Goal: Task Accomplishment & Management: Use online tool/utility

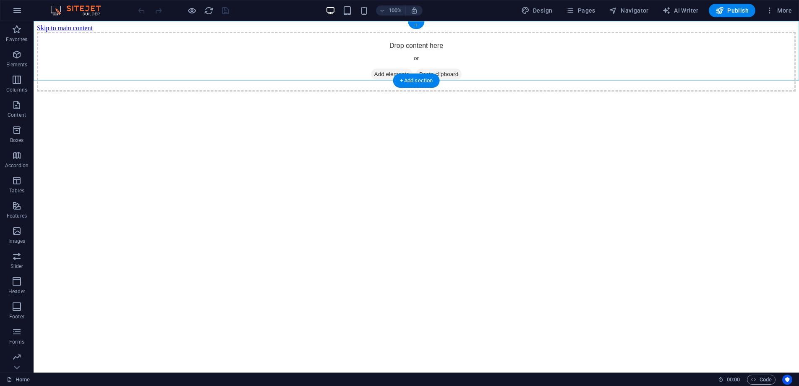
drag, startPoint x: 414, startPoint y: 24, endPoint x: 238, endPoint y: 5, distance: 176.5
click at [414, 24] on div "+" at bounding box center [416, 25] width 16 height 8
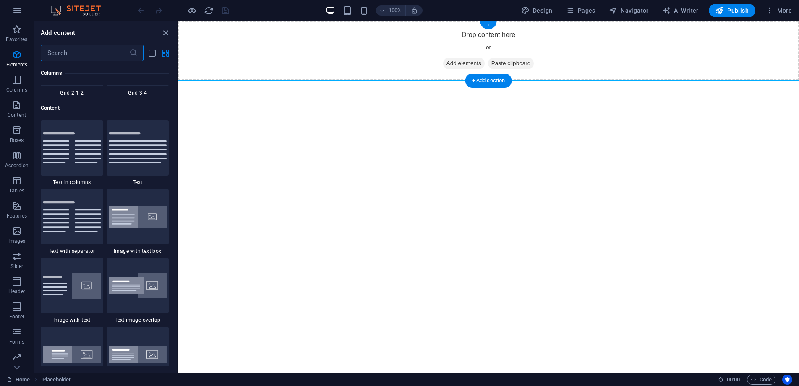
scroll to position [1469, 0]
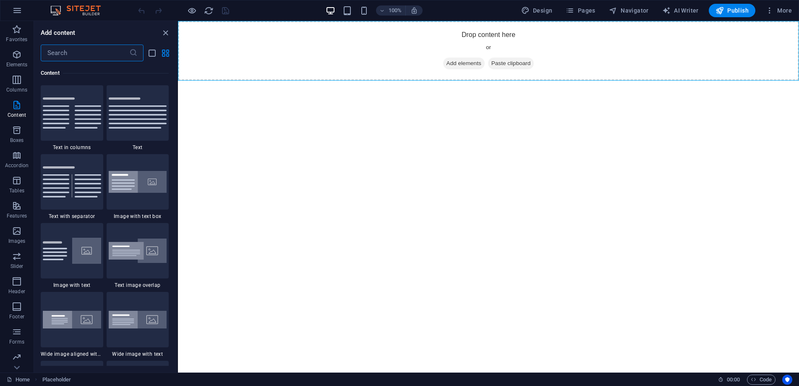
click at [71, 54] on input "text" at bounding box center [85, 52] width 89 height 17
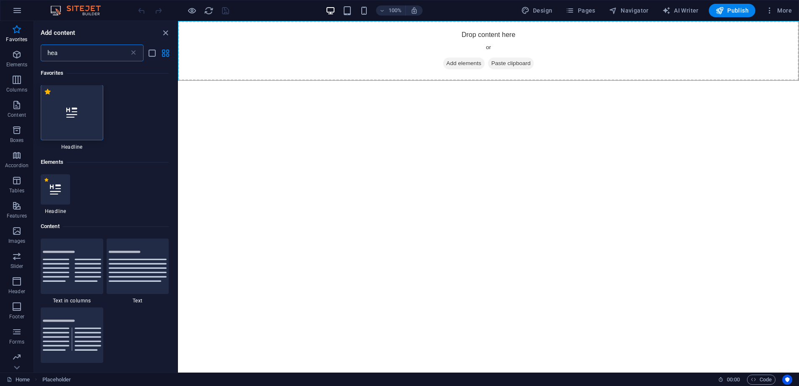
scroll to position [0, 0]
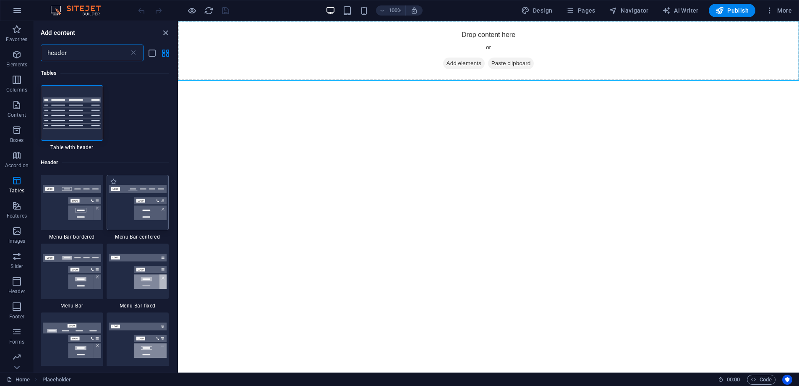
type input "header"
click at [149, 207] on img at bounding box center [138, 202] width 58 height 35
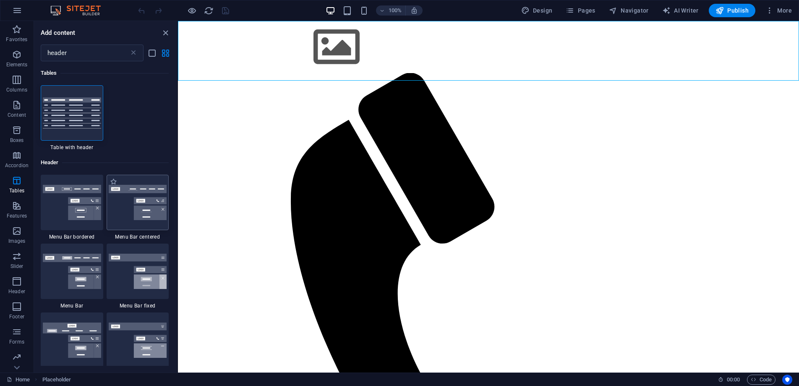
select select "rem"
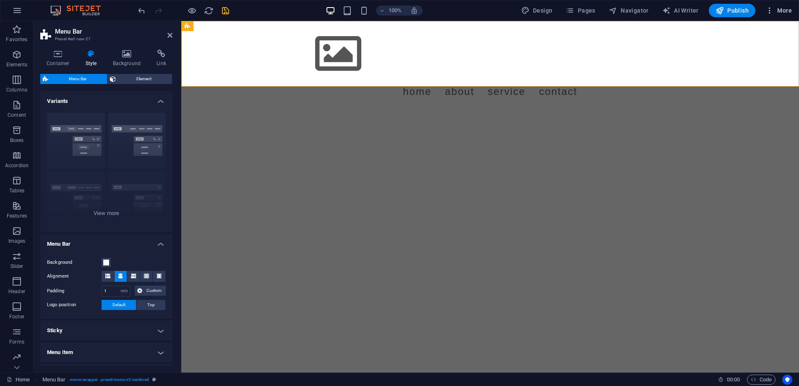
click at [787, 13] on span "More" at bounding box center [779, 10] width 26 height 8
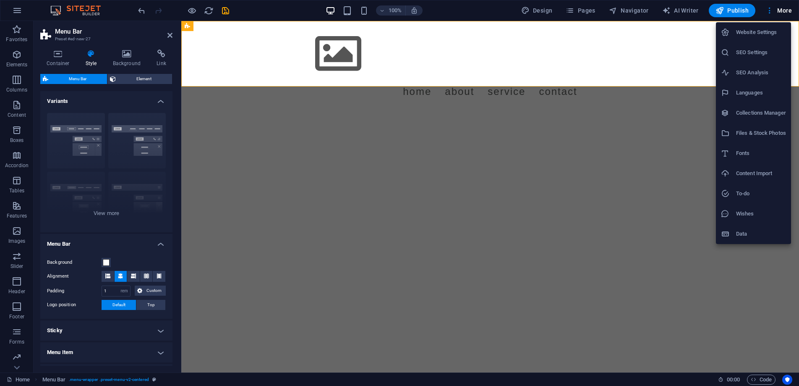
click at [551, 13] on div at bounding box center [399, 193] width 799 height 386
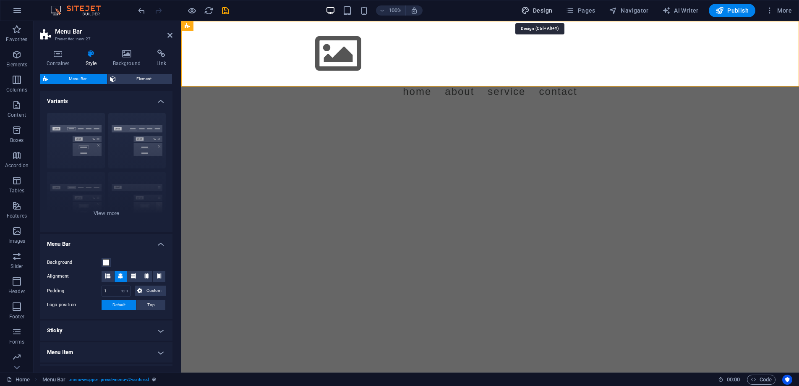
click at [547, 12] on span "Design" at bounding box center [536, 10] width 31 height 8
select select "px"
select select "400"
select select "px"
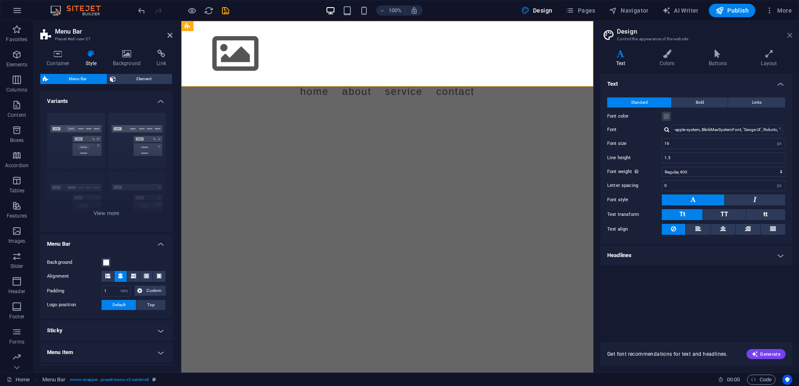
click at [790, 35] on icon at bounding box center [789, 35] width 5 height 7
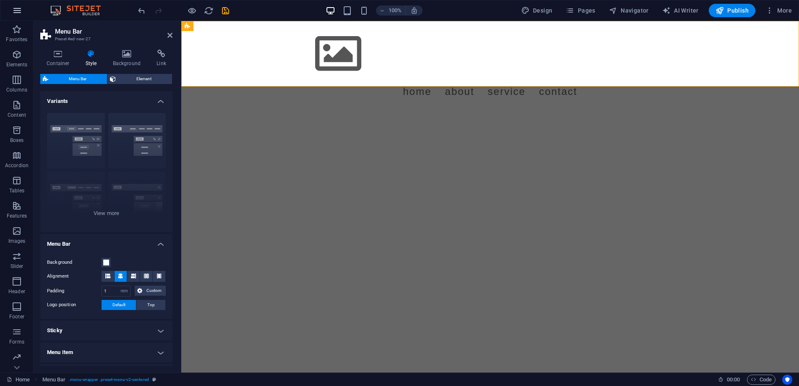
click at [18, 15] on icon "button" at bounding box center [17, 10] width 10 height 10
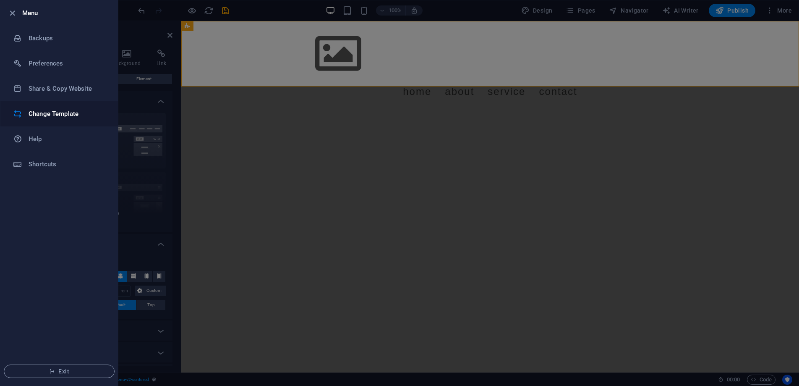
click at [57, 113] on h6 "Change Template" at bounding box center [68, 114] width 78 height 10
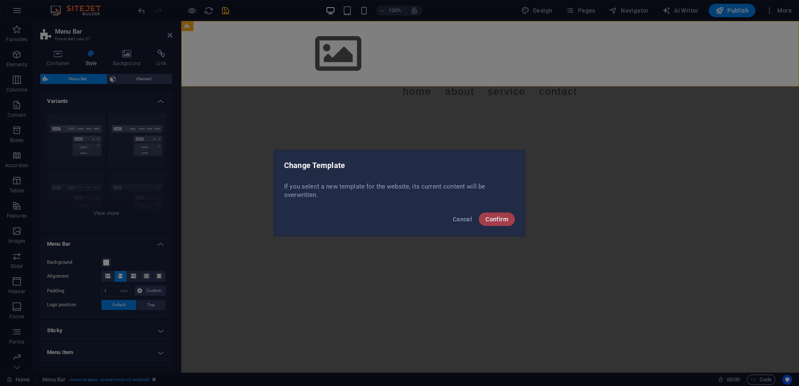
click at [509, 220] on button "Confirm" at bounding box center [497, 218] width 36 height 13
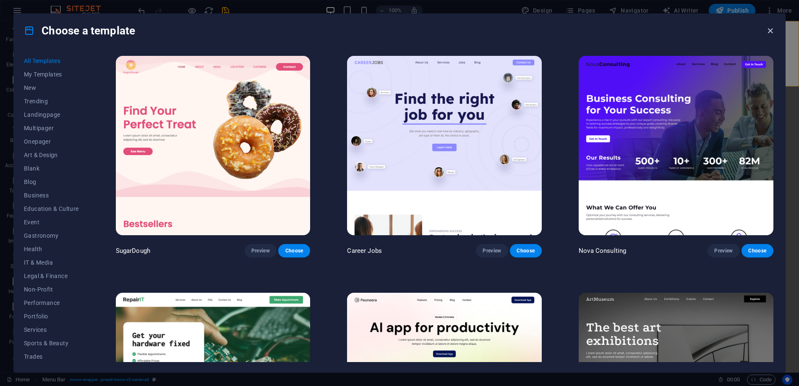
click at [769, 31] on icon "button" at bounding box center [771, 31] width 10 height 10
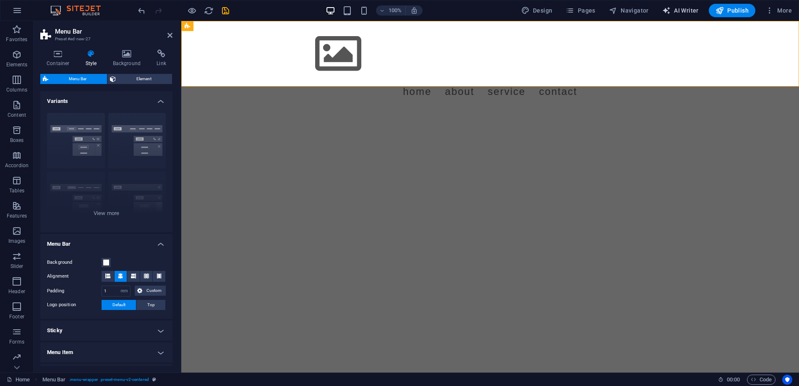
click at [683, 12] on span "AI Writer" at bounding box center [680, 10] width 37 height 8
select select "English"
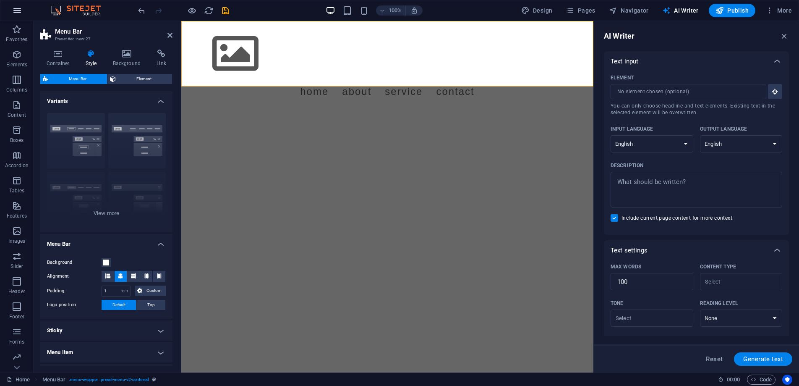
click at [20, 18] on button "button" at bounding box center [17, 10] width 20 height 20
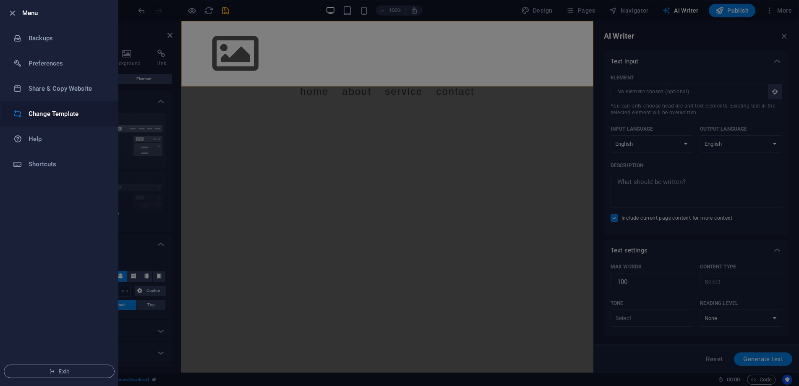
click at [52, 109] on h6 "Change Template" at bounding box center [68, 114] width 78 height 10
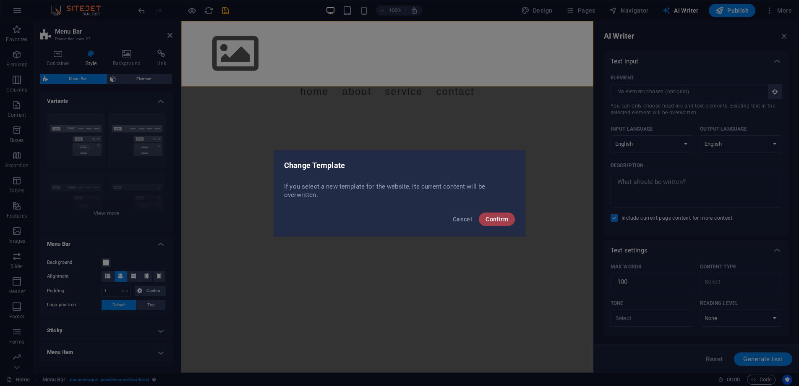
click at [499, 218] on span "Confirm" at bounding box center [497, 219] width 23 height 7
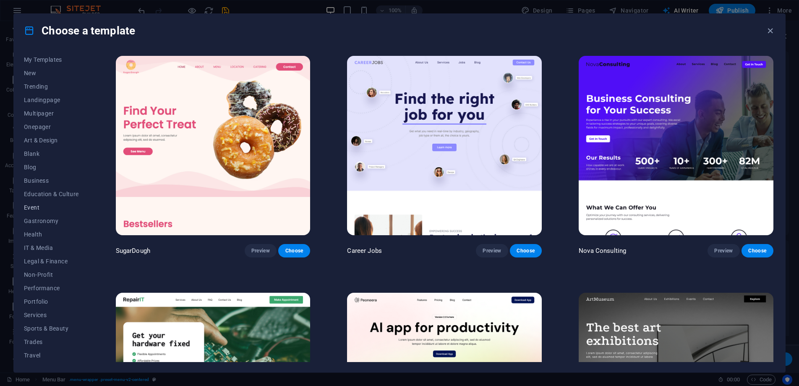
scroll to position [28, 0]
click at [40, 287] on span "Portfolio" at bounding box center [51, 288] width 55 height 7
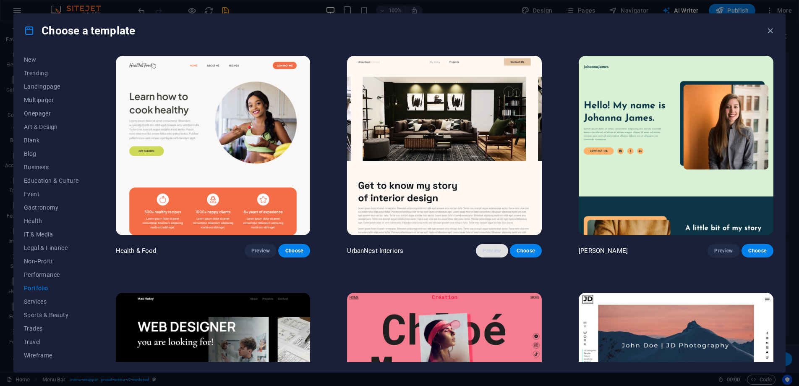
click at [483, 248] on span "Preview" at bounding box center [492, 250] width 18 height 7
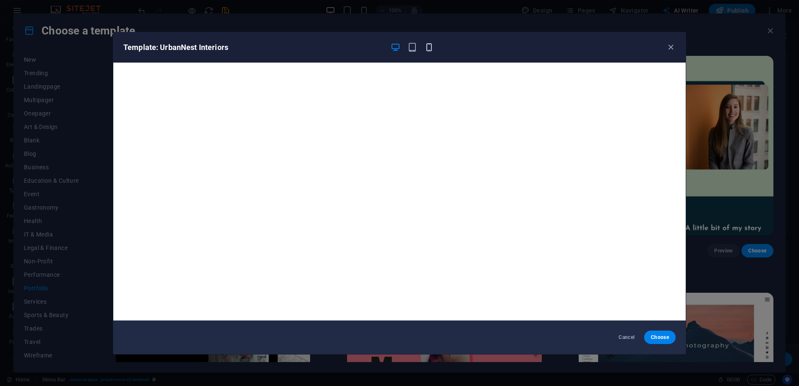
click at [431, 48] on icon "button" at bounding box center [429, 47] width 10 height 10
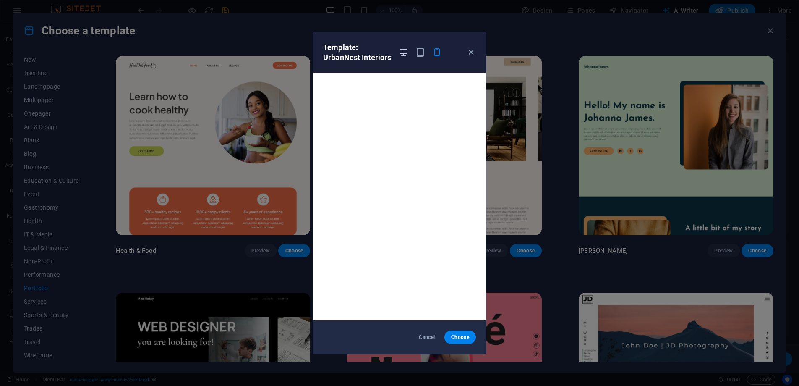
click at [404, 49] on icon "button" at bounding box center [404, 52] width 10 height 10
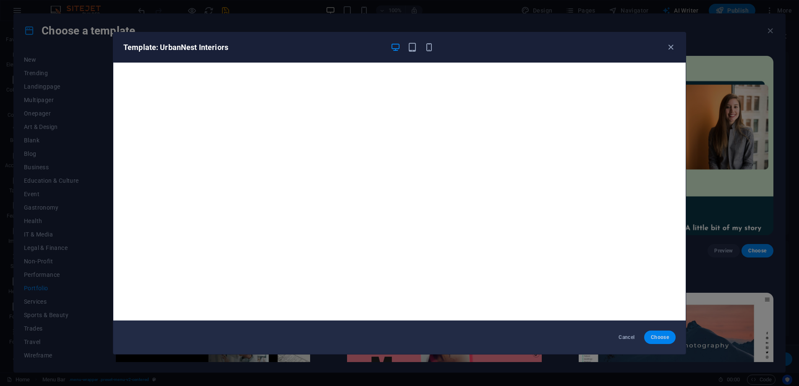
click at [654, 338] on span "Choose" at bounding box center [660, 337] width 18 height 7
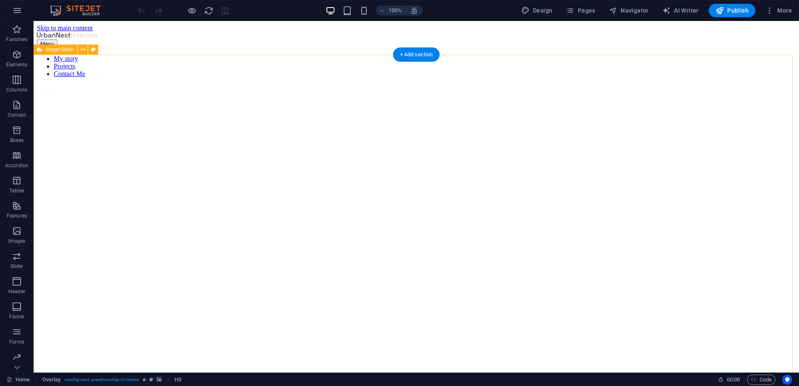
drag, startPoint x: 548, startPoint y: 61, endPoint x: 543, endPoint y: 64, distance: 5.8
click at [92, 50] on icon at bounding box center [93, 49] width 5 height 9
select select "px"
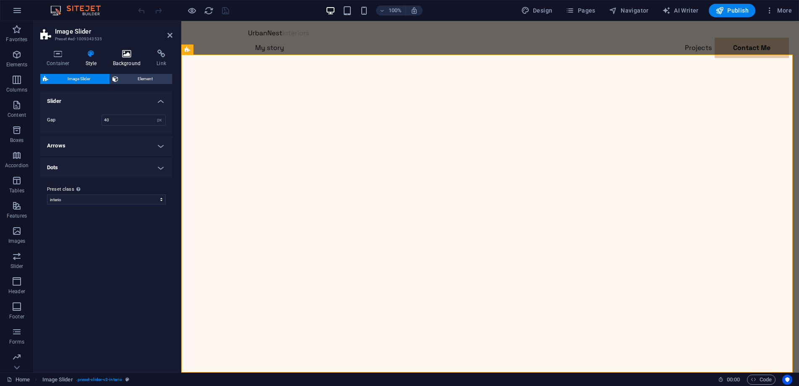
click at [131, 55] on icon at bounding box center [127, 54] width 41 height 8
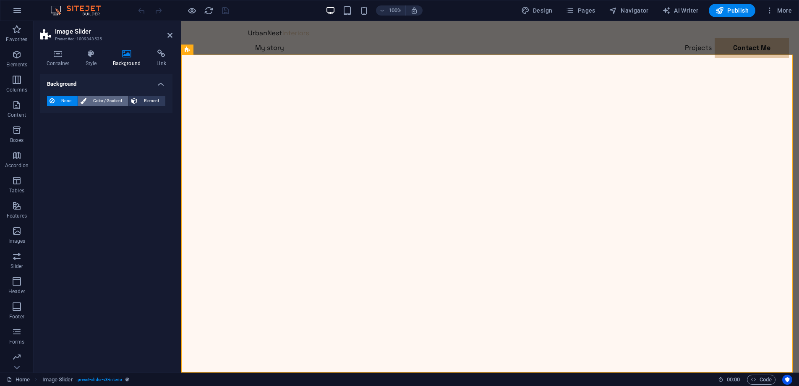
click at [98, 101] on span "Color / Gradient" at bounding box center [107, 101] width 37 height 10
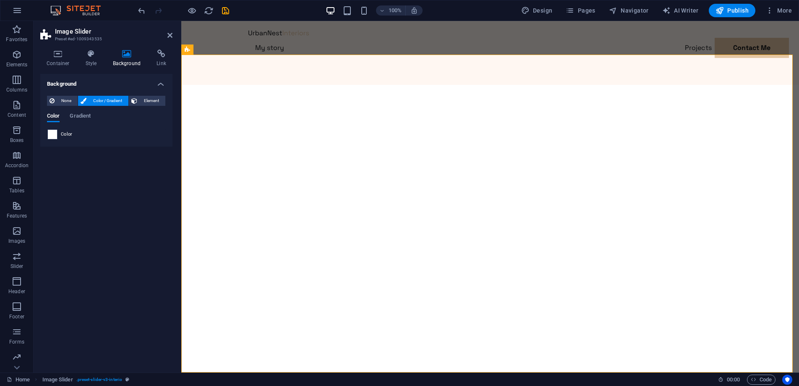
click at [54, 134] on span at bounding box center [52, 134] width 9 height 9
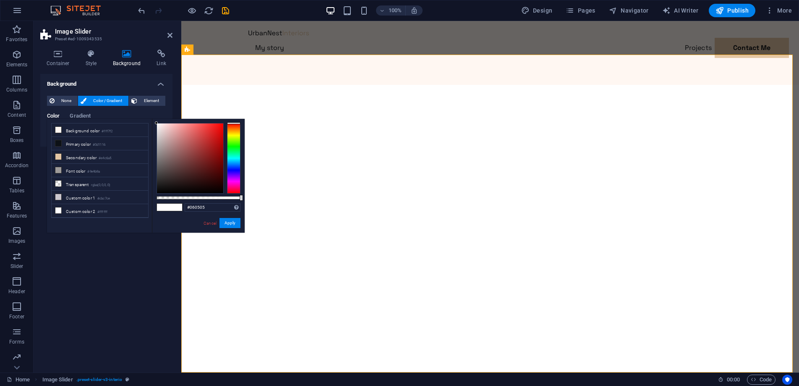
type input "#000000"
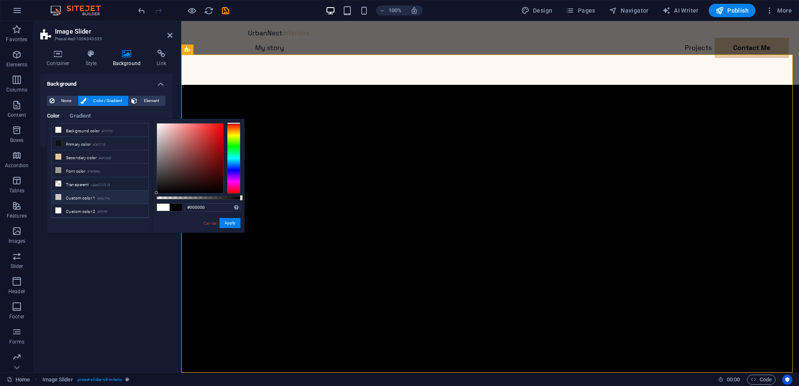
drag, startPoint x: 162, startPoint y: 185, endPoint x: 147, endPoint y: 201, distance: 22.0
click at [147, 201] on div "less Background color #fff7f2 Primary color #0d1116 Secondary color #e4c6a5 Fon…" at bounding box center [146, 176] width 198 height 114
click at [227, 223] on button "Apply" at bounding box center [230, 223] width 21 height 10
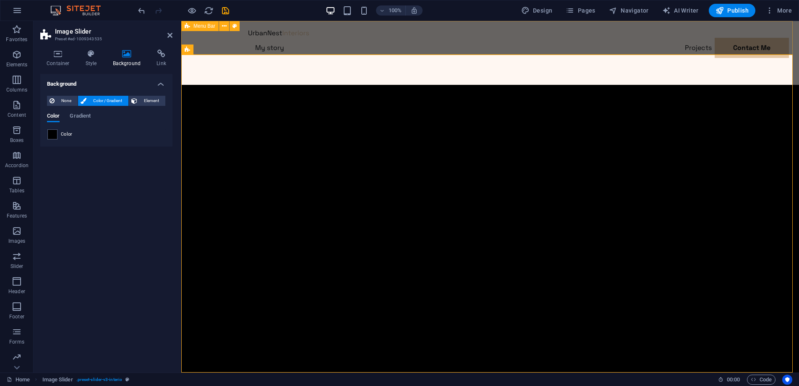
click at [395, 37] on div "Menu My story Projects Contact Me Contact Me" at bounding box center [490, 53] width 618 height 64
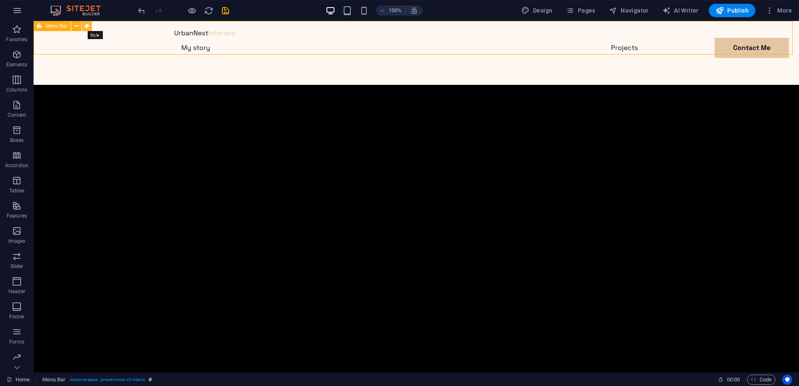
click at [88, 26] on icon at bounding box center [87, 26] width 5 height 9
select select "rem"
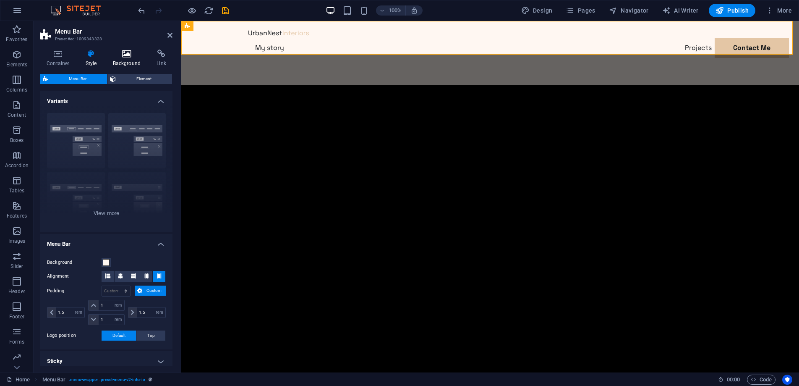
click at [127, 57] on icon at bounding box center [127, 54] width 41 height 8
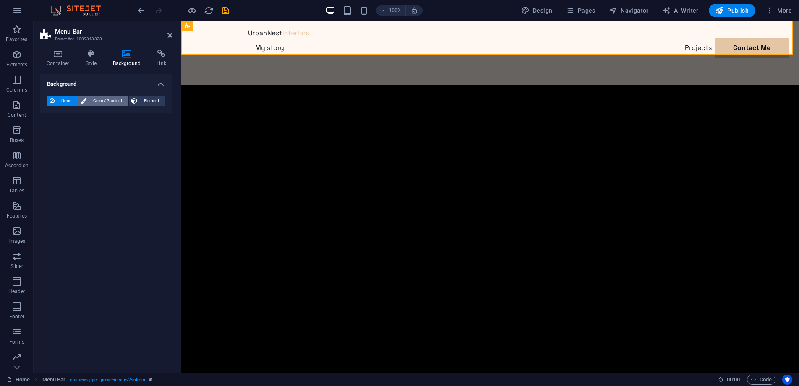
click at [105, 99] on span "Color / Gradient" at bounding box center [107, 101] width 37 height 10
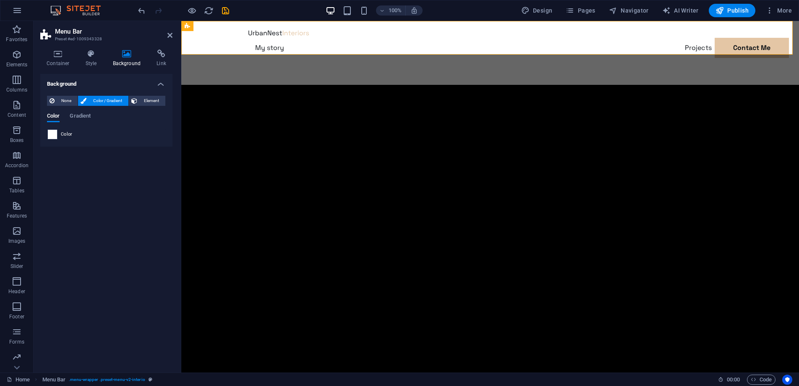
click at [51, 134] on span at bounding box center [52, 134] width 9 height 9
type input "#ffffff"
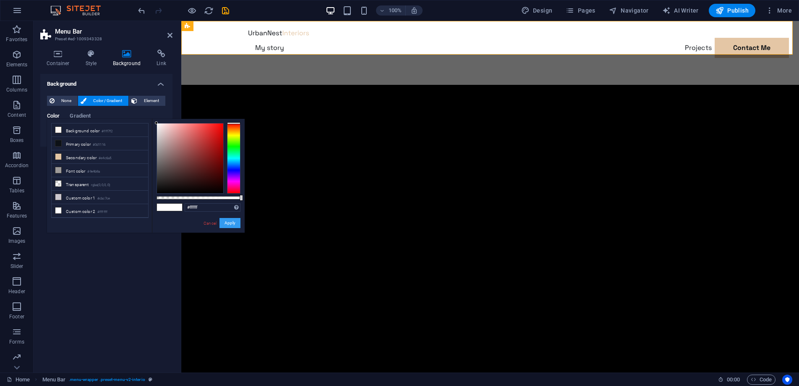
click at [236, 222] on button "Apply" at bounding box center [230, 223] width 21 height 10
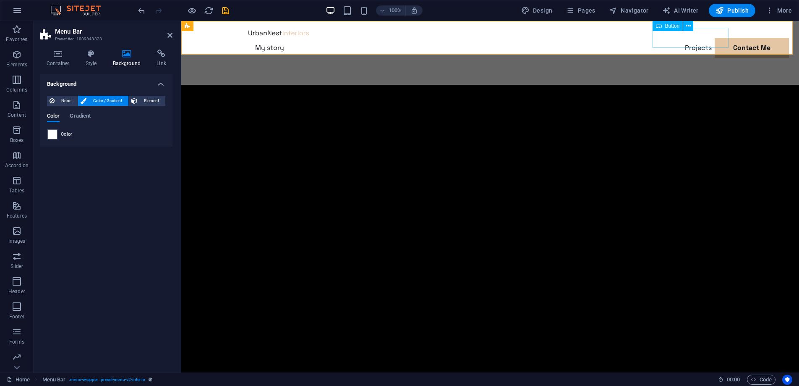
click at [723, 58] on div "Contact Me" at bounding box center [490, 68] width 484 height 20
click at [688, 24] on icon at bounding box center [688, 26] width 5 height 9
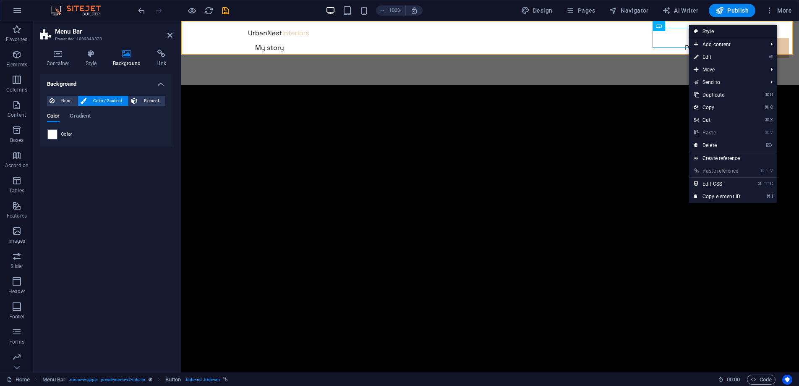
drag, startPoint x: 712, startPoint y: 30, endPoint x: 528, endPoint y: 10, distance: 184.4
click at [712, 30] on link "Style" at bounding box center [733, 31] width 88 height 13
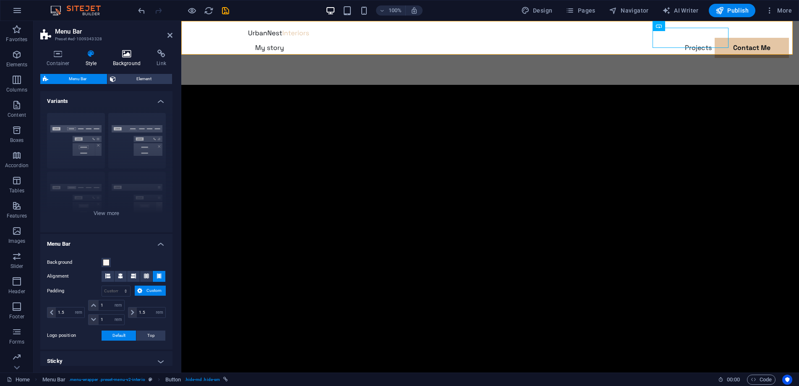
click at [125, 55] on icon at bounding box center [127, 54] width 41 height 8
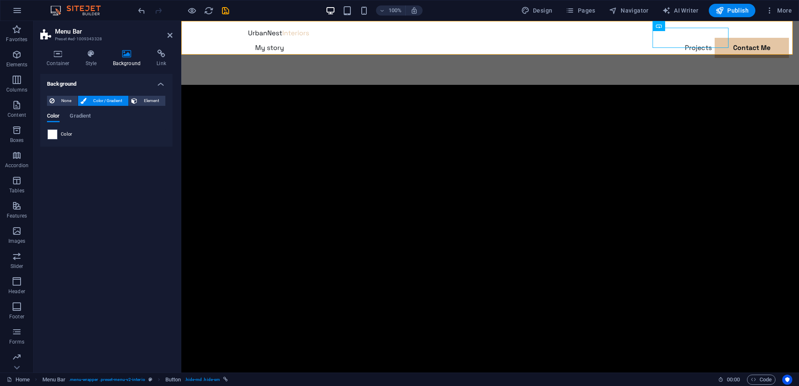
drag, startPoint x: 52, startPoint y: 133, endPoint x: 76, endPoint y: 141, distance: 25.0
click at [52, 133] on span at bounding box center [52, 134] width 9 height 9
click at [53, 131] on span at bounding box center [52, 134] width 9 height 9
click at [53, 134] on span at bounding box center [52, 134] width 9 height 9
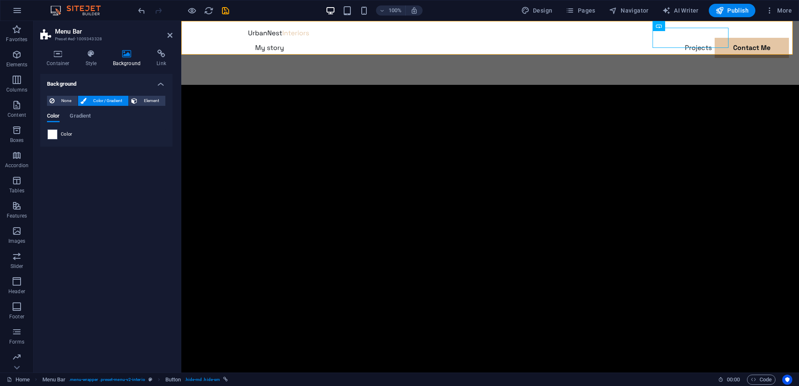
click at [114, 99] on span "Color / Gradient" at bounding box center [107, 101] width 37 height 10
click at [56, 131] on span at bounding box center [52, 134] width 9 height 9
click at [81, 112] on span "Gradient" at bounding box center [80, 117] width 21 height 12
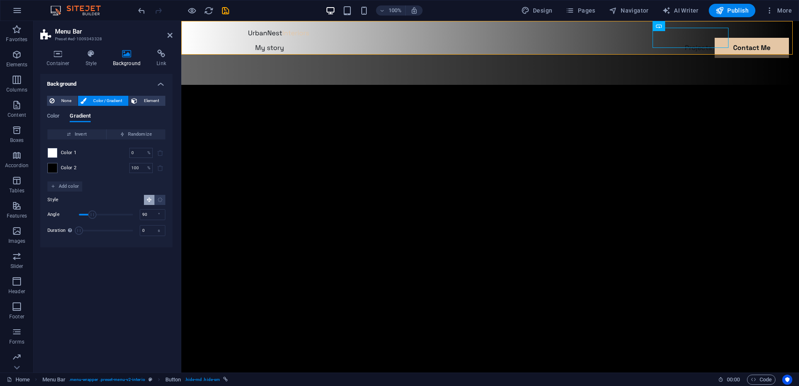
drag, startPoint x: 47, startPoint y: 147, endPoint x: 53, endPoint y: 153, distance: 8.3
click at [50, 150] on div "Invert Randomize Color 1 0 % ​ Color 2 100 % ​ Add color Style Angle 90 ° Durat…" at bounding box center [106, 185] width 119 height 112
click at [53, 153] on span at bounding box center [52, 152] width 9 height 9
click at [52, 152] on span at bounding box center [52, 152] width 9 height 9
click at [52, 153] on span at bounding box center [52, 152] width 9 height 9
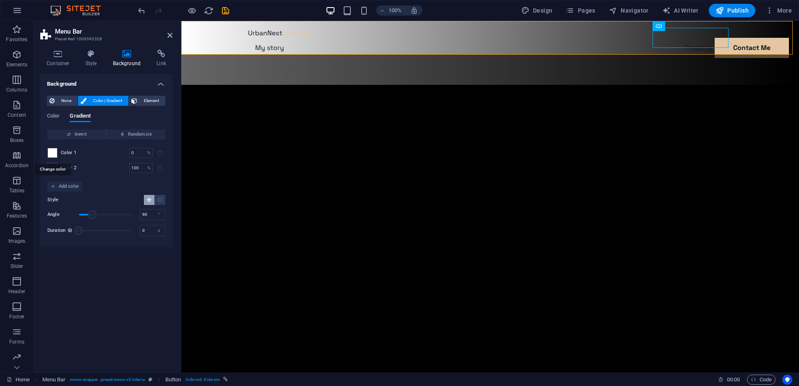
click at [52, 152] on span at bounding box center [52, 152] width 9 height 9
click at [61, 115] on div "Color Gradient" at bounding box center [106, 121] width 119 height 16
click at [58, 115] on span "Color" at bounding box center [53, 117] width 13 height 12
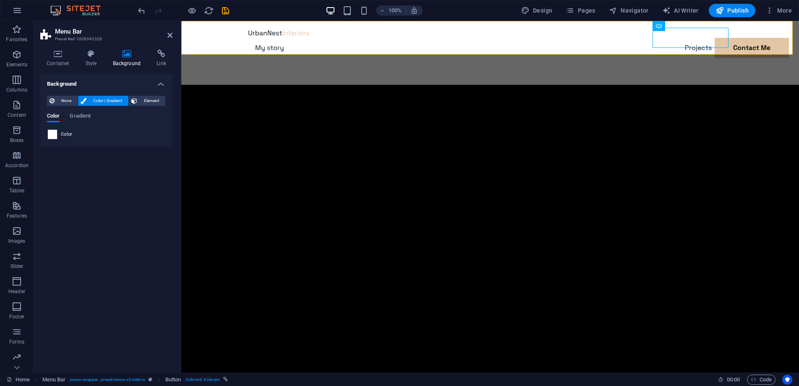
click at [53, 133] on span at bounding box center [52, 134] width 9 height 9
click at [50, 131] on span at bounding box center [52, 134] width 9 height 9
drag, startPoint x: 50, startPoint y: 131, endPoint x: 86, endPoint y: 121, distance: 37.6
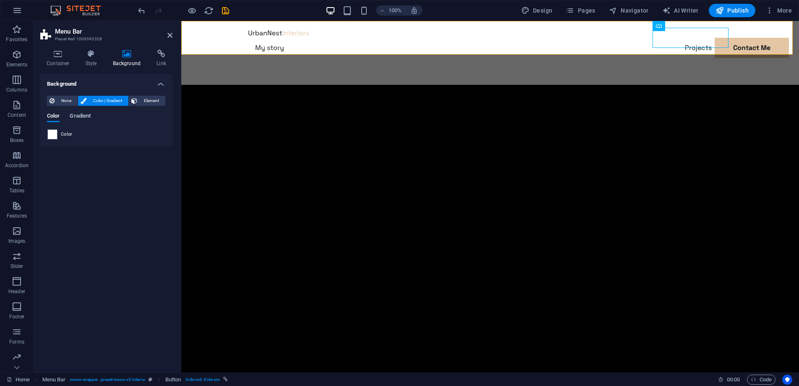
click at [50, 131] on span at bounding box center [52, 134] width 9 height 9
click at [156, 103] on span "Element" at bounding box center [151, 101] width 23 height 10
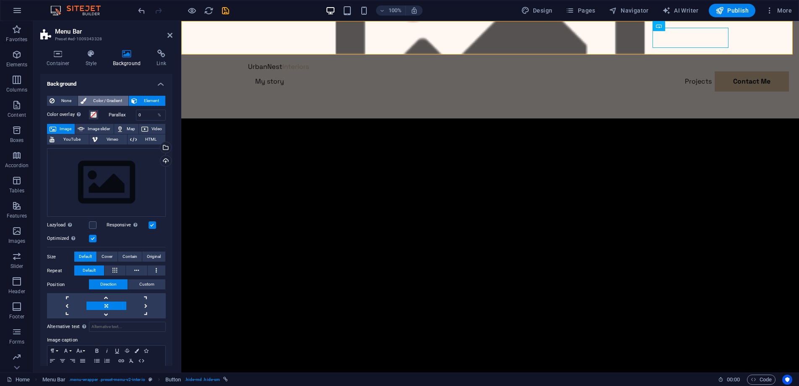
click at [115, 104] on span "Color / Gradient" at bounding box center [107, 101] width 37 height 10
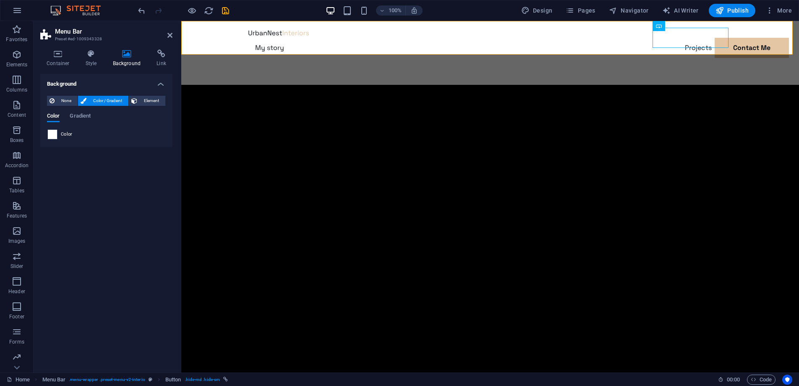
click at [52, 133] on span at bounding box center [52, 134] width 9 height 9
click at [53, 132] on span at bounding box center [52, 134] width 9 height 9
click at [79, 116] on span "Gradient" at bounding box center [80, 117] width 21 height 12
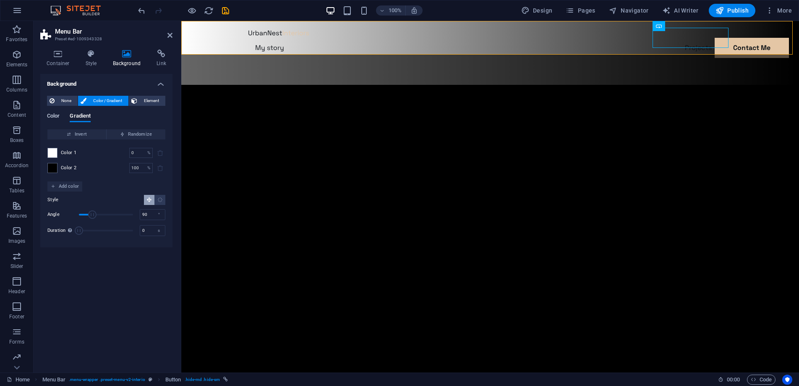
click at [59, 119] on span "Color" at bounding box center [53, 117] width 13 height 12
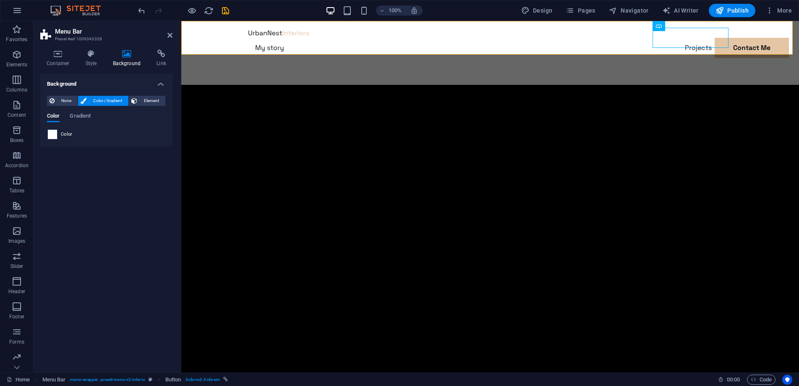
click at [51, 133] on span at bounding box center [52, 134] width 9 height 9
click at [686, 26] on icon at bounding box center [688, 26] width 5 height 9
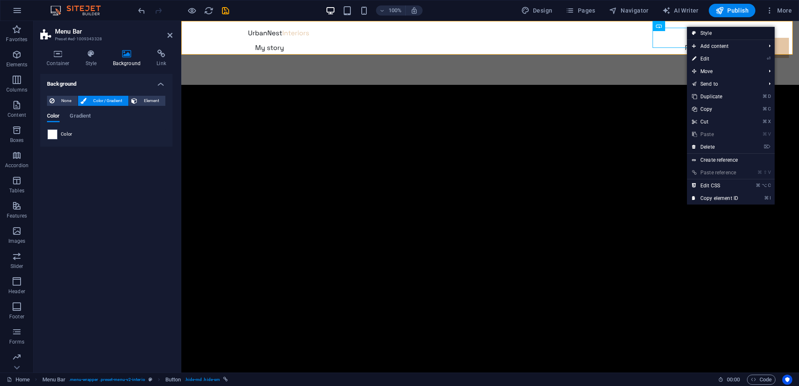
click at [712, 33] on link "Style" at bounding box center [731, 33] width 88 height 13
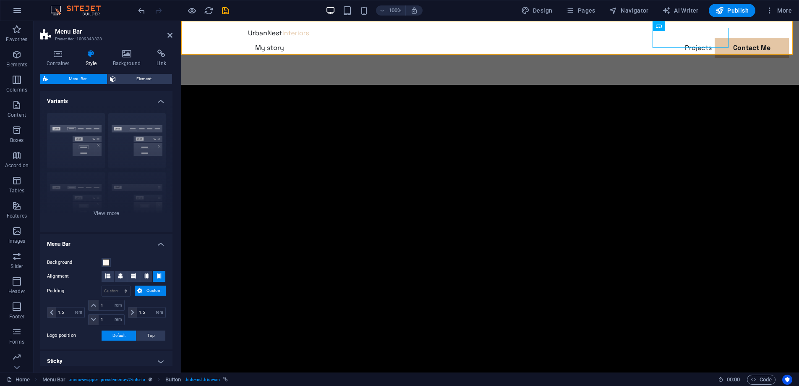
click at [92, 60] on h4 "Style" at bounding box center [92, 59] width 27 height 18
click at [120, 57] on icon at bounding box center [127, 54] width 41 height 8
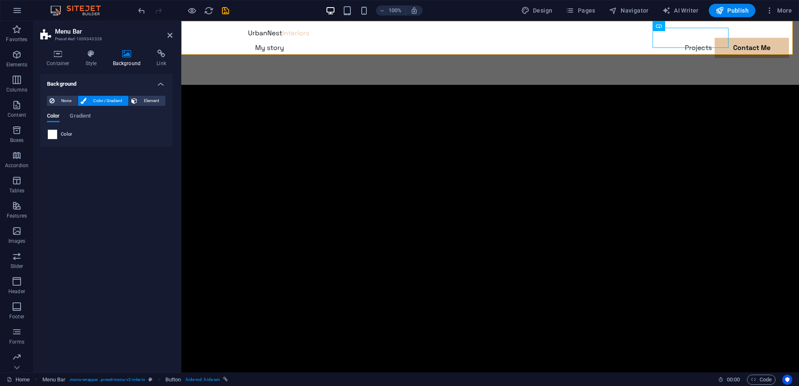
click at [49, 135] on span at bounding box center [52, 134] width 9 height 9
click at [60, 99] on span "None" at bounding box center [66, 101] width 18 height 10
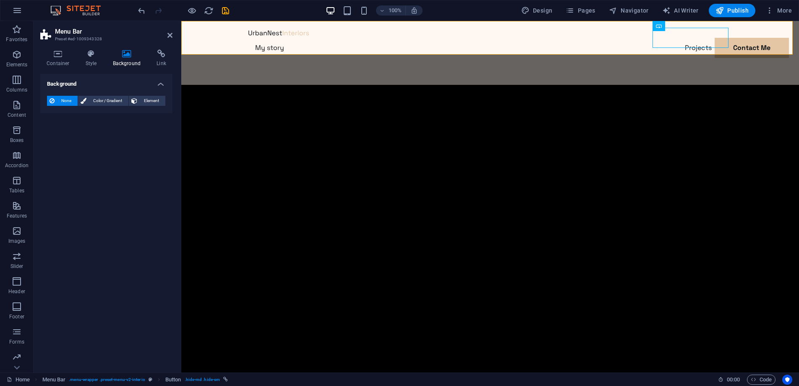
click at [166, 34] on h2 "Menu Bar" at bounding box center [114, 32] width 118 height 8
drag, startPoint x: 168, startPoint y: 34, endPoint x: 186, endPoint y: 29, distance: 18.6
click at [168, 34] on icon at bounding box center [169, 35] width 5 height 7
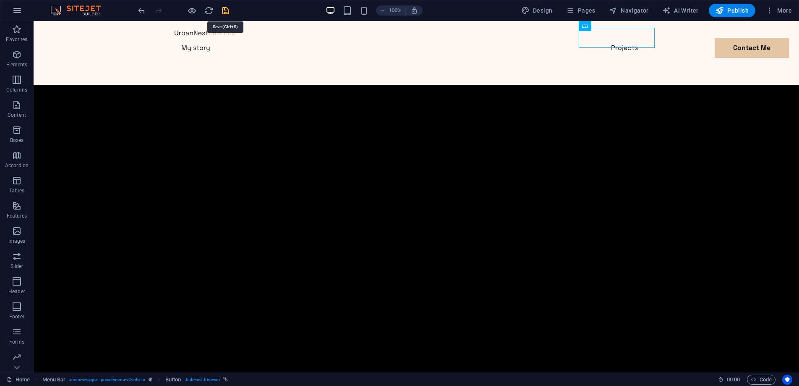
click at [227, 13] on icon "save" at bounding box center [226, 11] width 10 height 10
checkbox input "false"
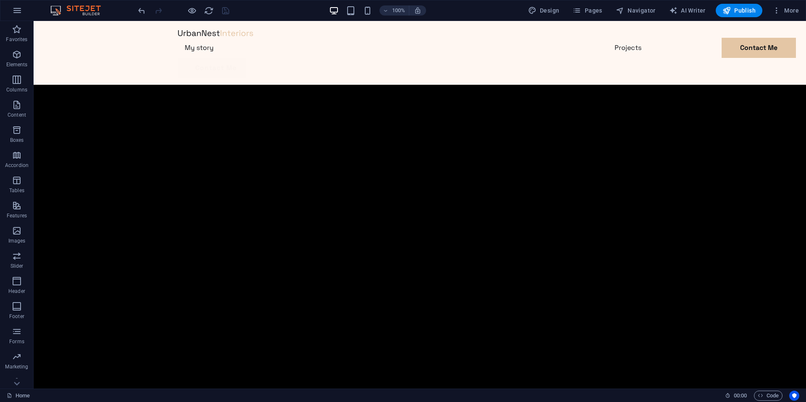
scroll to position [319, 0]
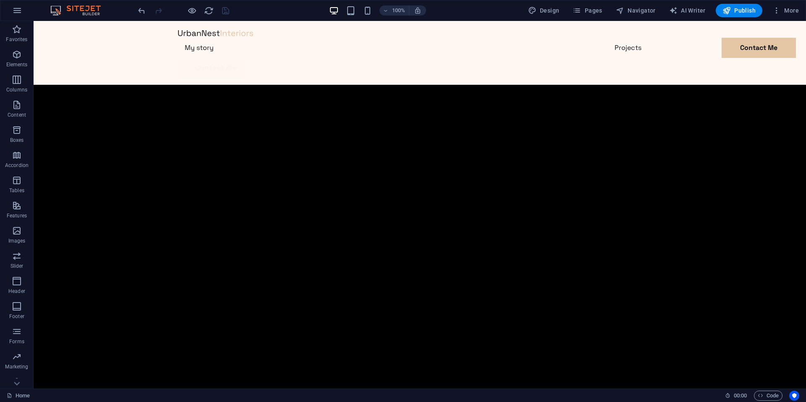
drag, startPoint x: 668, startPoint y: 183, endPoint x: 674, endPoint y: 217, distance: 33.8
click at [635, 58] on div "Contact Me" at bounding box center [420, 68] width 484 height 20
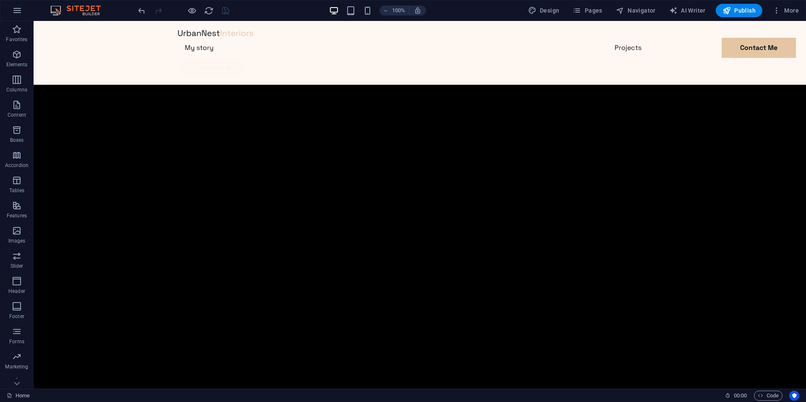
scroll to position [162, 0]
click at [593, 13] on span "Pages" at bounding box center [586, 10] width 29 height 8
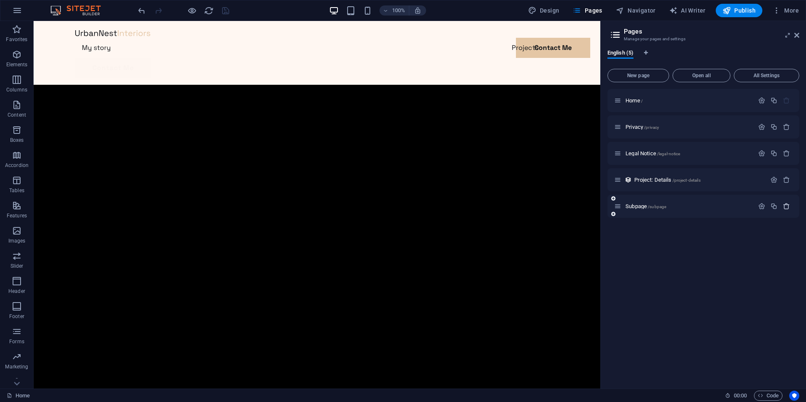
click at [788, 207] on icon "button" at bounding box center [786, 206] width 7 height 7
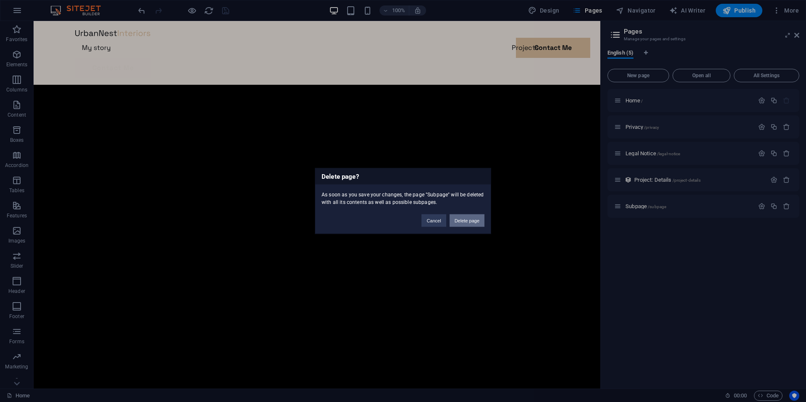
click at [470, 220] on button "Delete page" at bounding box center [467, 220] width 35 height 13
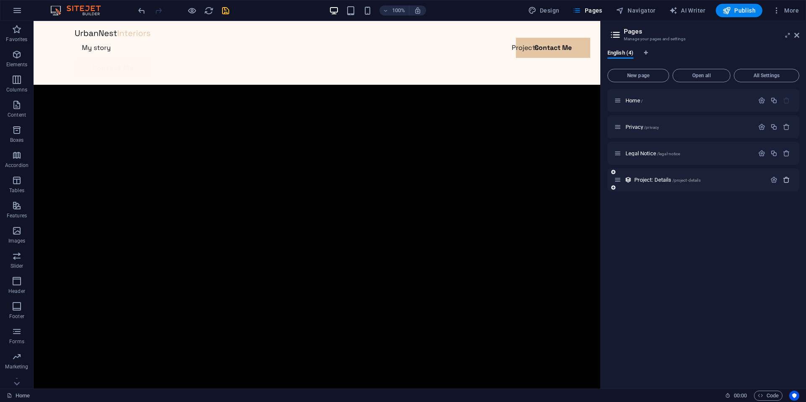
click at [785, 180] on icon "button" at bounding box center [786, 179] width 7 height 7
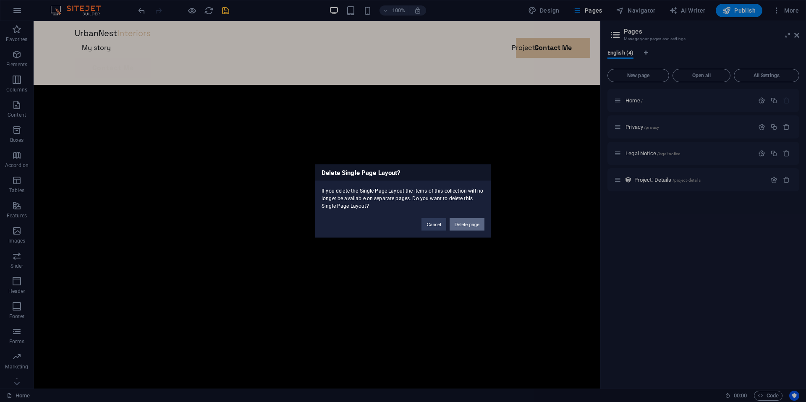
click at [453, 222] on button "Delete page" at bounding box center [467, 224] width 35 height 13
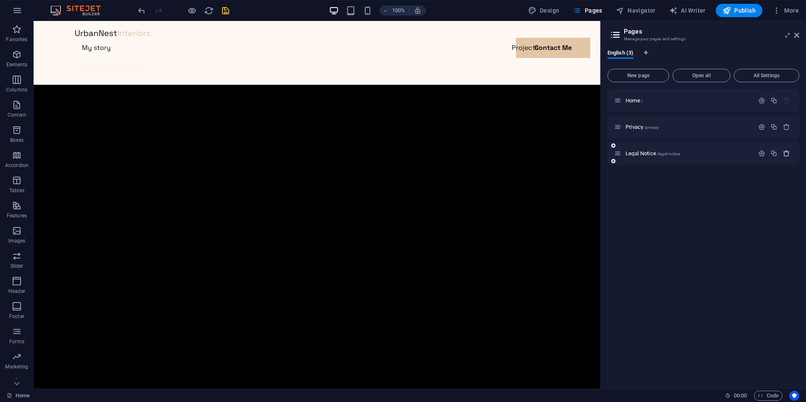
click at [785, 152] on icon "button" at bounding box center [786, 153] width 7 height 7
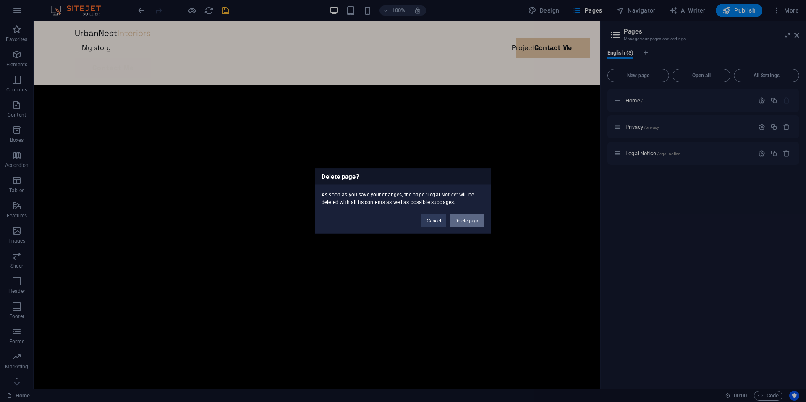
click at [465, 222] on button "Delete page" at bounding box center [467, 220] width 35 height 13
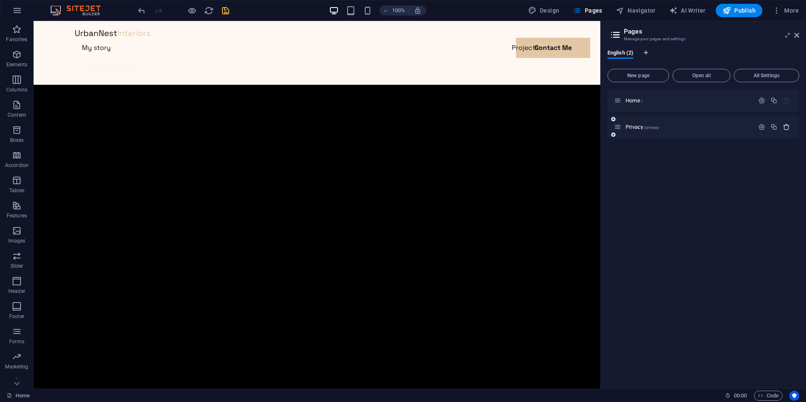
click at [786, 128] on icon "button" at bounding box center [786, 126] width 7 height 7
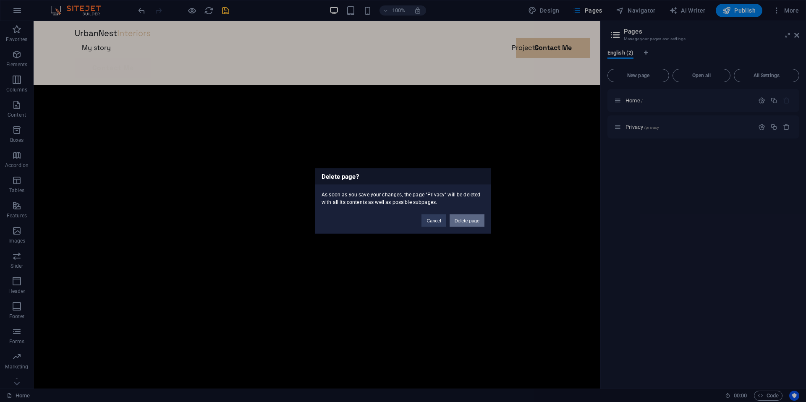
click at [453, 221] on button "Delete page" at bounding box center [467, 220] width 35 height 13
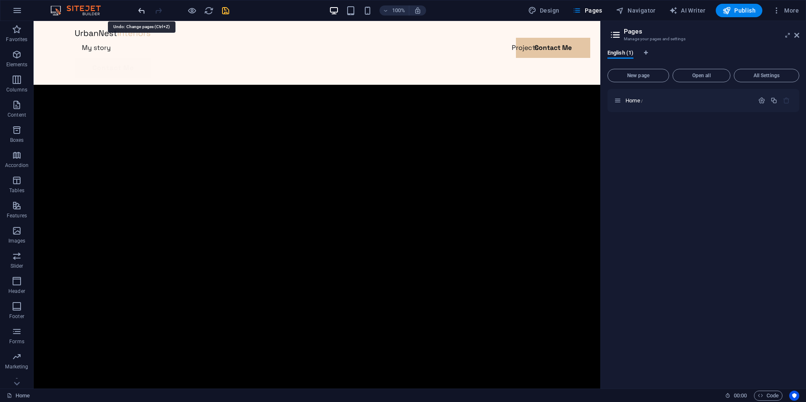
click at [144, 12] on icon "undo" at bounding box center [142, 11] width 10 height 10
click at [142, 12] on icon "undo" at bounding box center [142, 11] width 10 height 10
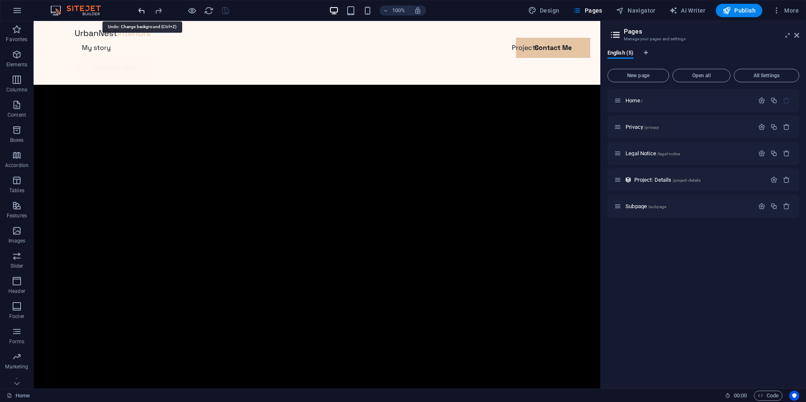
click at [142, 12] on icon "undo" at bounding box center [142, 11] width 10 height 10
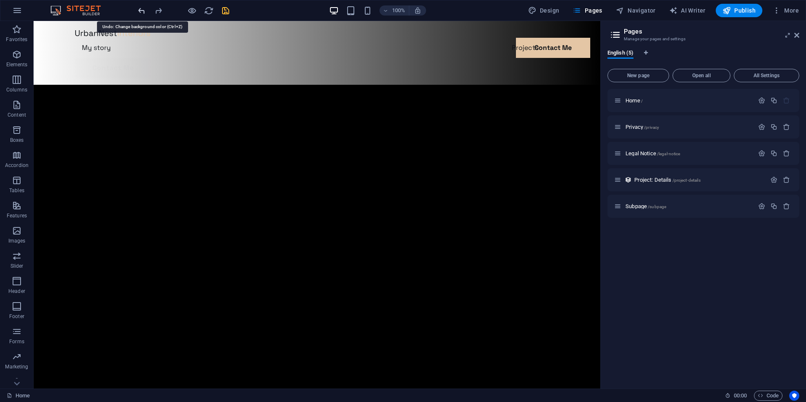
click at [142, 12] on icon "undo" at bounding box center [142, 11] width 10 height 10
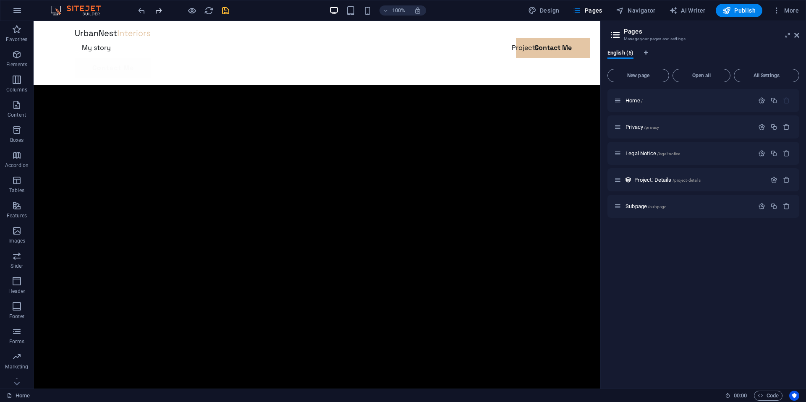
click at [163, 10] on span "redo" at bounding box center [158, 11] width 10 height 10
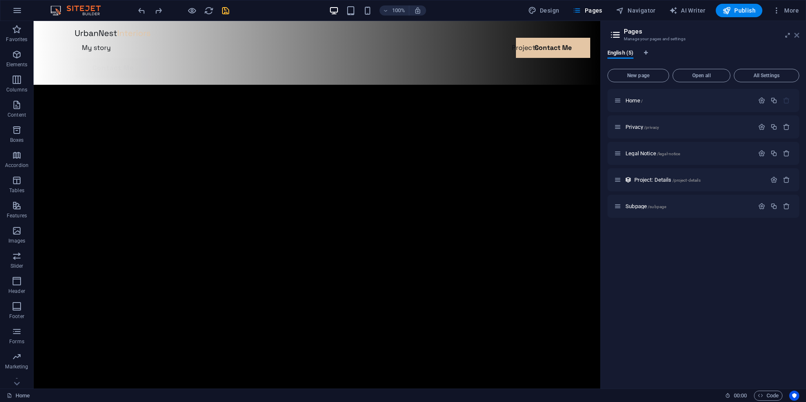
click at [797, 34] on icon at bounding box center [796, 35] width 5 height 7
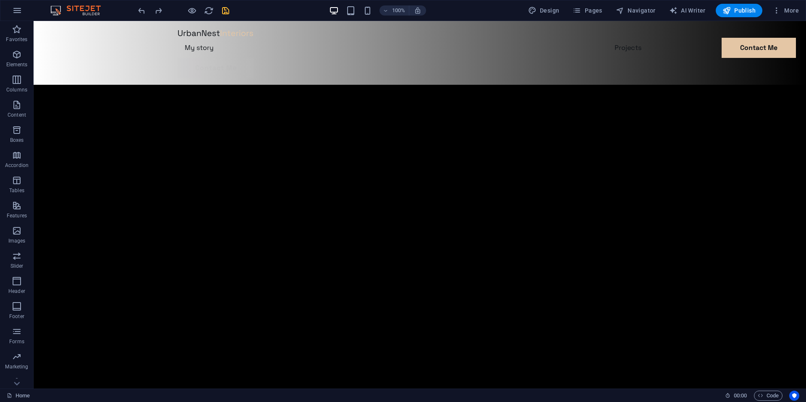
click at [407, 281] on div "+ Add section" at bounding box center [420, 282] width 47 height 14
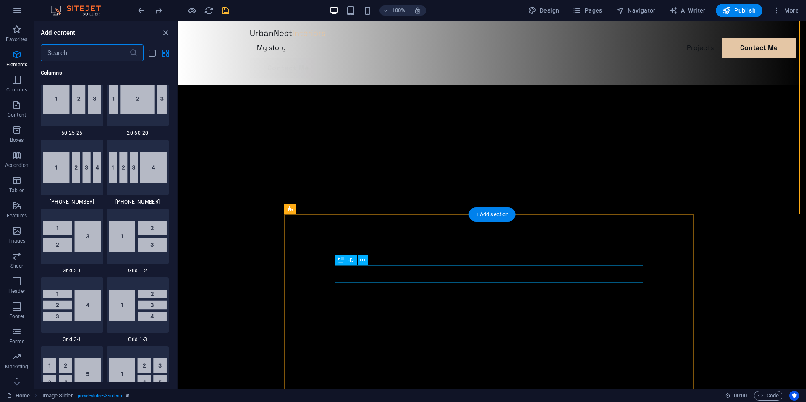
scroll to position [1469, 0]
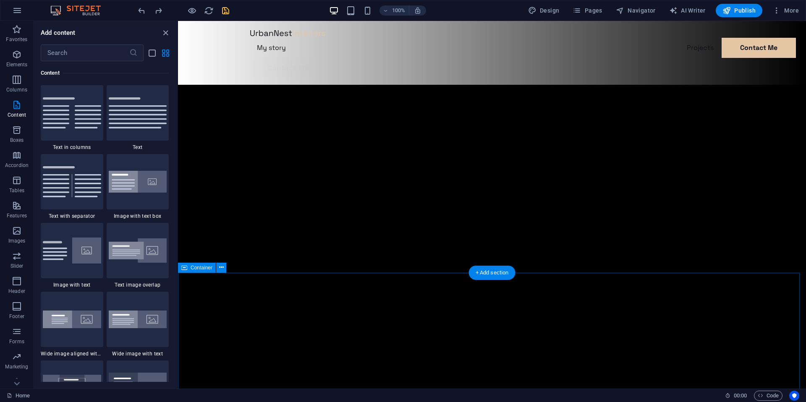
scroll to position [310, 0]
click at [701, 58] on div "Contact Me" at bounding box center [492, 68] width 484 height 20
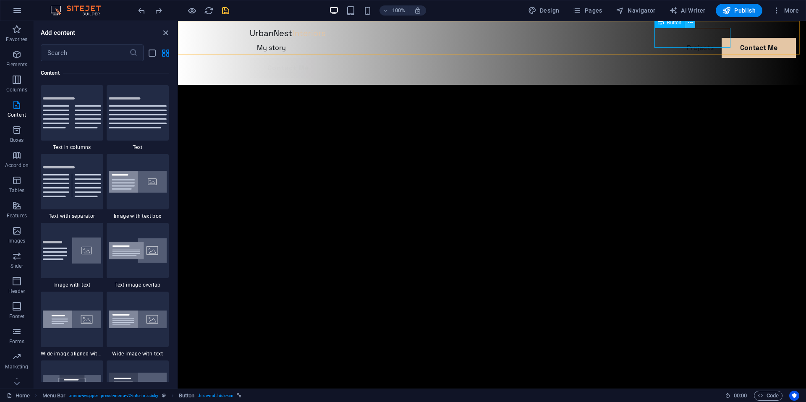
click at [692, 26] on icon at bounding box center [690, 22] width 5 height 9
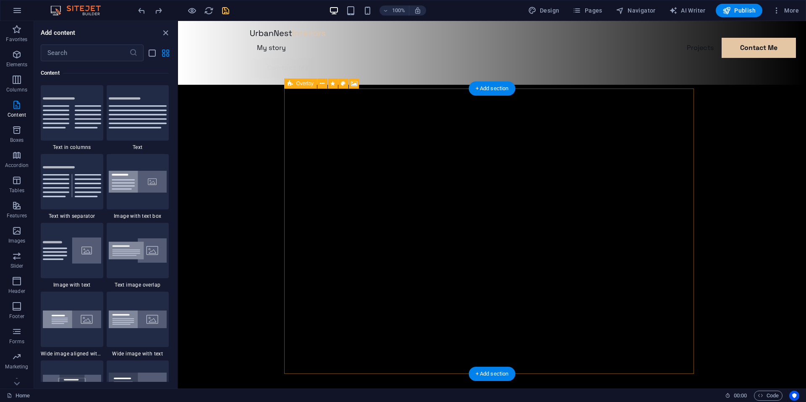
scroll to position [204, 0]
click at [382, 39] on div "Menu My story Projects Contact Me Contact Me" at bounding box center [492, 53] width 628 height 64
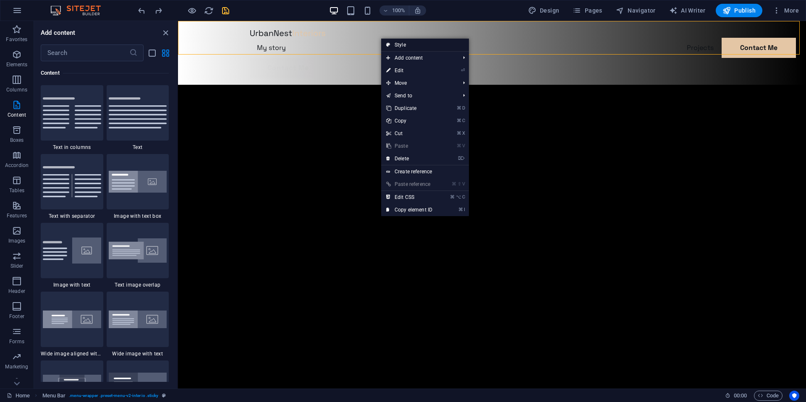
click at [397, 40] on link "Style" at bounding box center [425, 45] width 88 height 13
select select "rem"
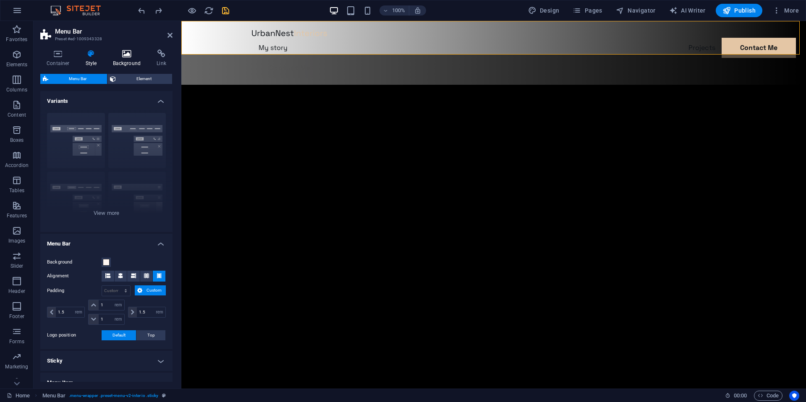
click at [121, 54] on icon at bounding box center [127, 54] width 41 height 8
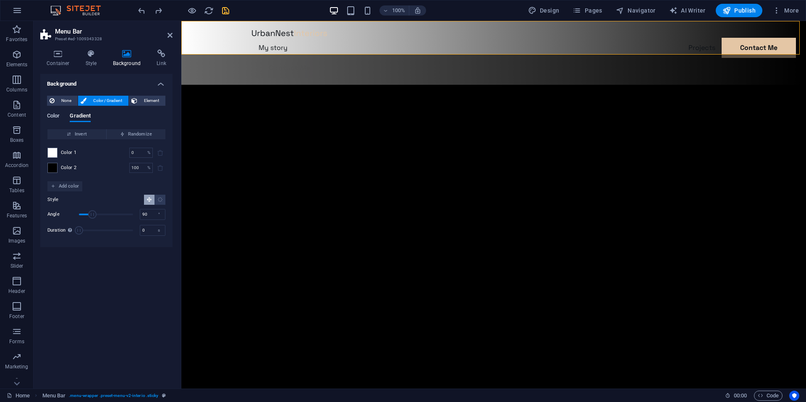
click at [53, 116] on span "Color" at bounding box center [53, 117] width 13 height 12
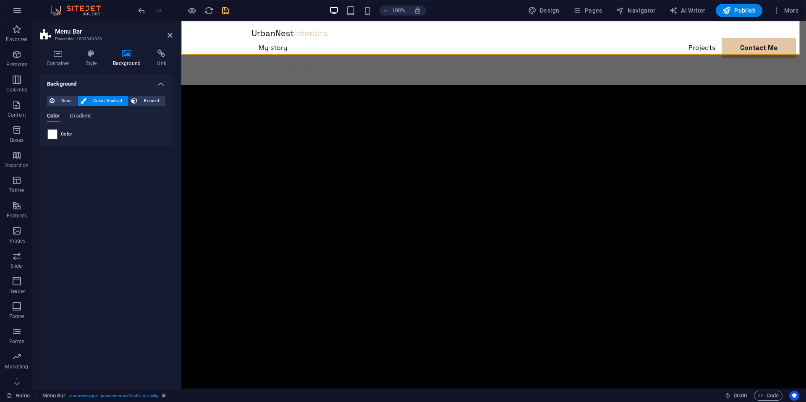
click at [99, 234] on div "Background None Color / Gradient Element Stretch background to full-width Color…" at bounding box center [106, 228] width 132 height 308
click at [169, 35] on icon at bounding box center [169, 35] width 5 height 7
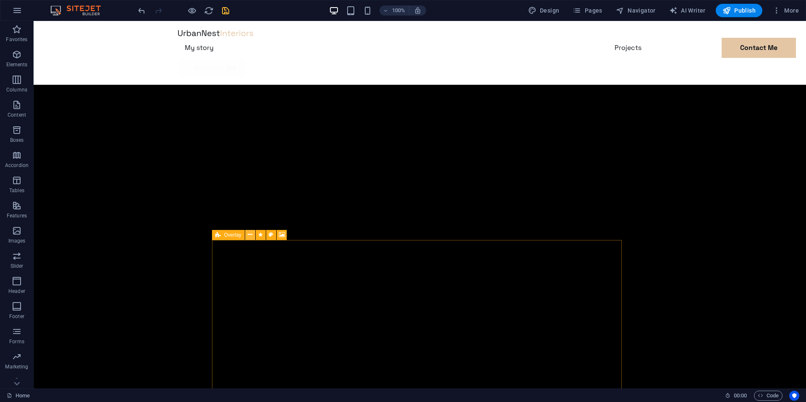
click at [249, 236] on icon at bounding box center [250, 234] width 5 height 9
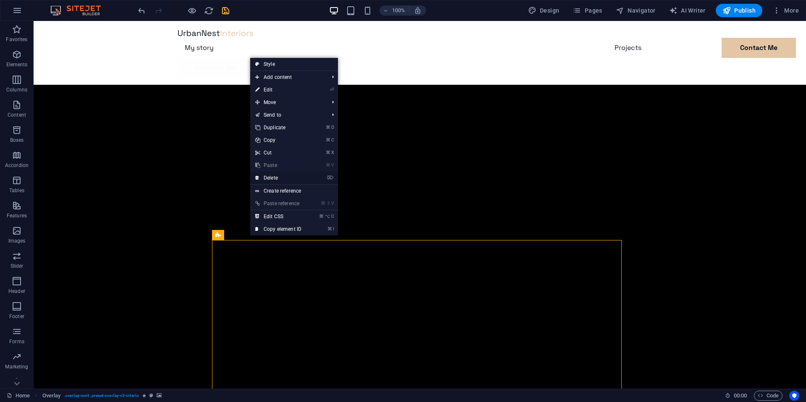
click at [284, 179] on link "⌦ Delete" at bounding box center [278, 178] width 56 height 13
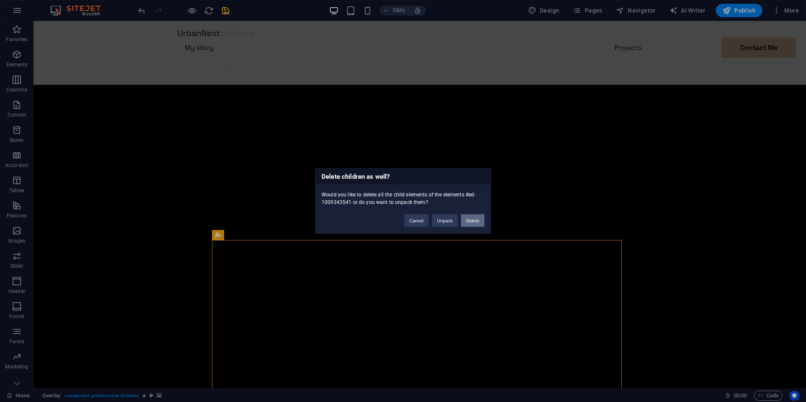
click at [473, 222] on button "Delete" at bounding box center [473, 220] width 24 height 13
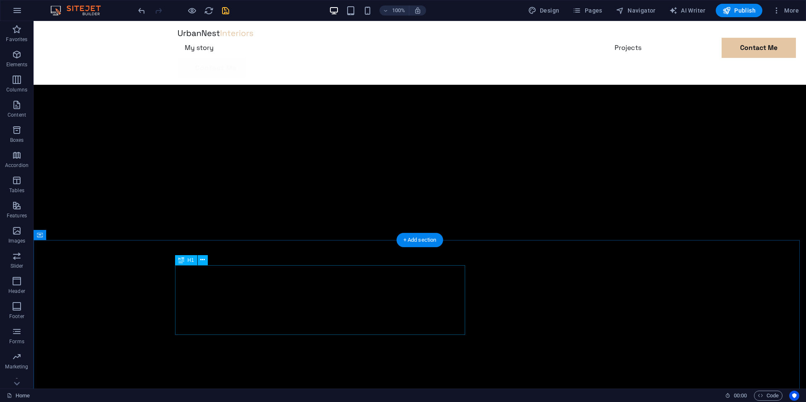
click at [203, 261] on icon at bounding box center [202, 260] width 5 height 9
click at [779, 10] on icon "button" at bounding box center [776, 10] width 8 height 8
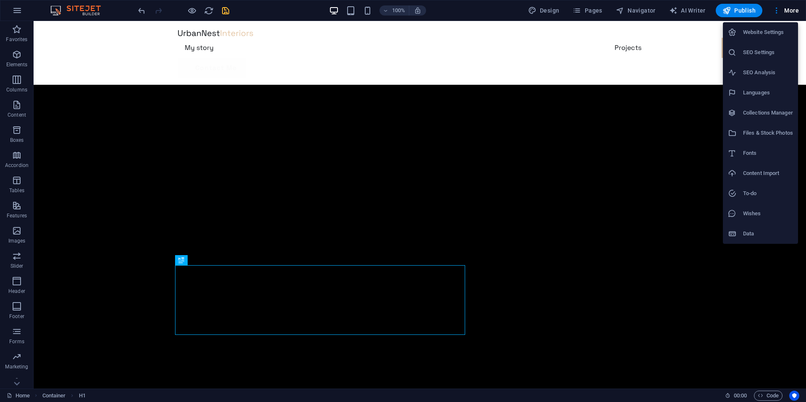
click at [749, 152] on h6 "Fonts" at bounding box center [768, 153] width 50 height 10
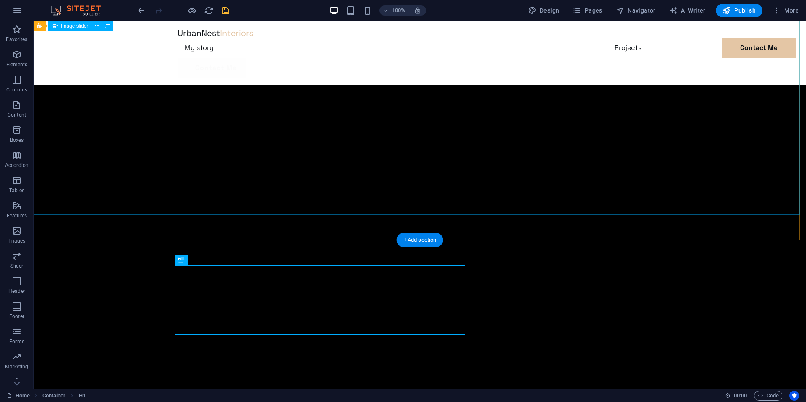
select select "popularity"
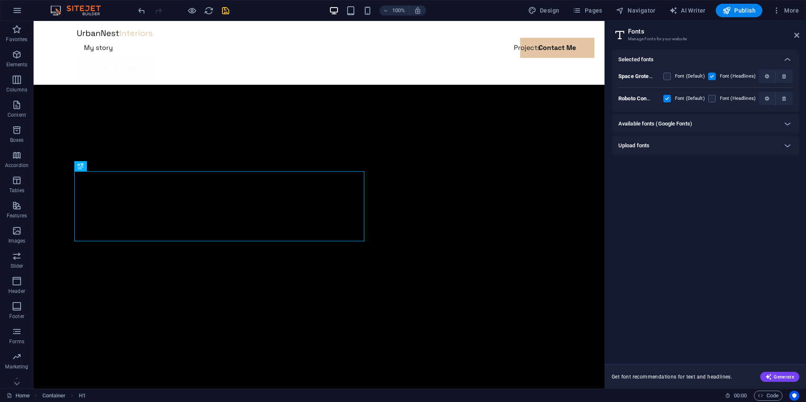
click at [636, 79] on b "Space Grotesk" at bounding box center [636, 76] width 37 height 6
click at [765, 77] on span "button" at bounding box center [767, 76] width 5 height 5
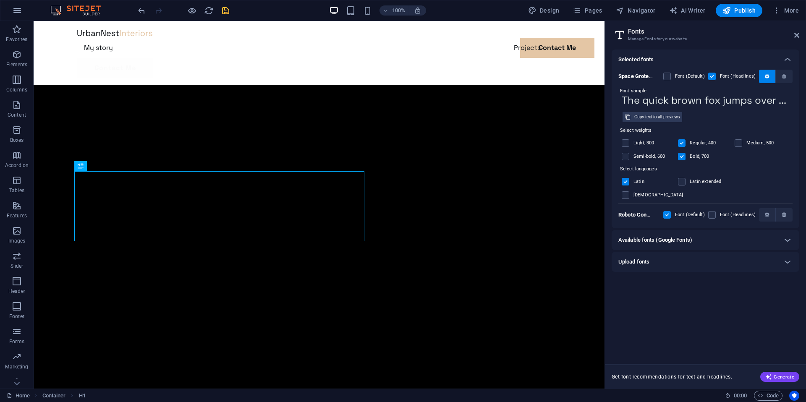
click at [655, 97] on input "The quick brown fox jumps over the lazy dog." at bounding box center [705, 100] width 174 height 11
click at [766, 77] on icon "button" at bounding box center [767, 76] width 4 height 5
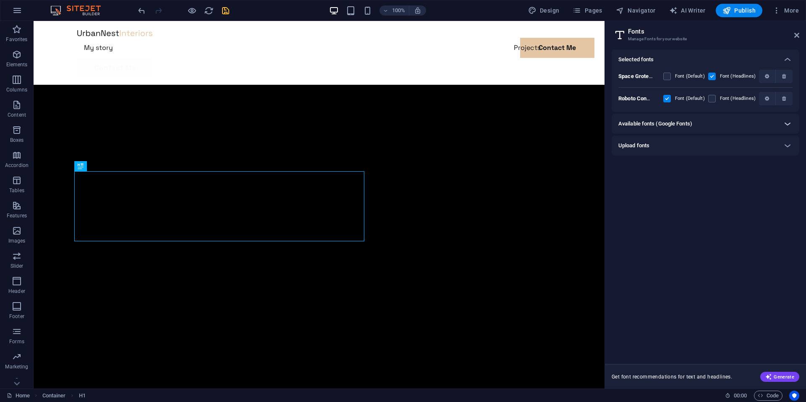
click at [789, 122] on icon at bounding box center [787, 124] width 10 height 10
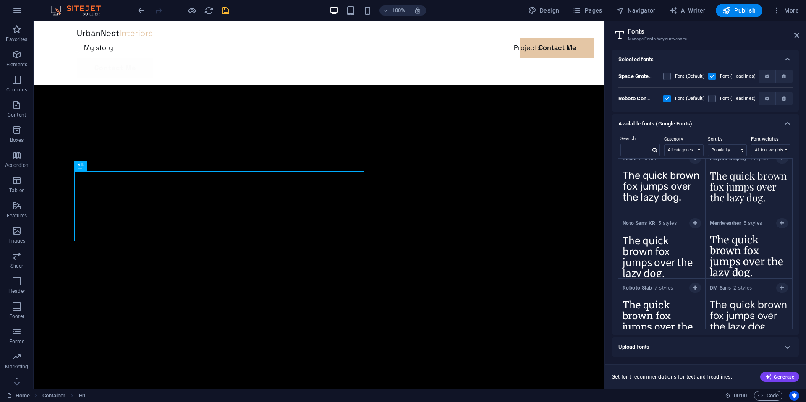
scroll to position [0, 0]
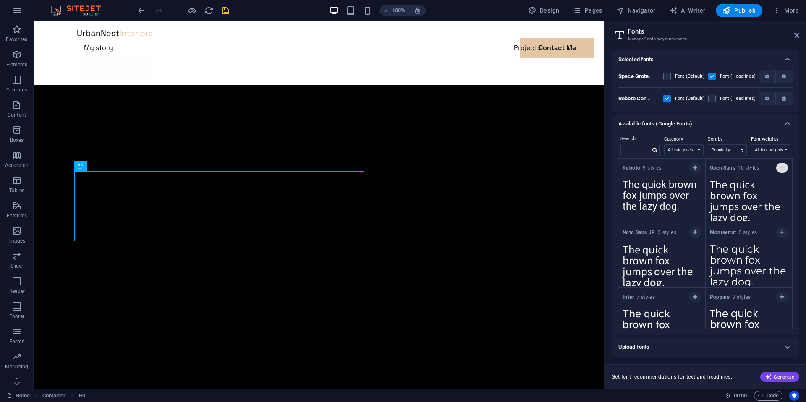
click at [782, 167] on icon "button" at bounding box center [782, 167] width 4 height 5
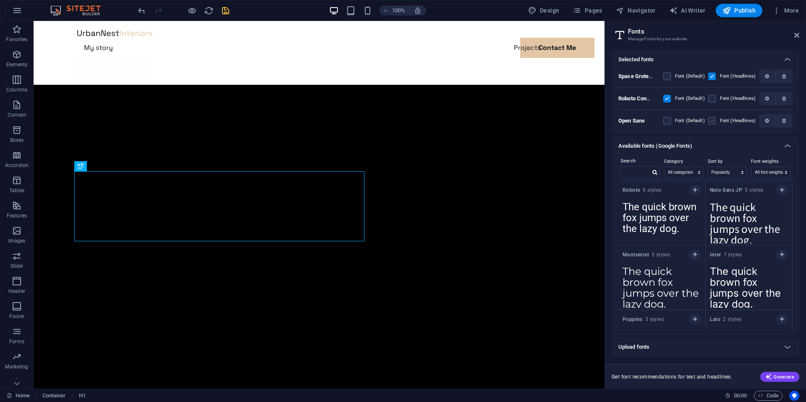
click at [714, 121] on label at bounding box center [712, 121] width 8 height 8
click at [0, 0] on Sans "checkbox" at bounding box center [0, 0] width 0 height 0
click at [768, 118] on icon "button" at bounding box center [767, 120] width 4 height 5
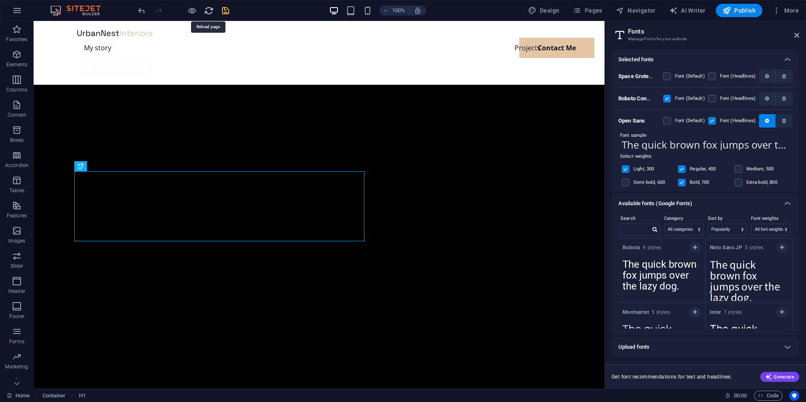
click at [208, 9] on icon "reload" at bounding box center [209, 11] width 10 height 10
click at [227, 8] on icon "save" at bounding box center [226, 11] width 10 height 10
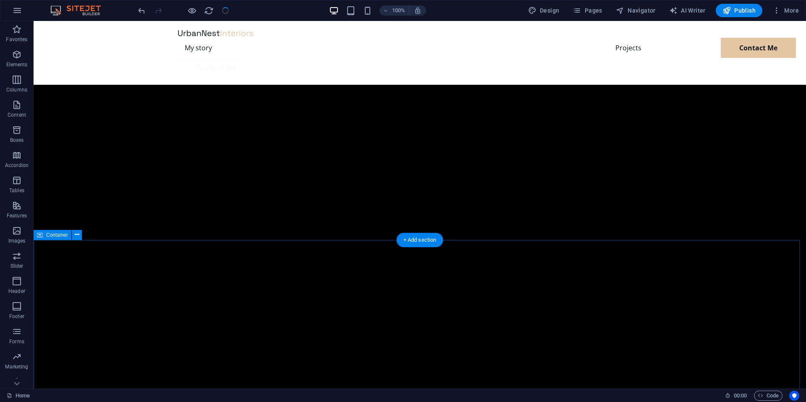
click at [75, 239] on icon at bounding box center [77, 234] width 5 height 9
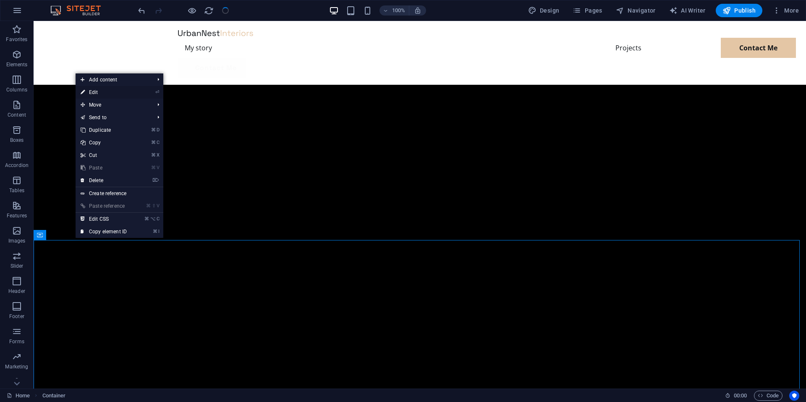
click at [118, 93] on link "⏎ Edit" at bounding box center [104, 92] width 56 height 13
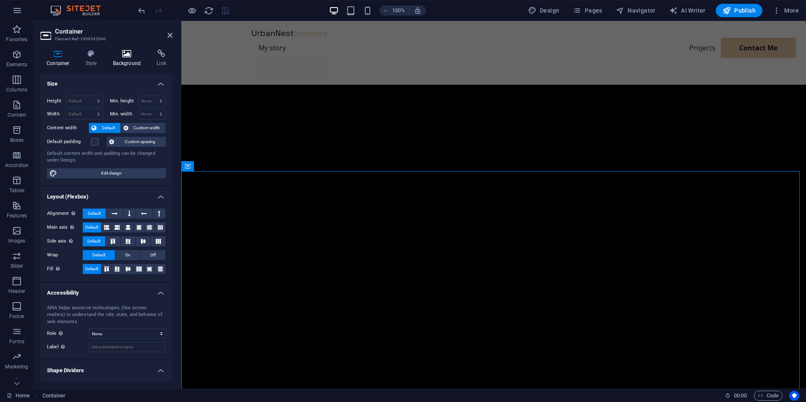
click at [123, 59] on h4 "Background" at bounding box center [129, 59] width 44 height 18
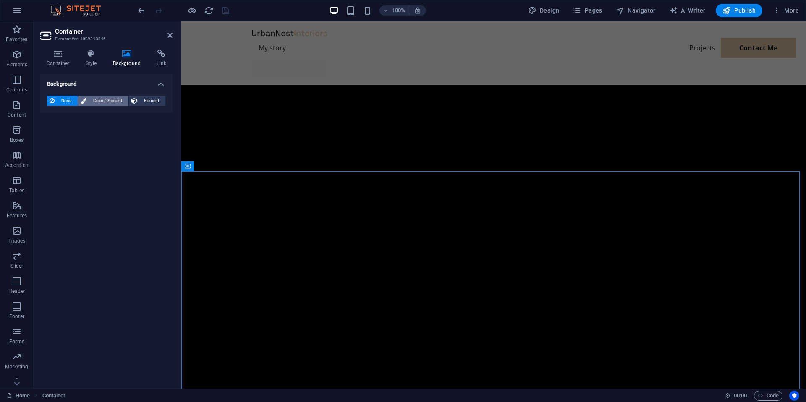
click at [109, 99] on span "Color / Gradient" at bounding box center [107, 101] width 37 height 10
click at [52, 134] on span at bounding box center [52, 134] width 9 height 9
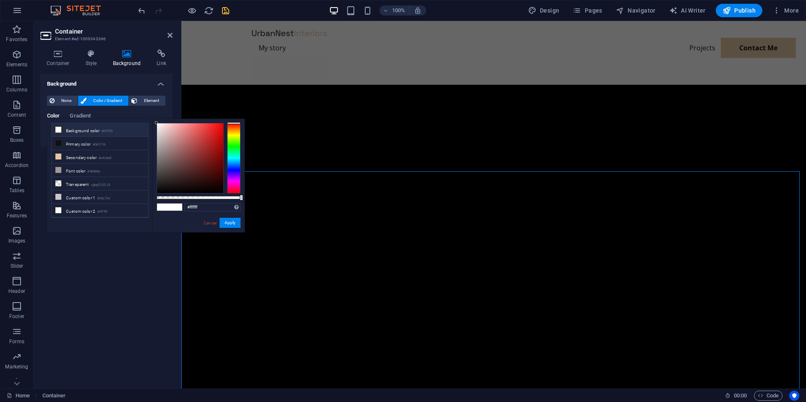
click at [82, 131] on li "Background color #fff7f2" at bounding box center [100, 129] width 97 height 13
click at [79, 143] on li "Primary color #0d1116" at bounding box center [100, 143] width 97 height 13
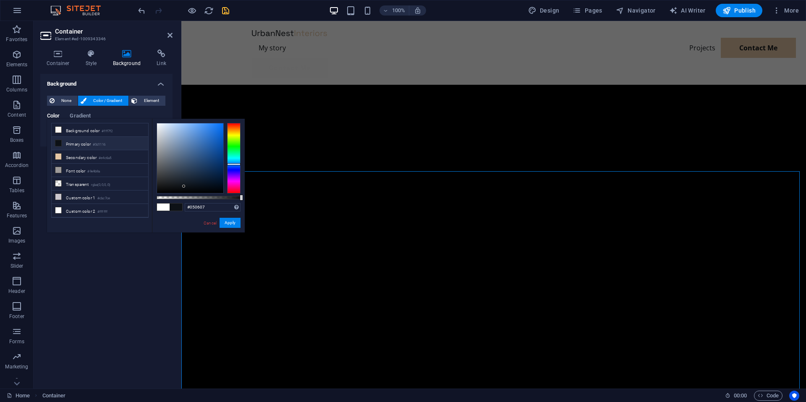
type input "#000000"
drag, startPoint x: 152, startPoint y: 198, endPoint x: 109, endPoint y: 211, distance: 45.3
click at [109, 211] on div "less Background color #fff7f2 Primary color #0d1116 Secondary color #e4c6a5 Fon…" at bounding box center [146, 176] width 198 height 114
click at [227, 225] on button "Apply" at bounding box center [230, 223] width 21 height 10
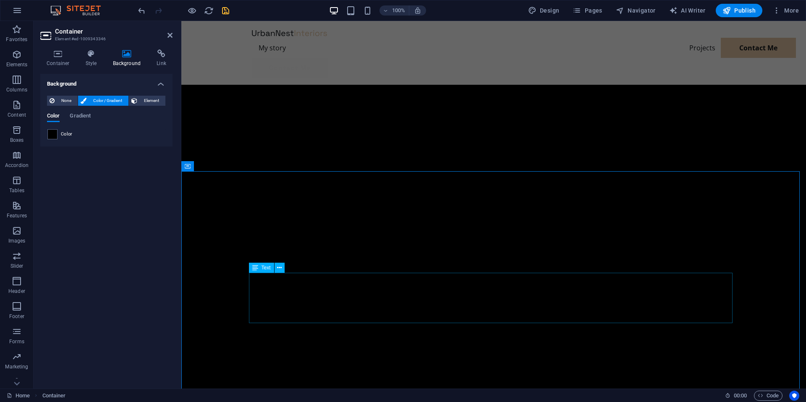
click at [281, 267] on icon at bounding box center [279, 268] width 5 height 9
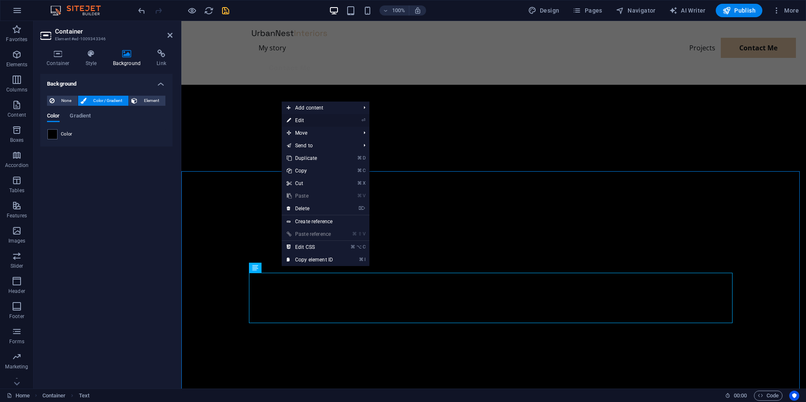
click at [324, 121] on link "⏎ Edit" at bounding box center [310, 120] width 56 height 13
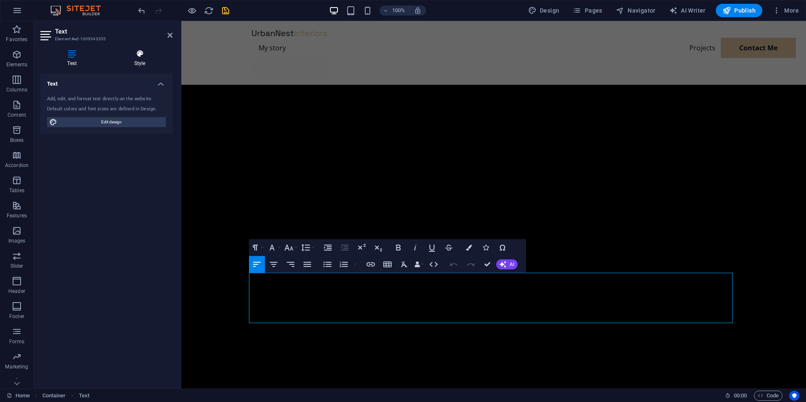
click at [144, 56] on icon at bounding box center [139, 54] width 65 height 8
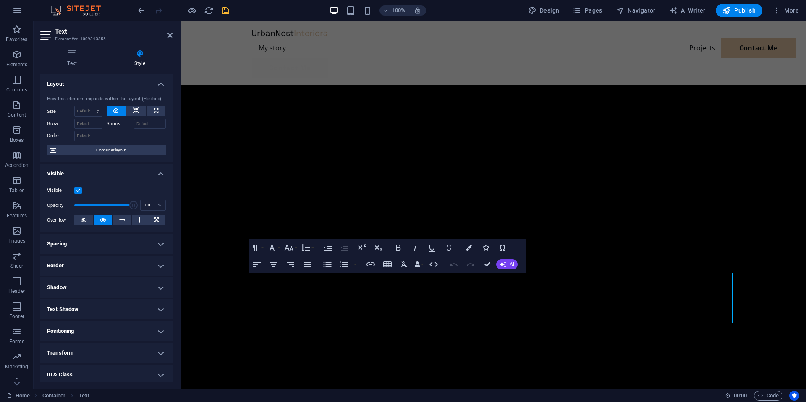
drag, startPoint x: 171, startPoint y: 128, endPoint x: 8, endPoint y: 99, distance: 166.2
click at [469, 247] on icon "button" at bounding box center [469, 248] width 6 height 6
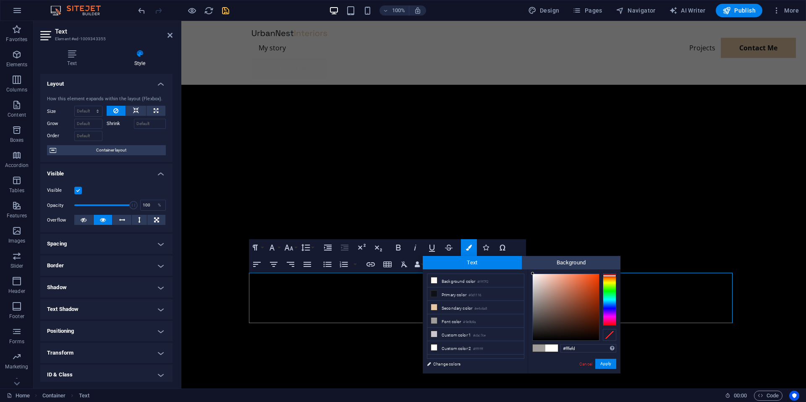
type input "#ffffff"
drag, startPoint x: 534, startPoint y: 298, endPoint x: 509, endPoint y: 218, distance: 84.0
click at [509, 218] on body "nicoramlall.co.za Home Favorites Elements Columns Content Boxes Accordion Table…" at bounding box center [403, 201] width 806 height 402
click at [610, 366] on button "Apply" at bounding box center [605, 364] width 21 height 10
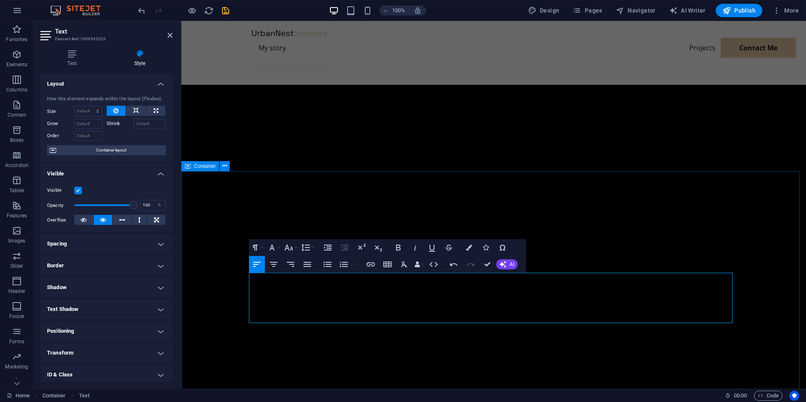
drag, startPoint x: 687, startPoint y: 319, endPoint x: 236, endPoint y: 259, distance: 454.8
click at [470, 248] on icon "button" at bounding box center [469, 248] width 6 height 6
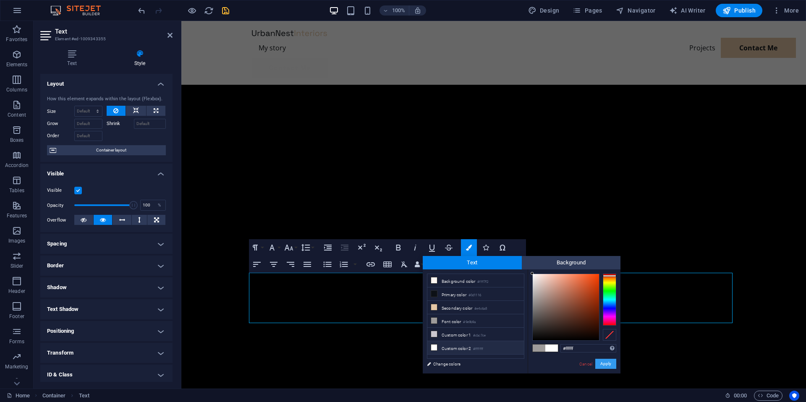
click at [606, 364] on button "Apply" at bounding box center [605, 364] width 21 height 10
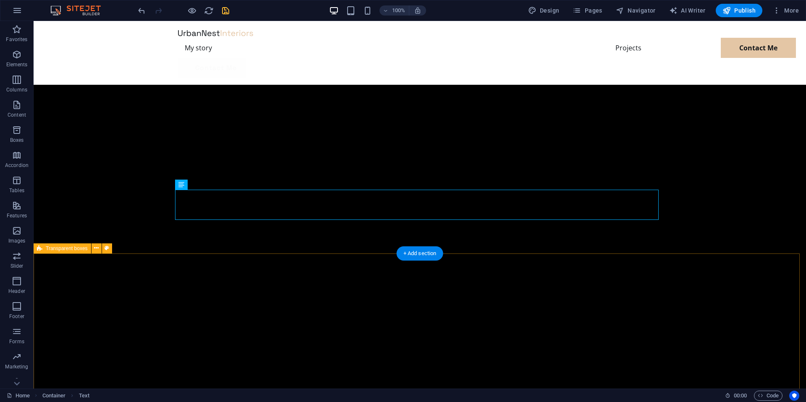
scroll to position [413, 0]
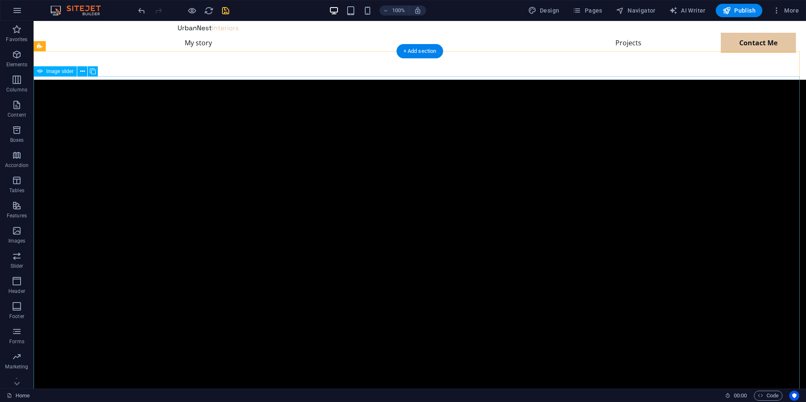
scroll to position [0, 0]
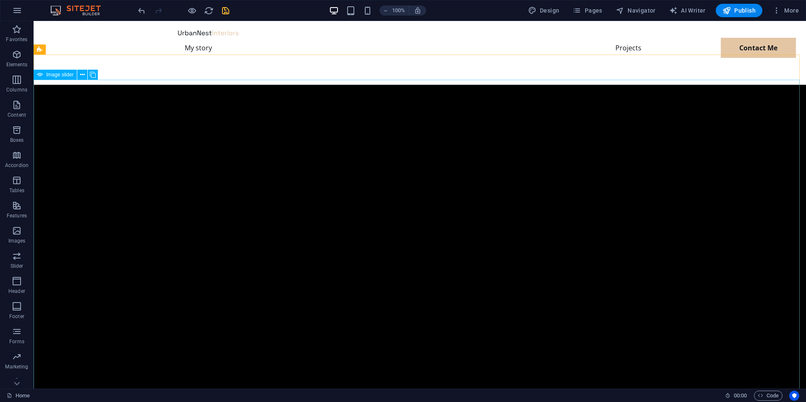
click at [65, 75] on span "Image slider" at bounding box center [59, 74] width 27 height 5
click at [81, 74] on icon at bounding box center [82, 75] width 5 height 9
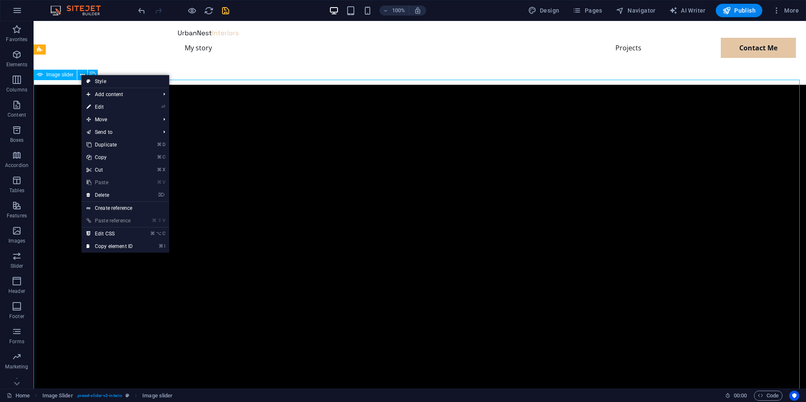
click at [68, 76] on span "Image slider" at bounding box center [59, 74] width 27 height 5
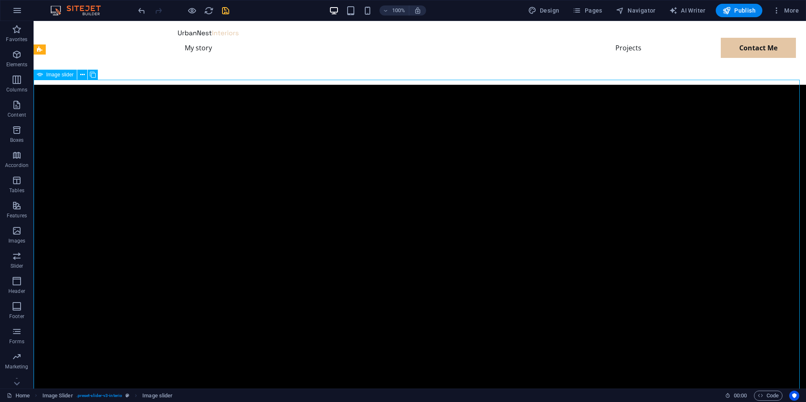
click at [50, 74] on span "Image slider" at bounding box center [59, 74] width 27 height 5
click at [49, 74] on span "Image slider" at bounding box center [59, 74] width 27 height 5
select select "%"
select select "ms"
select select "s"
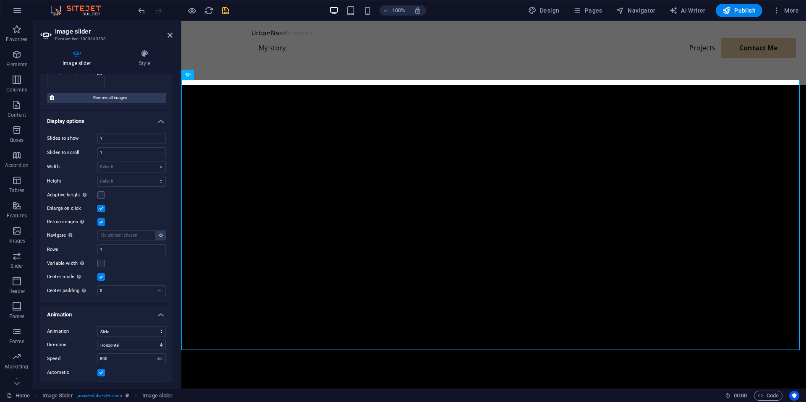
scroll to position [186, 0]
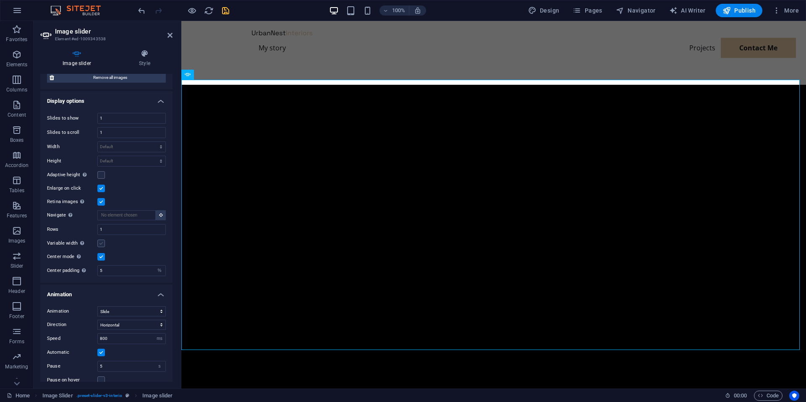
click at [100, 242] on label at bounding box center [101, 244] width 8 height 8
click at [0, 0] on input "Variable width Automatically adjust the width of the visible slide." at bounding box center [0, 0] width 0 height 0
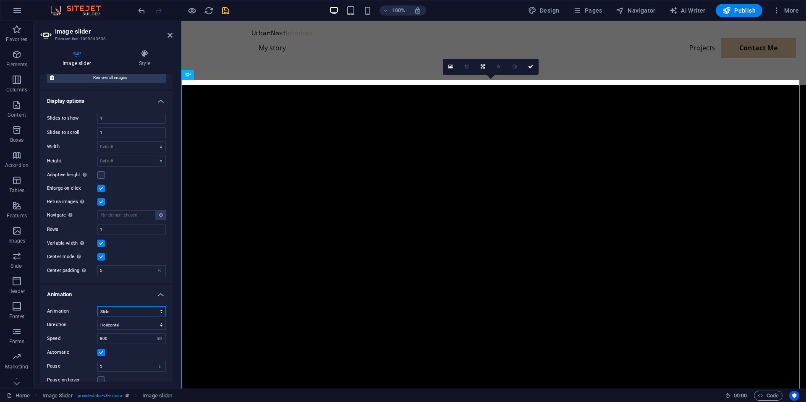
click at [129, 314] on select "Slide Fade" at bounding box center [131, 311] width 68 height 10
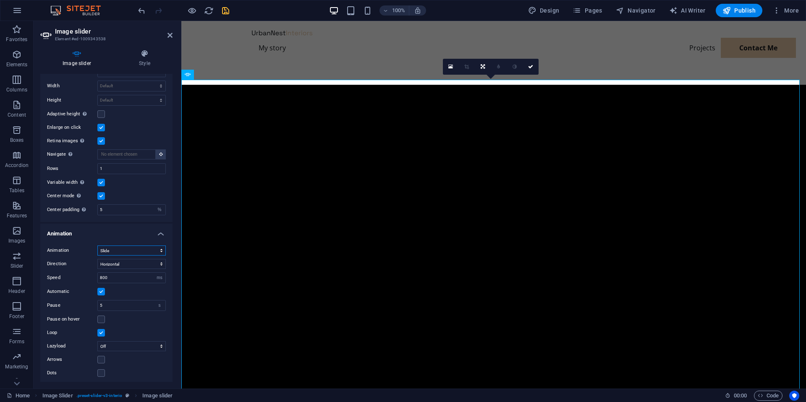
scroll to position [250, 0]
click at [101, 315] on label at bounding box center [101, 317] width 8 height 8
click at [0, 0] on input "Pause on hover" at bounding box center [0, 0] width 0 height 0
click at [102, 369] on label at bounding box center [101, 370] width 8 height 8
click at [0, 0] on input "Dots" at bounding box center [0, 0] width 0 height 0
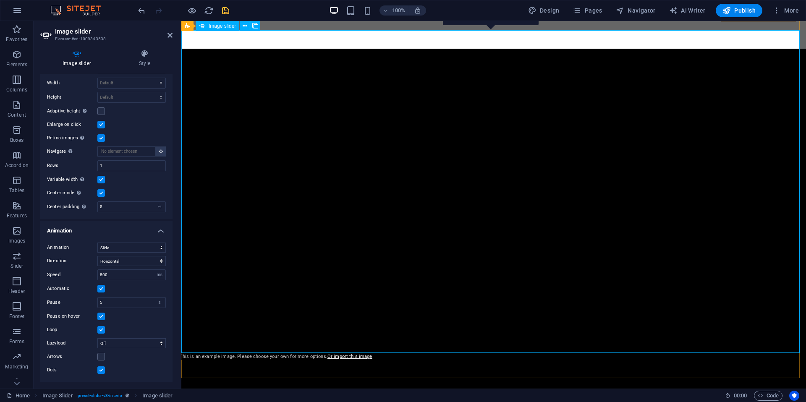
scroll to position [0, 0]
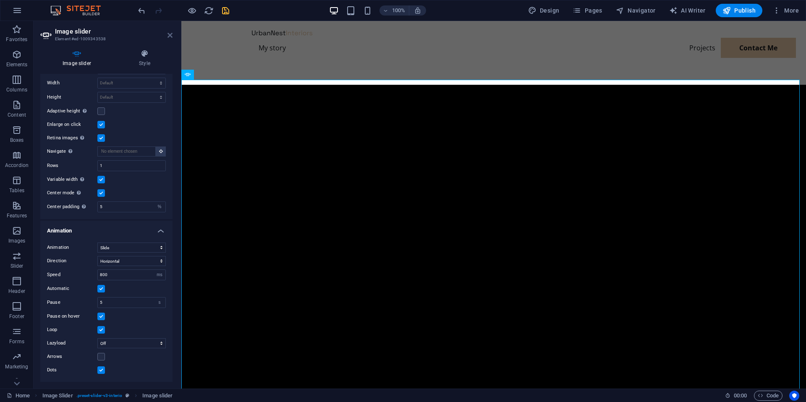
click at [167, 34] on icon at bounding box center [169, 35] width 5 height 7
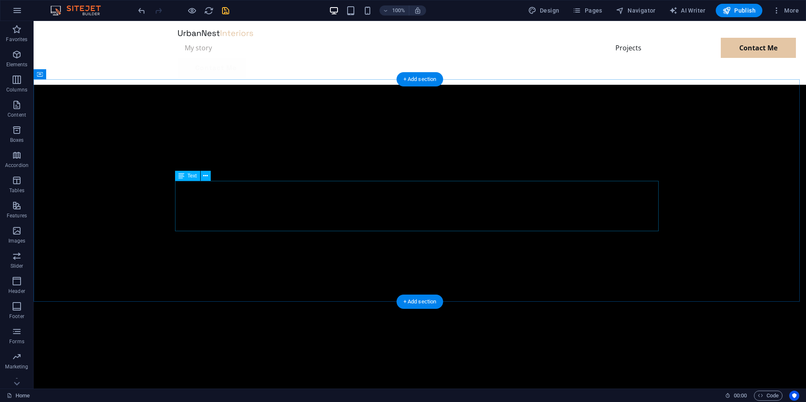
scroll to position [344, 0]
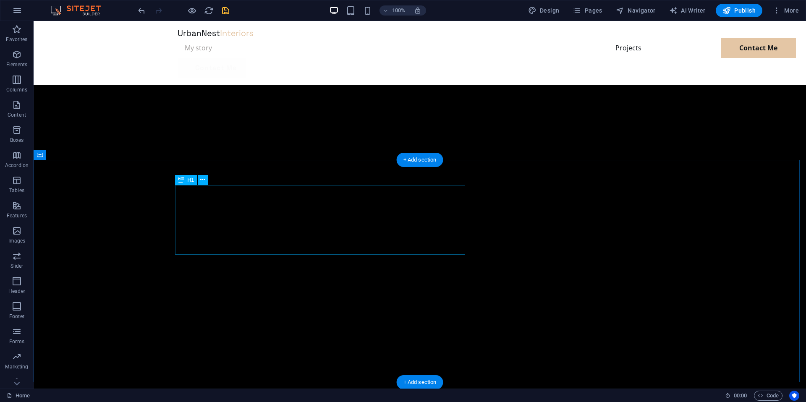
click at [205, 182] on icon at bounding box center [202, 179] width 5 height 9
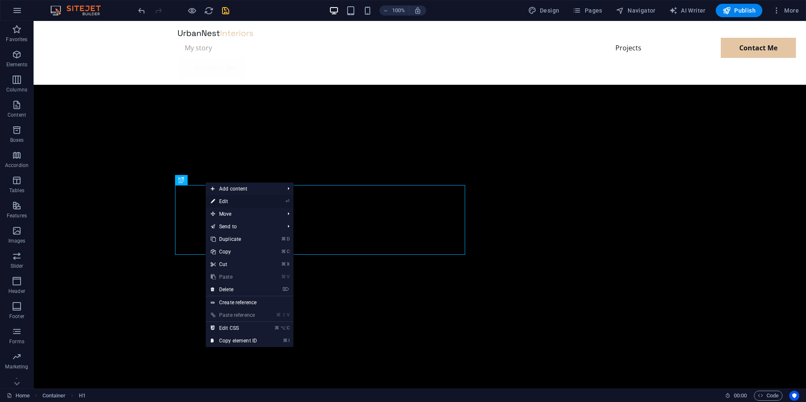
click at [241, 201] on link "⏎ Edit" at bounding box center [234, 201] width 56 height 13
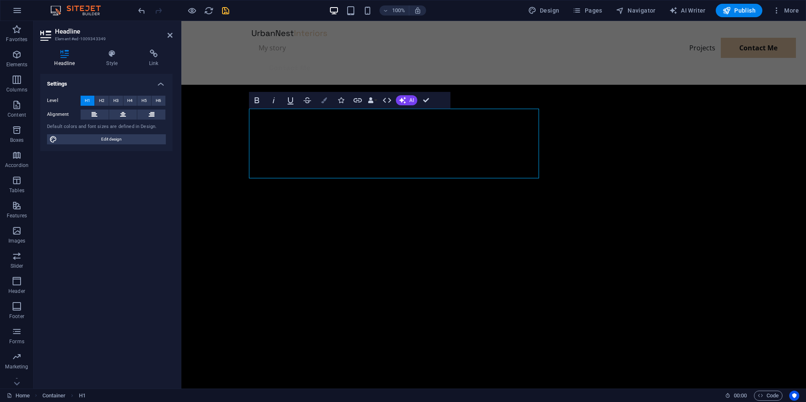
click at [321, 101] on icon "button" at bounding box center [324, 100] width 6 height 6
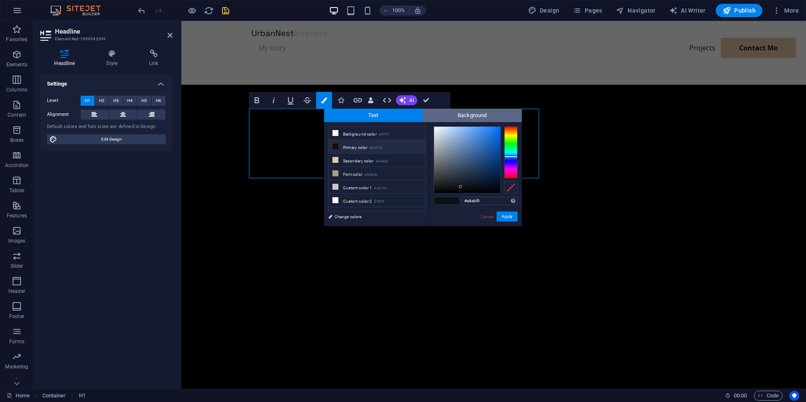
type input "#ffffff"
drag, startPoint x: 429, startPoint y: 115, endPoint x: 413, endPoint y: 89, distance: 31.0
click at [413, 89] on body "nicoramlall.co.za Home Favorites Elements Columns Content Boxes Accordion Table…" at bounding box center [403, 201] width 806 height 402
click at [510, 217] on button "Apply" at bounding box center [507, 217] width 21 height 10
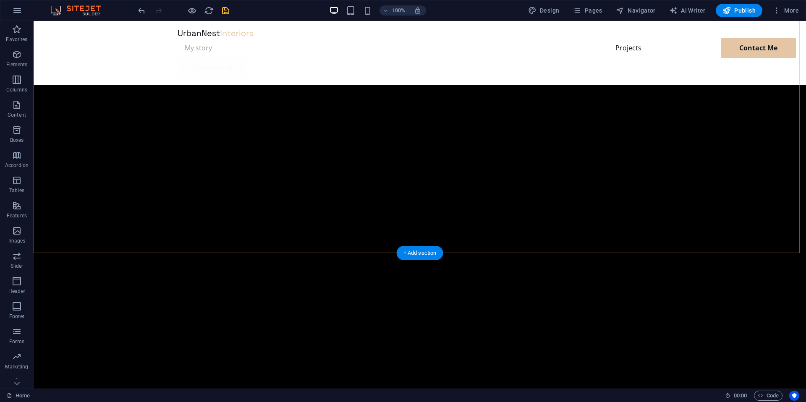
scroll to position [675, 0]
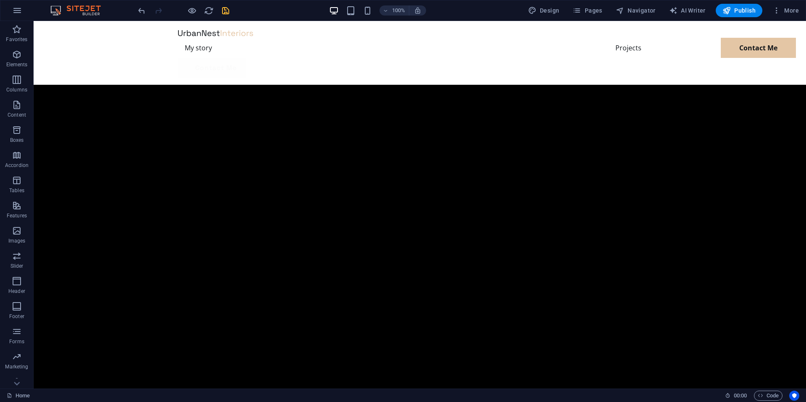
scroll to position [0, 0]
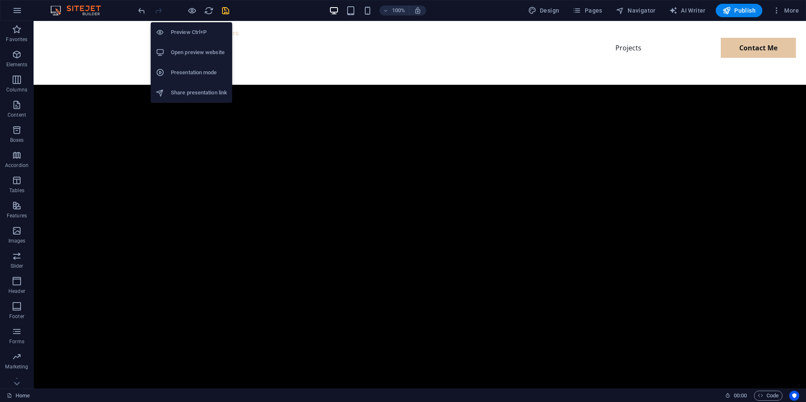
click at [193, 72] on h6 "Presentation mode" at bounding box center [199, 73] width 56 height 10
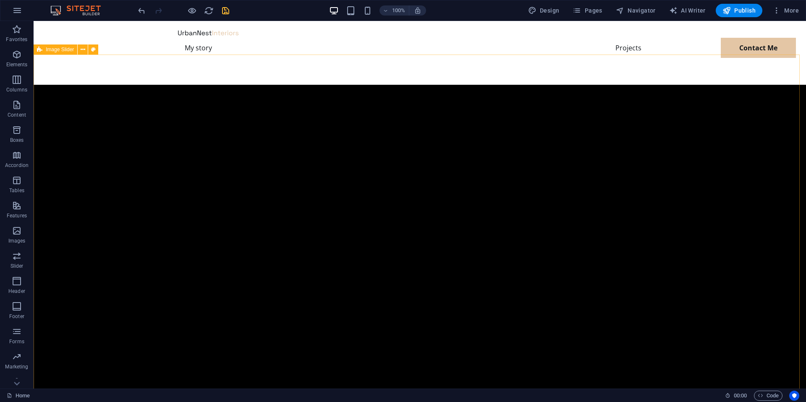
click at [56, 49] on span "Image Slider" at bounding box center [60, 49] width 28 height 5
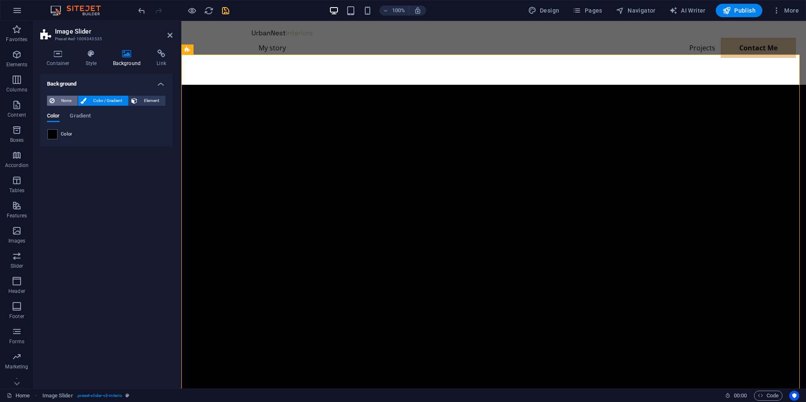
click at [63, 101] on span "None" at bounding box center [66, 101] width 18 height 10
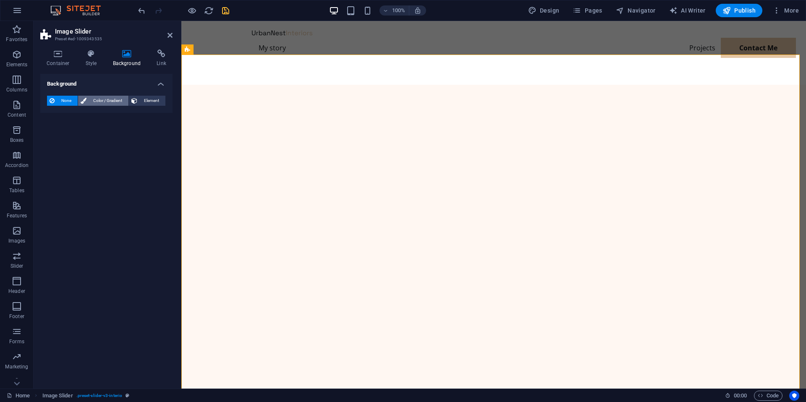
click at [94, 100] on span "Color / Gradient" at bounding box center [107, 101] width 37 height 10
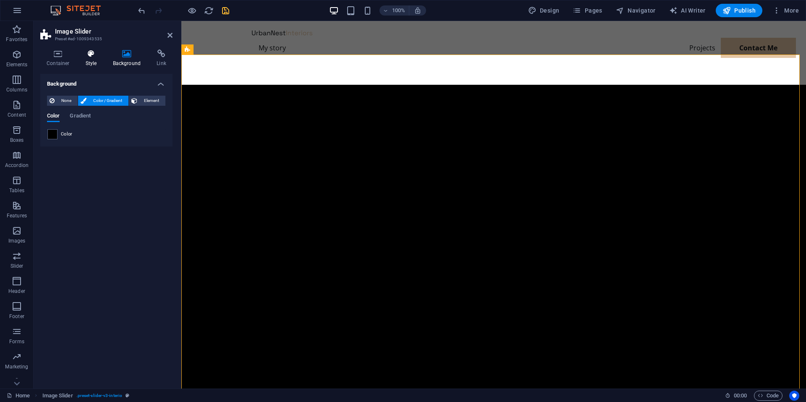
click at [94, 55] on icon at bounding box center [91, 54] width 24 height 8
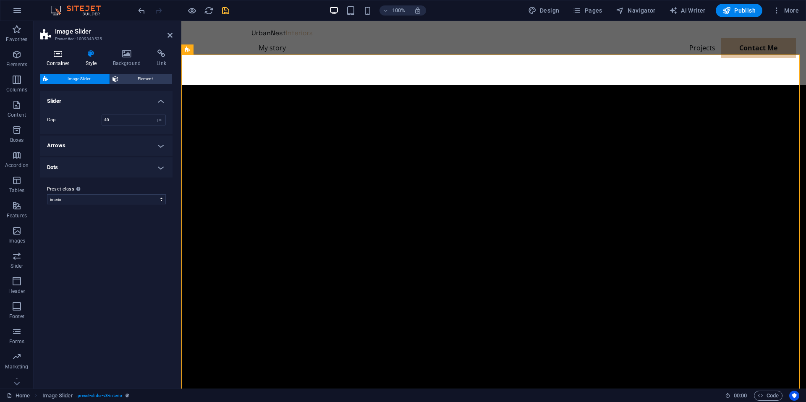
click at [60, 54] on icon at bounding box center [58, 54] width 36 height 8
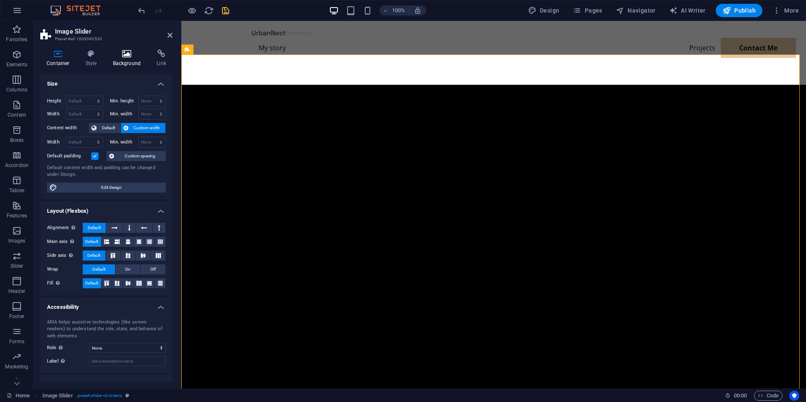
click at [126, 60] on h4 "Background" at bounding box center [129, 59] width 44 height 18
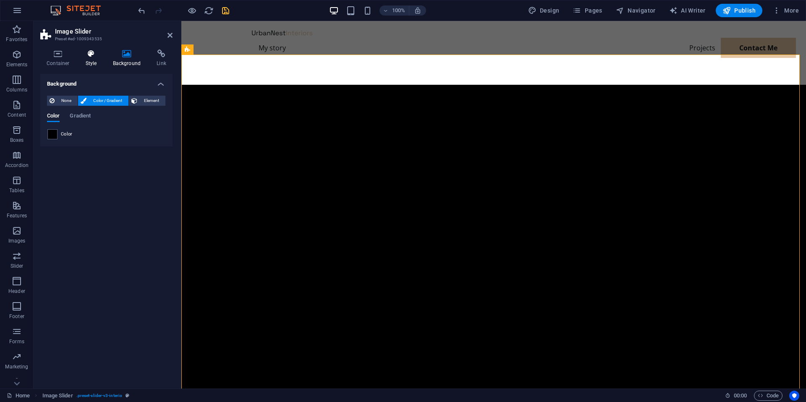
click at [90, 58] on icon at bounding box center [91, 54] width 24 height 8
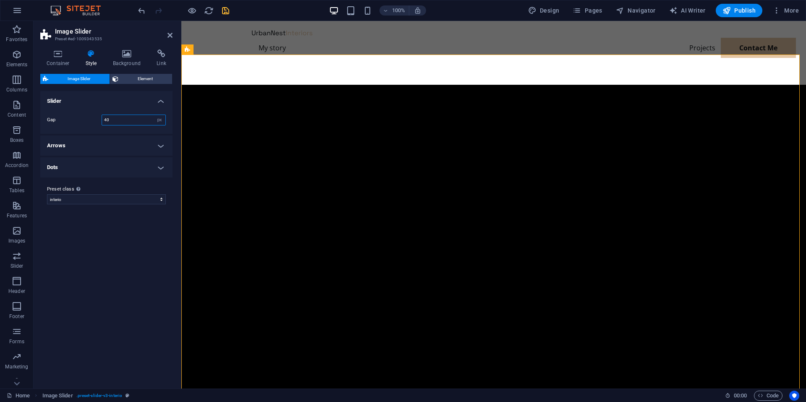
drag, startPoint x: 110, startPoint y: 120, endPoint x: 71, endPoint y: 115, distance: 38.9
click at [71, 115] on div "Gap 40 rem px % vh vw" at bounding box center [106, 120] width 119 height 11
type input "0"
click at [106, 248] on div "Variants Default Slider Gap 0 rem px % vh vw Arrows These settings are effectiv…" at bounding box center [106, 236] width 132 height 291
click at [162, 101] on h4 "Slider" at bounding box center [106, 98] width 132 height 15
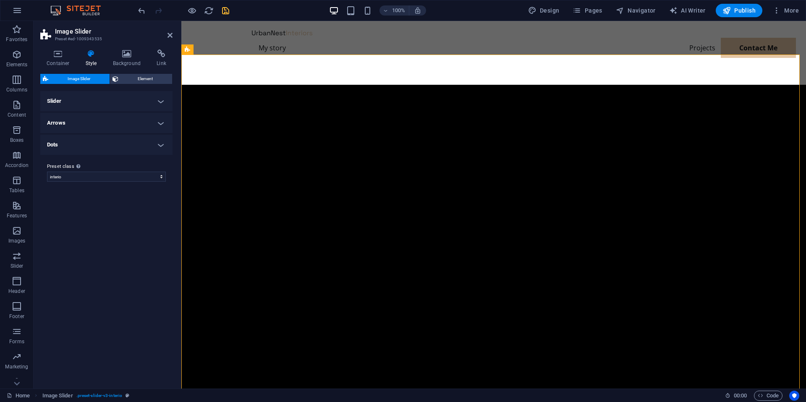
click at [159, 146] on h4 "Dots" at bounding box center [106, 145] width 132 height 20
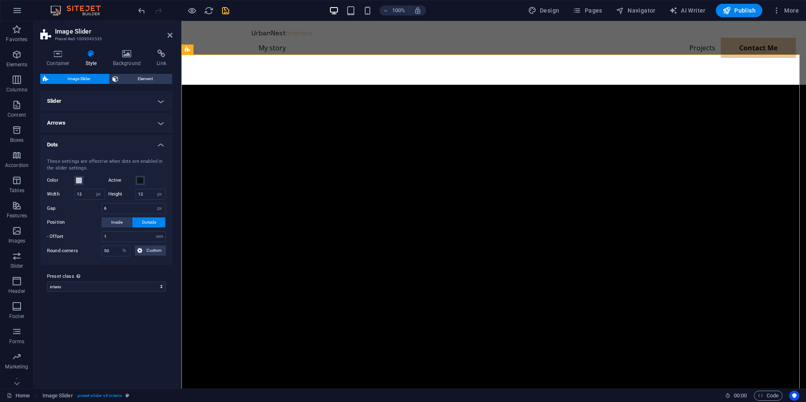
click at [162, 123] on h4 "Arrows" at bounding box center [106, 123] width 132 height 20
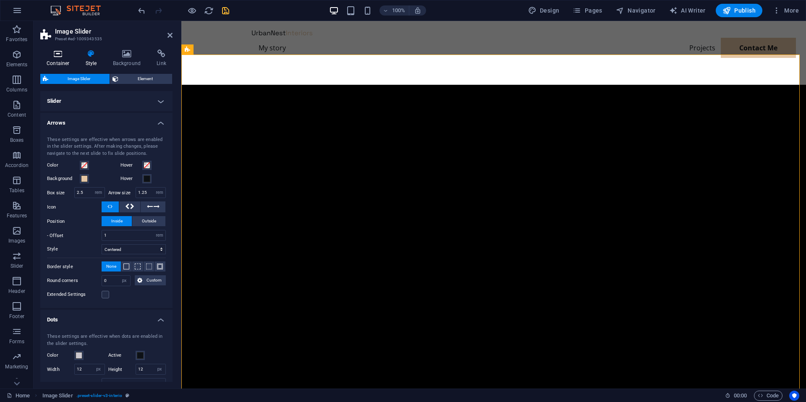
click at [56, 56] on icon at bounding box center [58, 54] width 36 height 8
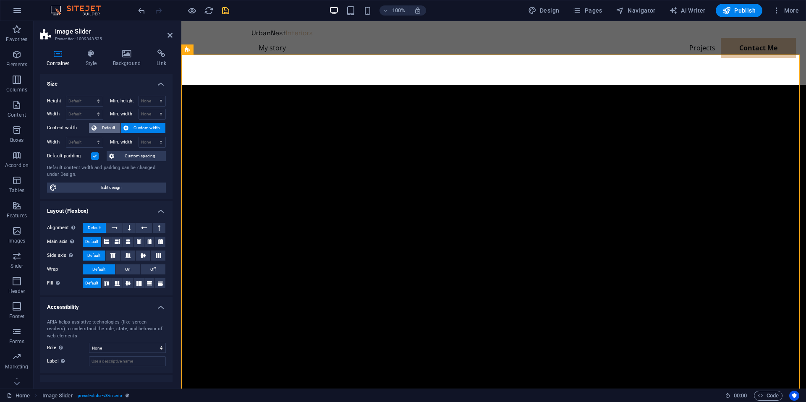
click at [112, 127] on span "Default" at bounding box center [108, 128] width 19 height 10
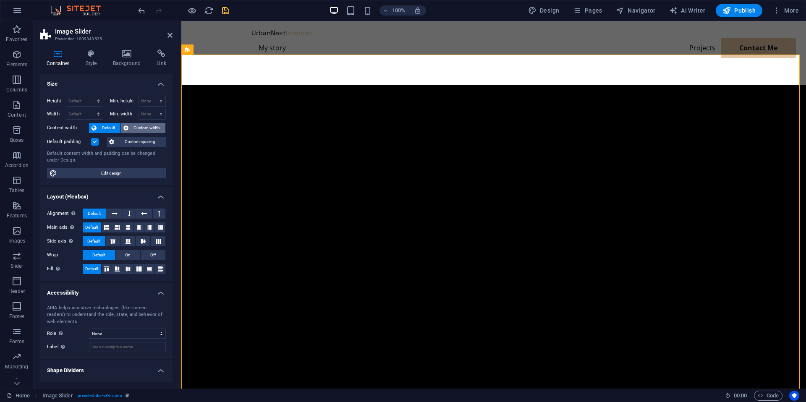
click at [138, 127] on span "Custom width" at bounding box center [147, 128] width 32 height 10
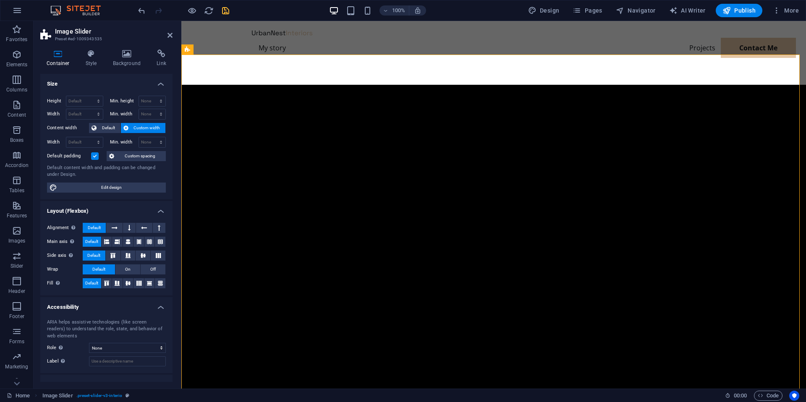
click at [95, 154] on label at bounding box center [95, 156] width 8 height 8
click at [0, 0] on input "Default padding" at bounding box center [0, 0] width 0 height 0
click at [110, 189] on span "Edit design" at bounding box center [112, 188] width 104 height 10
select select "rem"
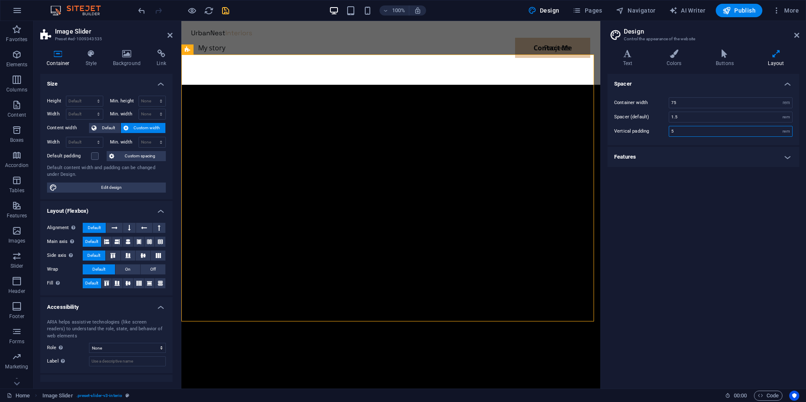
click at [731, 133] on input "5" at bounding box center [730, 131] width 123 height 10
drag, startPoint x: 731, startPoint y: 133, endPoint x: 615, endPoint y: 132, distance: 115.8
click at [615, 132] on div "Vertical padding 5 rem" at bounding box center [703, 131] width 178 height 11
type input "0"
click at [697, 209] on div "Spacer Container width 75 rem px Spacer (default) 1.5 rem Vertical padding 0 re…" at bounding box center [703, 228] width 192 height 308
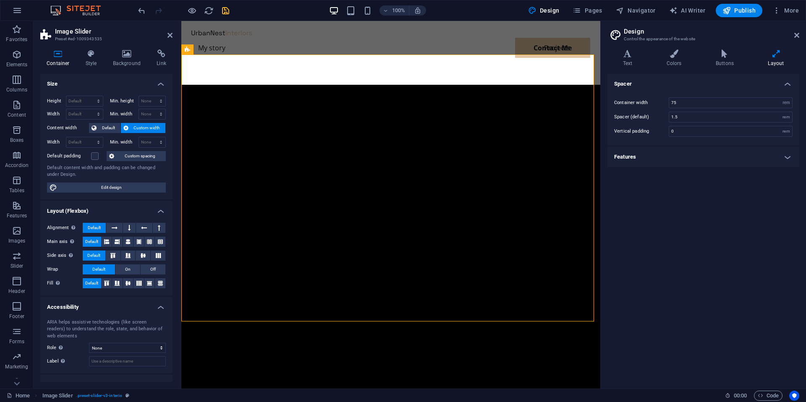
drag, startPoint x: 686, startPoint y: 183, endPoint x: 686, endPoint y: 177, distance: 5.9
click at [686, 183] on div "Spacer Container width 75 rem px Spacer (default) 1.5 rem Vertical padding 0 re…" at bounding box center [703, 228] width 192 height 308
click at [709, 156] on h4 "Features" at bounding box center [703, 157] width 192 height 20
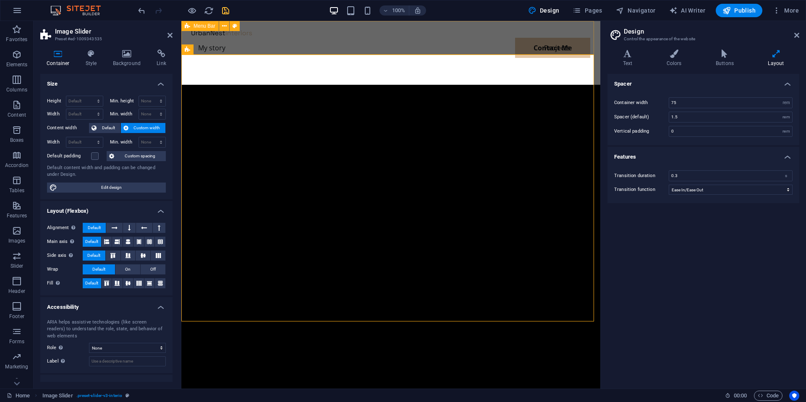
click at [472, 43] on div "Menu My story Projects Contact Me Contact Me" at bounding box center [390, 53] width 419 height 64
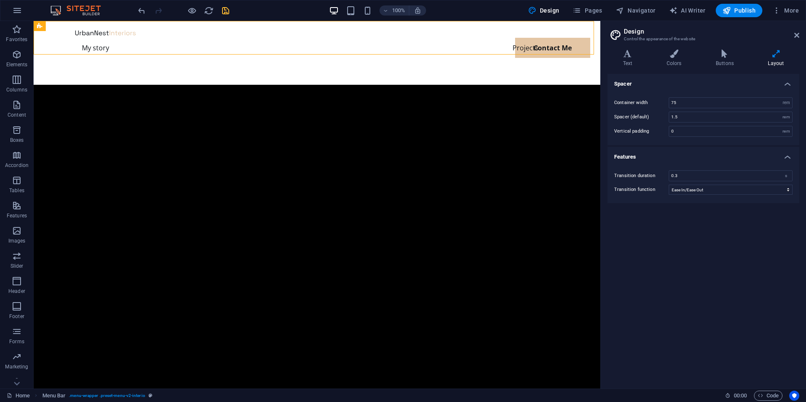
click at [799, 33] on aside "Design Control the appearance of the website Variants Text Colors Buttons Layou…" at bounding box center [703, 205] width 206 height 368
click at [793, 33] on h2 "Design" at bounding box center [711, 32] width 175 height 8
click at [796, 34] on icon at bounding box center [796, 35] width 5 height 7
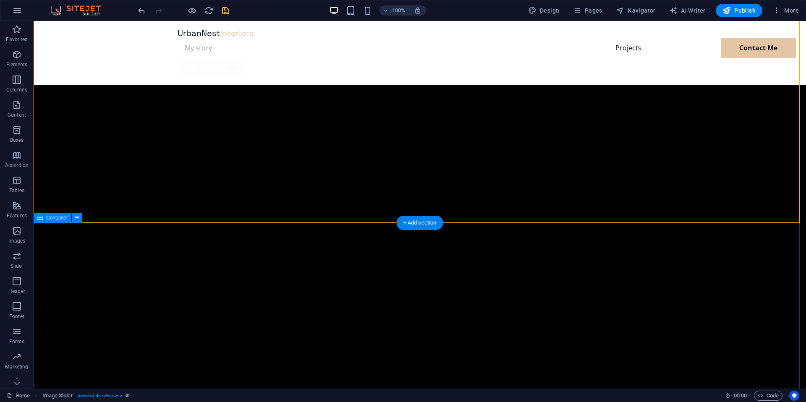
scroll to position [294, 0]
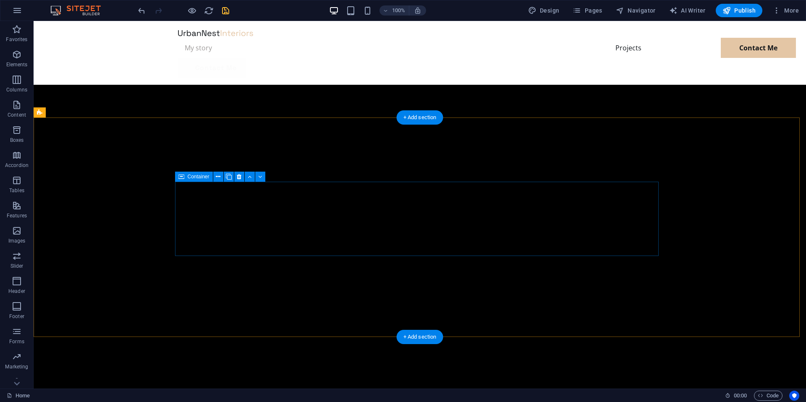
scroll to position [586, 0]
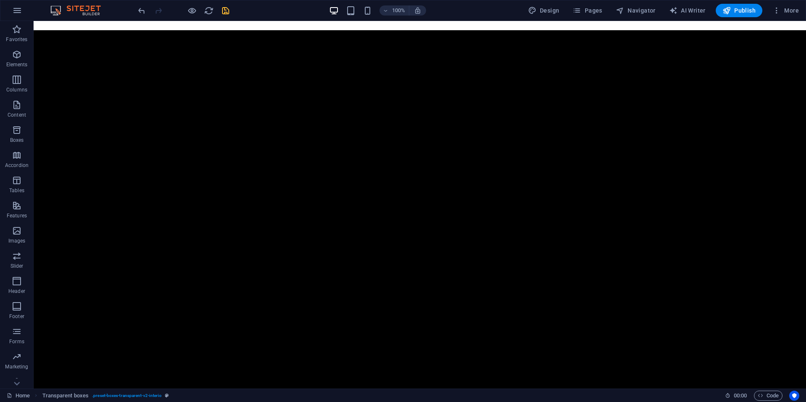
scroll to position [0, 0]
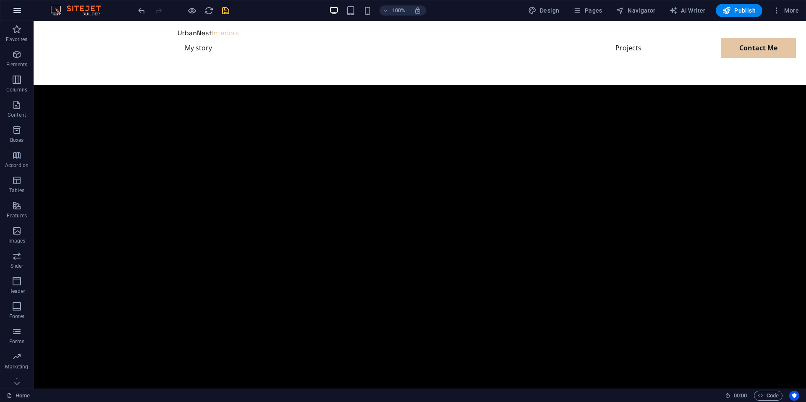
click at [18, 14] on icon "button" at bounding box center [17, 10] width 10 height 10
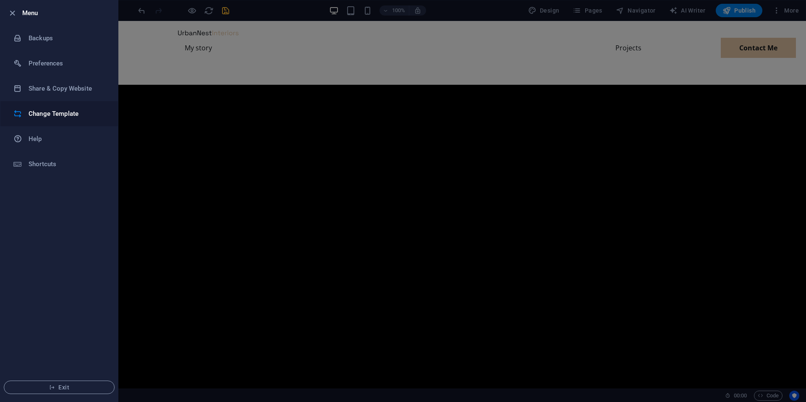
click at [76, 114] on h6 "Change Template" at bounding box center [68, 114] width 78 height 10
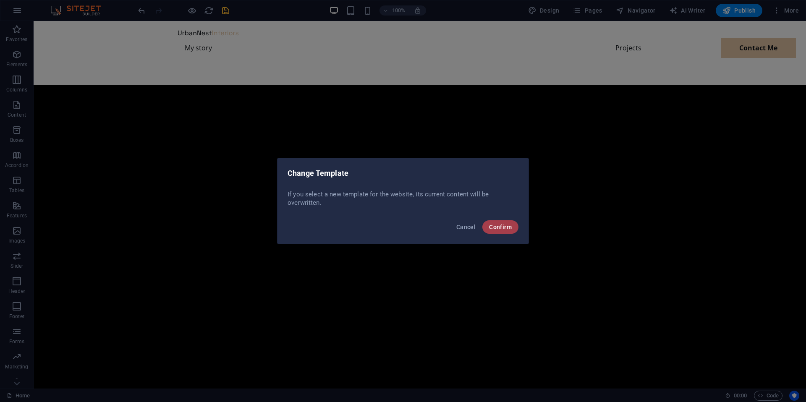
click at [508, 227] on span "Confirm" at bounding box center [500, 227] width 23 height 7
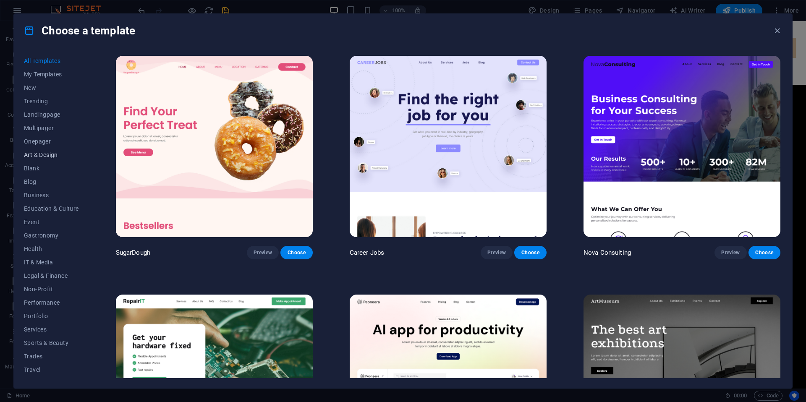
click at [50, 157] on span "Art & Design" at bounding box center [51, 155] width 55 height 7
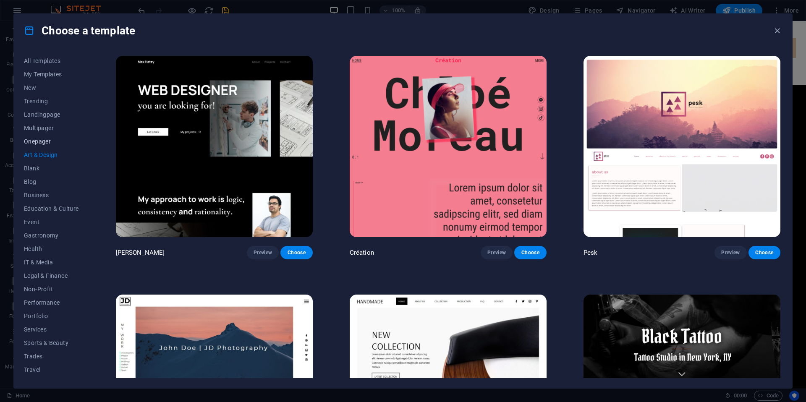
click at [46, 144] on span "Onepager" at bounding box center [51, 141] width 55 height 7
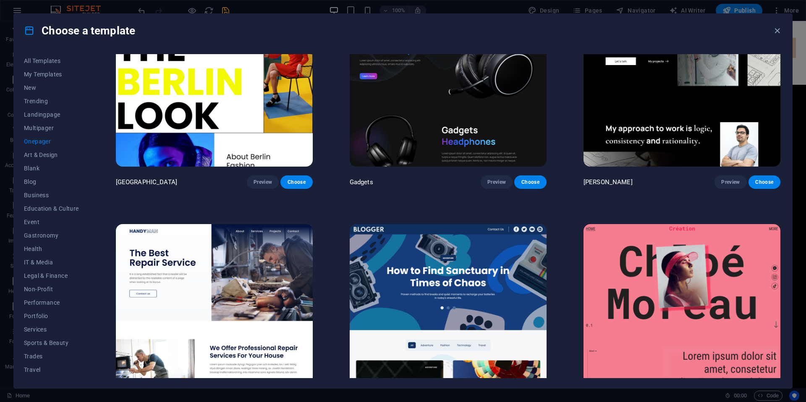
scroll to position [1020, 0]
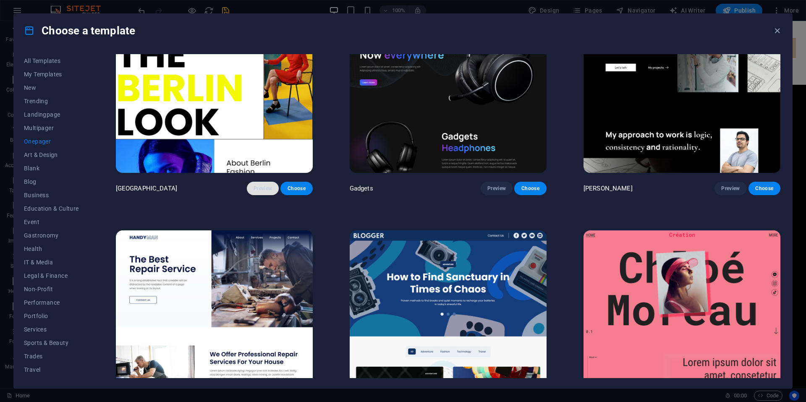
click at [268, 185] on span "Preview" at bounding box center [263, 188] width 18 height 7
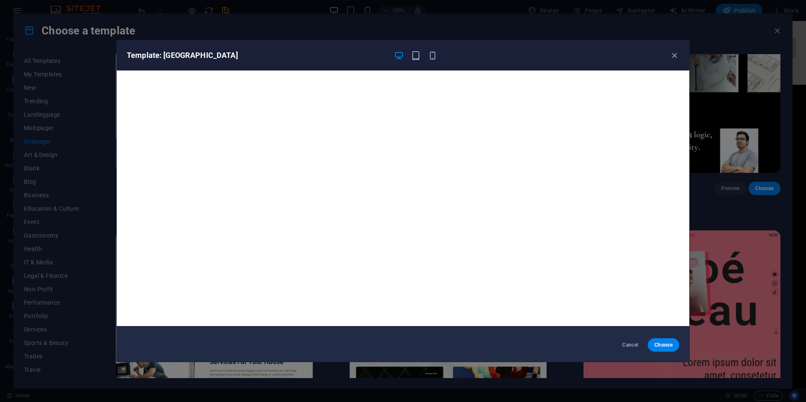
scroll to position [0, 0]
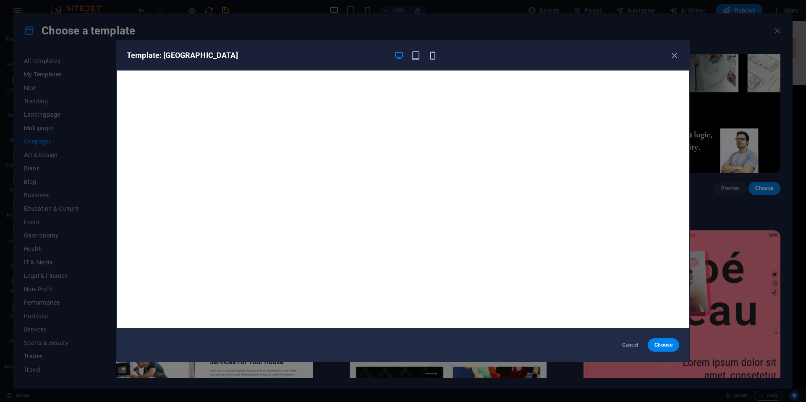
click at [437, 55] on icon "button" at bounding box center [433, 56] width 10 height 10
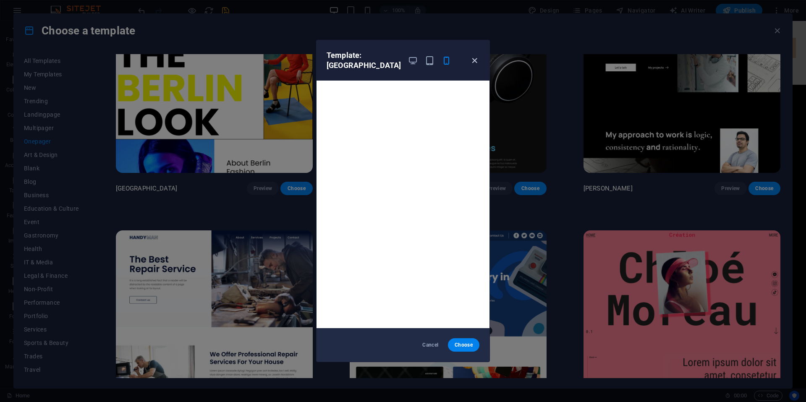
click at [475, 56] on icon "button" at bounding box center [475, 61] width 10 height 10
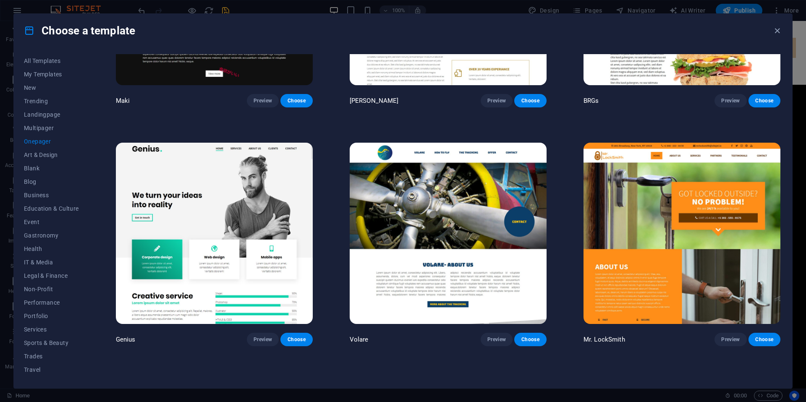
scroll to position [2342, 0]
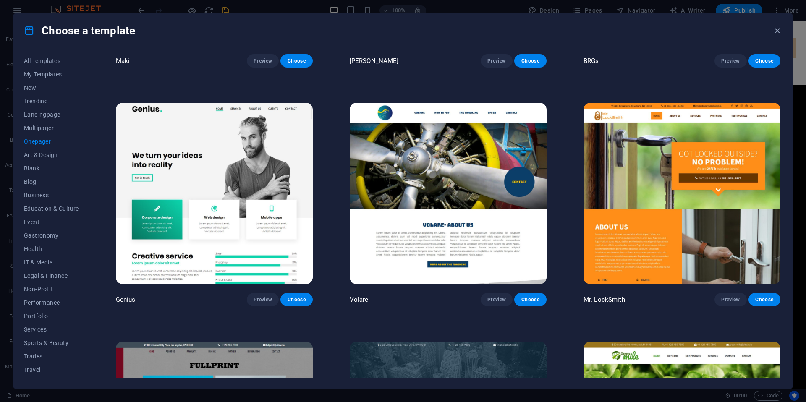
click at [284, 157] on img at bounding box center [214, 193] width 197 height 181
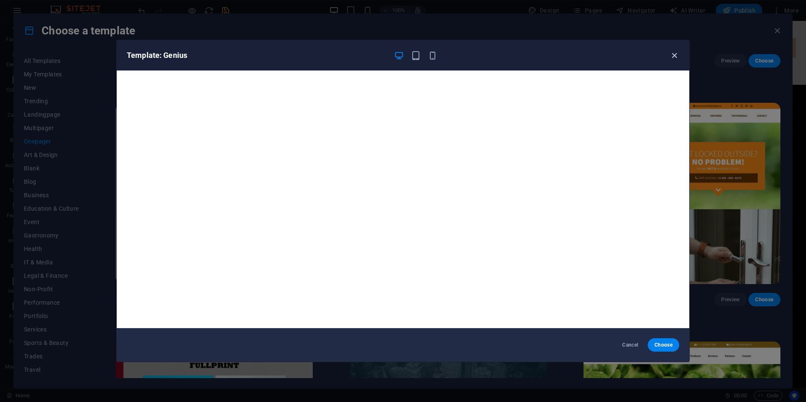
click at [674, 56] on icon "button" at bounding box center [674, 56] width 10 height 10
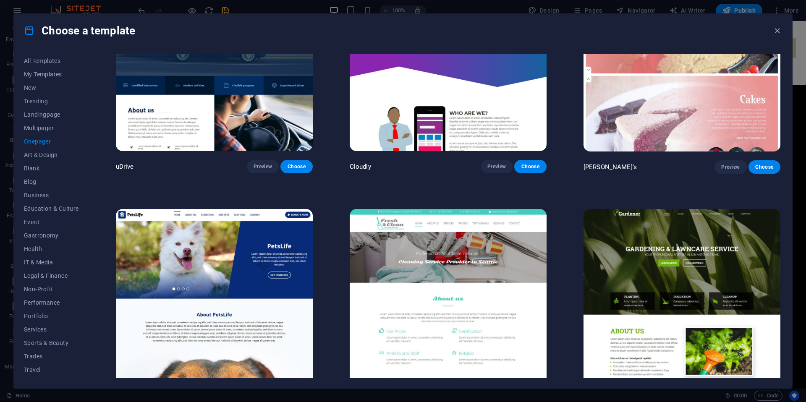
scroll to position [3960, 0]
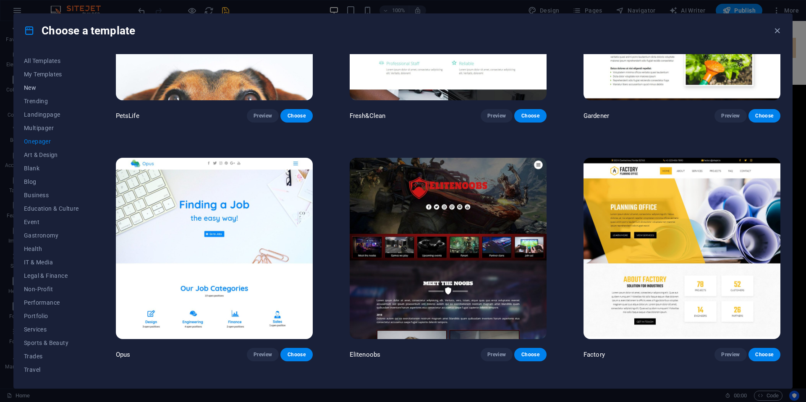
click at [34, 89] on span "New" at bounding box center [51, 87] width 55 height 7
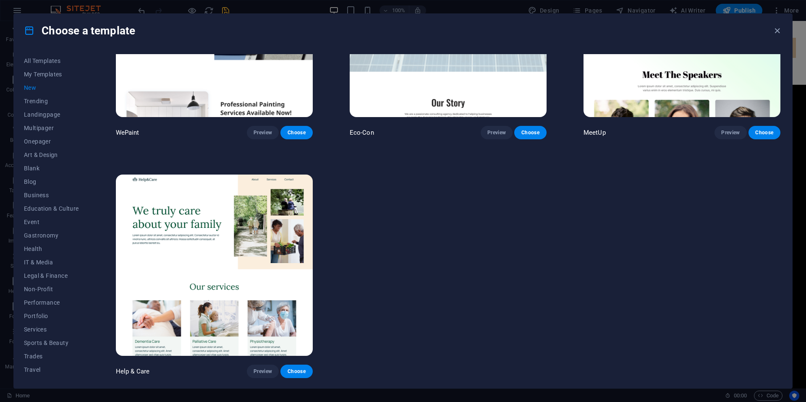
scroll to position [832, 0]
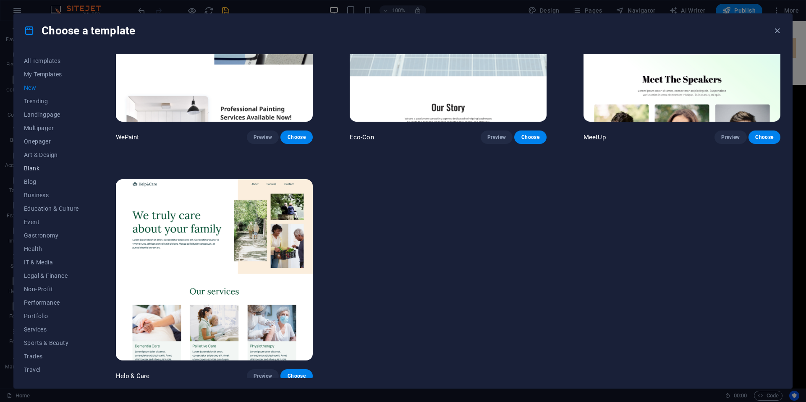
click at [37, 167] on span "Blank" at bounding box center [51, 168] width 55 height 7
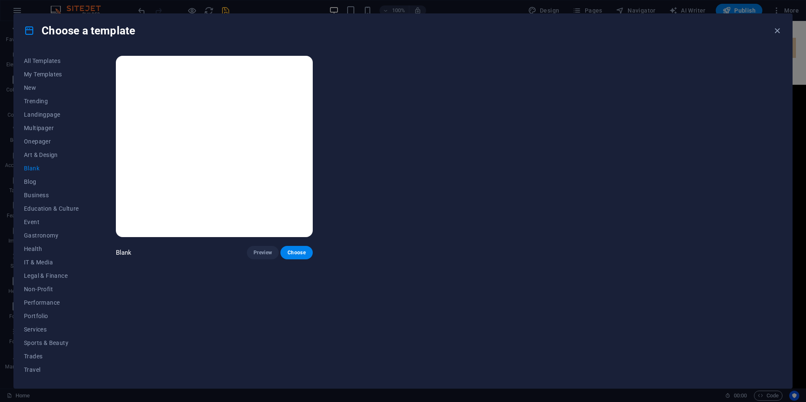
scroll to position [0, 0]
click at [293, 251] on span "Choose" at bounding box center [296, 252] width 18 height 7
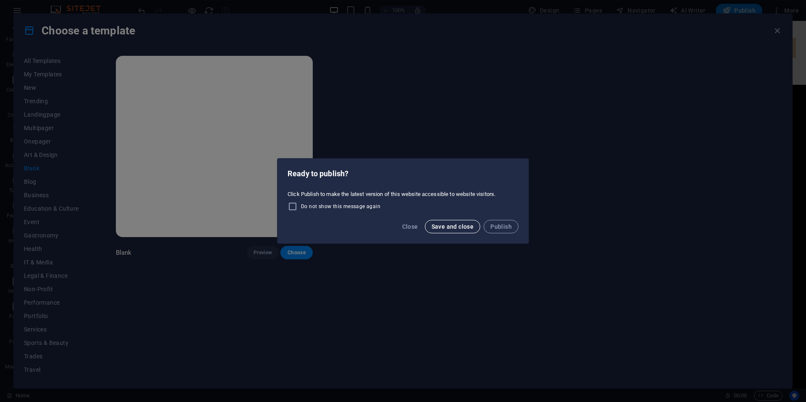
click at [457, 225] on span "Save and close" at bounding box center [452, 226] width 42 height 7
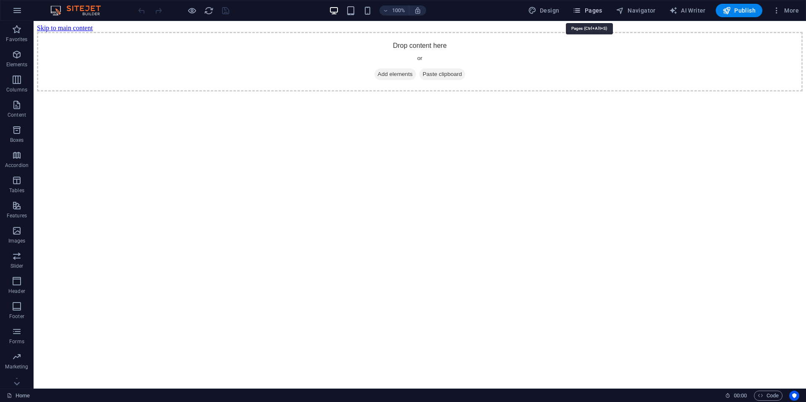
click at [602, 11] on span "Pages" at bounding box center [586, 10] width 29 height 8
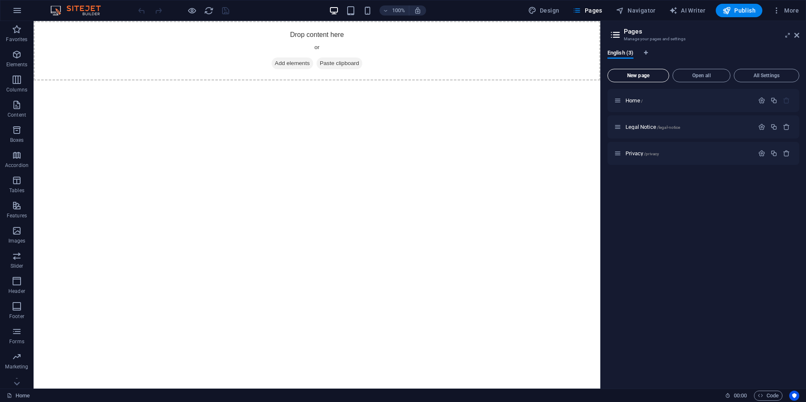
click at [637, 73] on span "New page" at bounding box center [638, 75] width 54 height 5
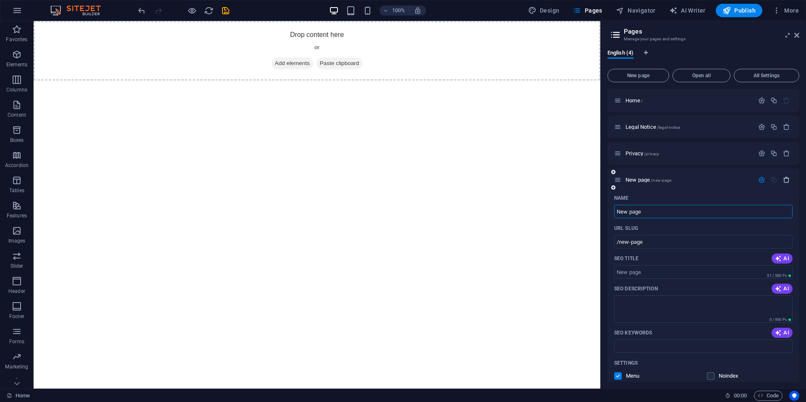
click at [784, 181] on icon "button" at bounding box center [786, 179] width 7 height 7
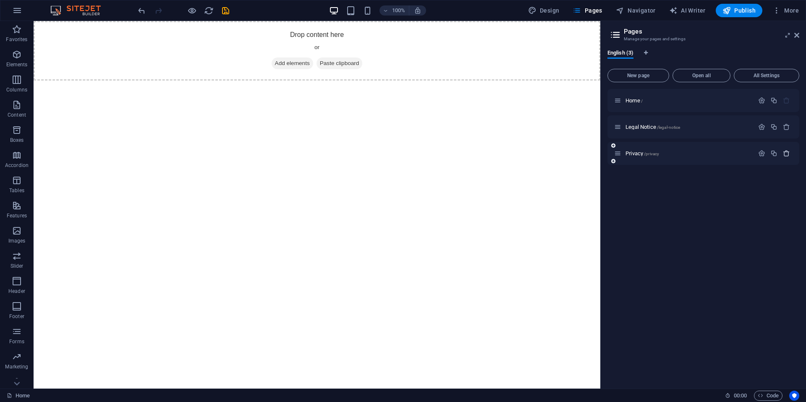
click at [785, 152] on icon "button" at bounding box center [786, 153] width 7 height 7
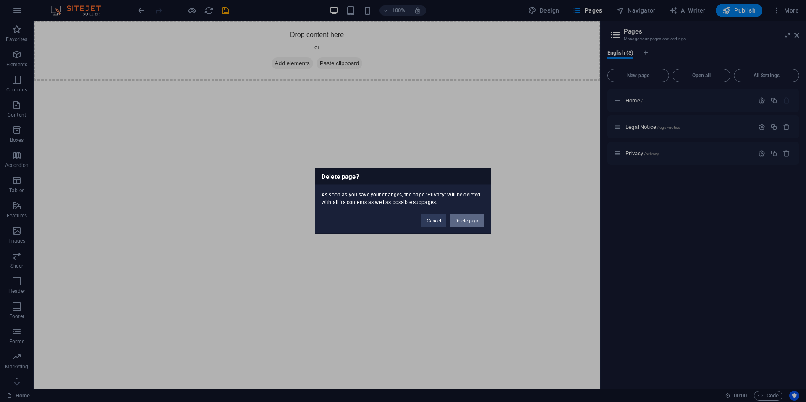
click at [467, 220] on button "Delete page" at bounding box center [467, 220] width 35 height 13
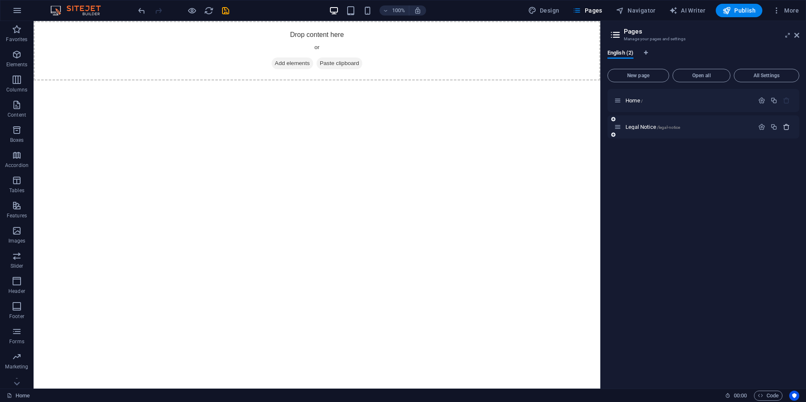
click at [788, 129] on icon "button" at bounding box center [786, 126] width 7 height 7
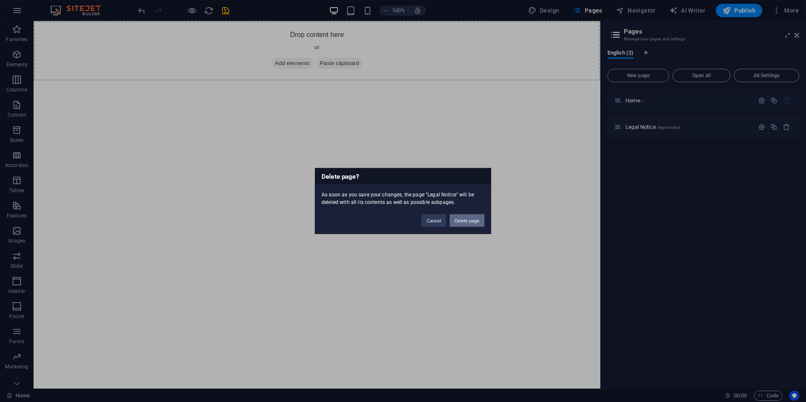
click at [469, 220] on button "Delete page" at bounding box center [467, 220] width 35 height 13
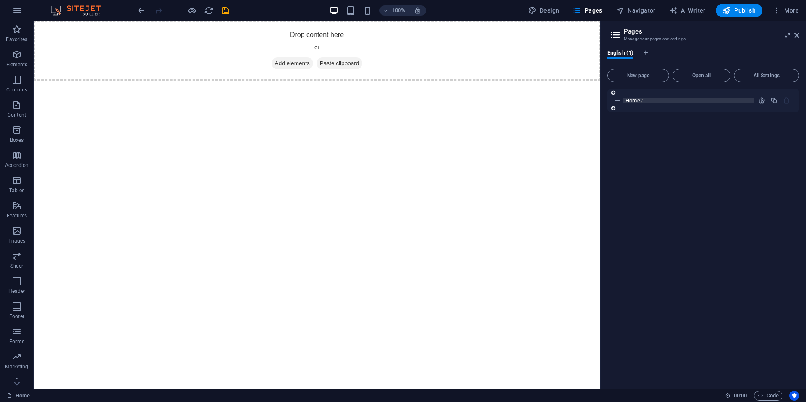
click at [663, 99] on p "Home /" at bounding box center [688, 100] width 126 height 5
drag, startPoint x: 685, startPoint y: 176, endPoint x: 692, endPoint y: 136, distance: 40.2
click at [685, 169] on div "Home /" at bounding box center [703, 235] width 192 height 293
click at [731, 108] on div "Home /" at bounding box center [703, 100] width 192 height 23
click at [704, 170] on div "Home /" at bounding box center [703, 235] width 192 height 293
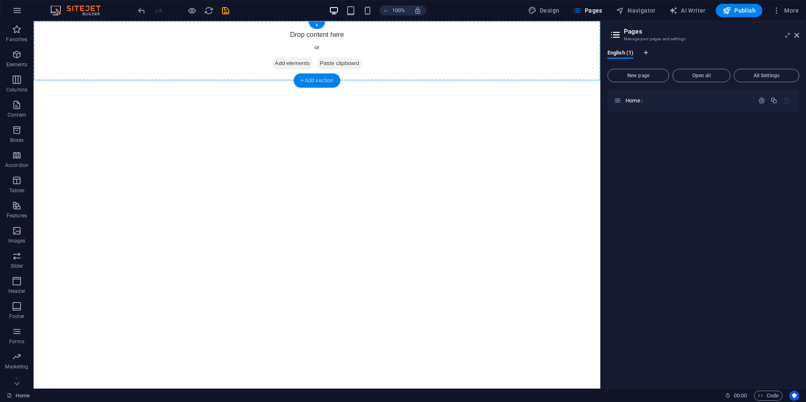
click at [323, 81] on div "+ Add section" at bounding box center [317, 80] width 47 height 14
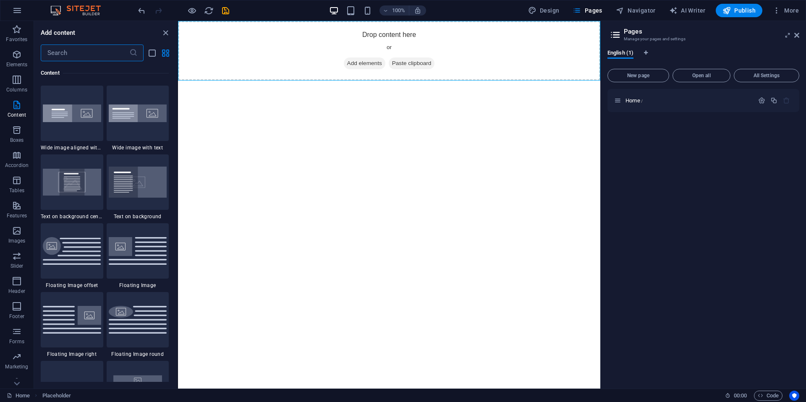
scroll to position [1685, 0]
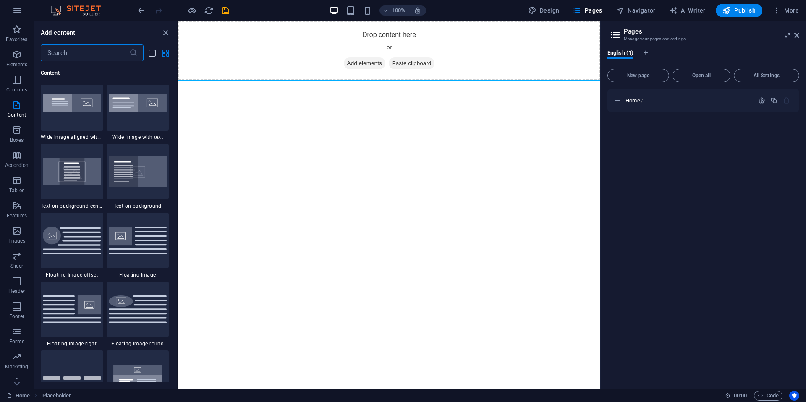
click at [152, 52] on icon "list-view" at bounding box center [152, 53] width 10 height 10
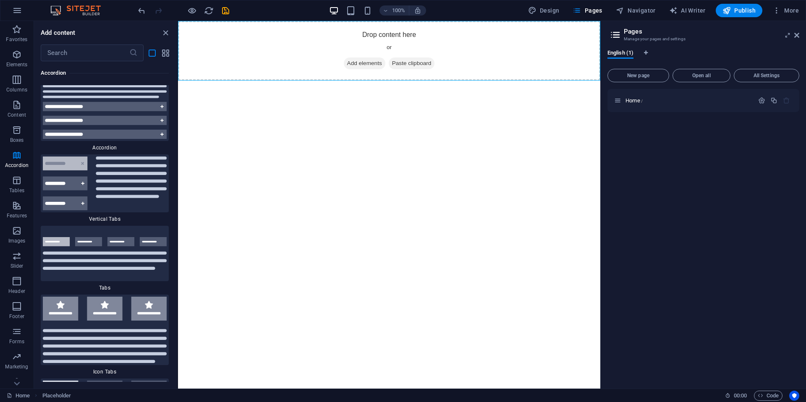
scroll to position [6932, 0]
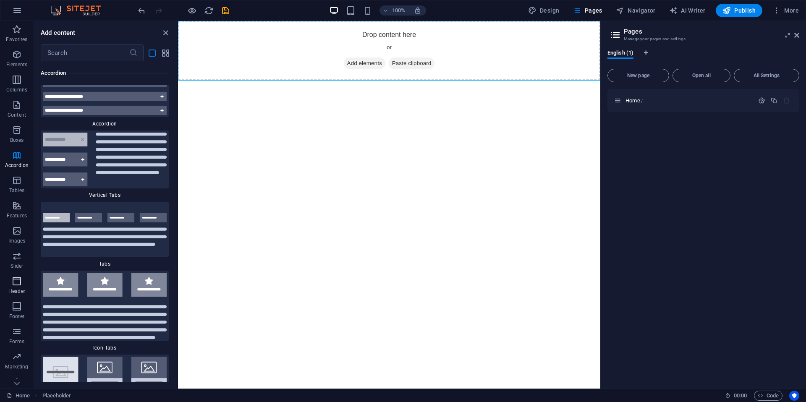
click at [18, 284] on icon "button" at bounding box center [17, 281] width 10 height 10
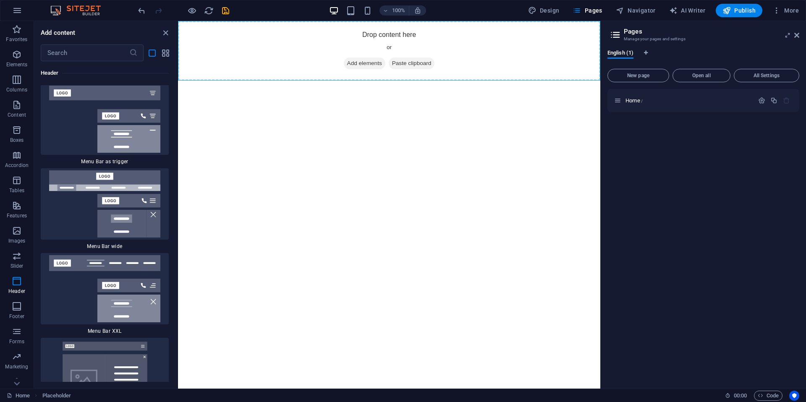
scroll to position [12440, 0]
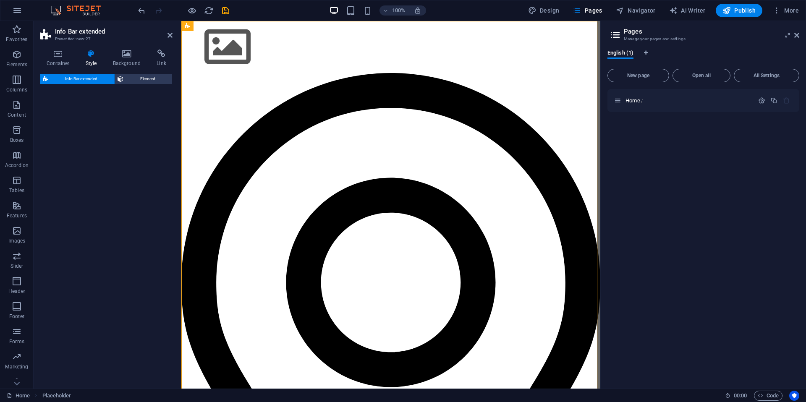
select select "rem"
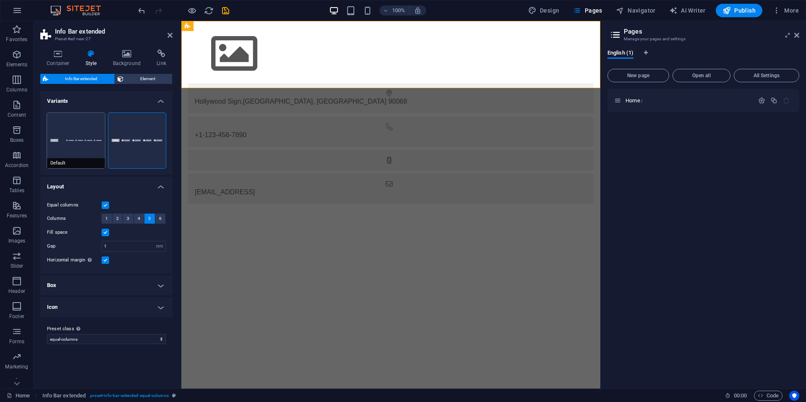
click at [81, 152] on button "Default" at bounding box center [76, 140] width 58 height 55
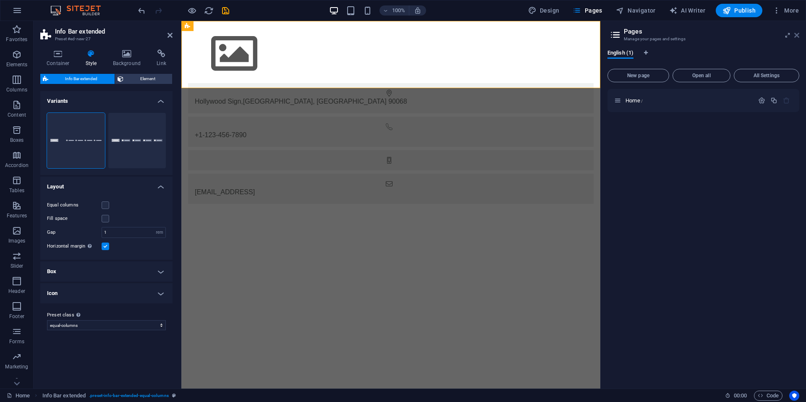
drag, startPoint x: 799, startPoint y: 34, endPoint x: 606, endPoint y: 22, distance: 193.1
click at [799, 34] on icon at bounding box center [796, 35] width 5 height 7
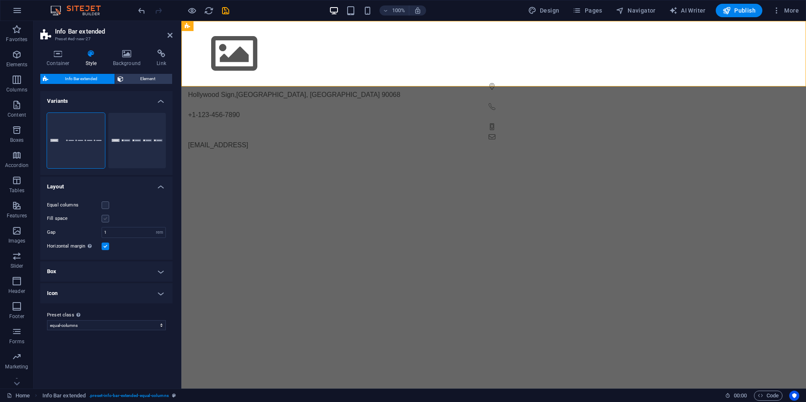
click at [105, 219] on label at bounding box center [106, 219] width 8 height 8
click at [0, 0] on input "Fill space" at bounding box center [0, 0] width 0 height 0
click at [105, 219] on label at bounding box center [106, 219] width 8 height 8
click at [0, 0] on input "Fill space" at bounding box center [0, 0] width 0 height 0
click at [161, 273] on h4 "Box" at bounding box center [106, 271] width 132 height 20
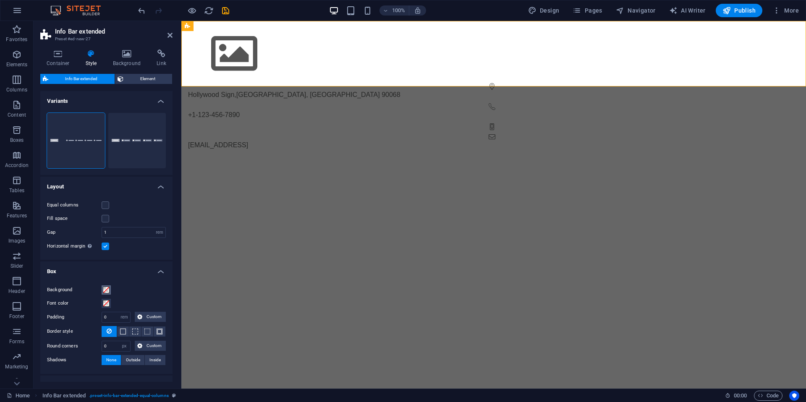
click at [107, 290] on span at bounding box center [106, 290] width 7 height 7
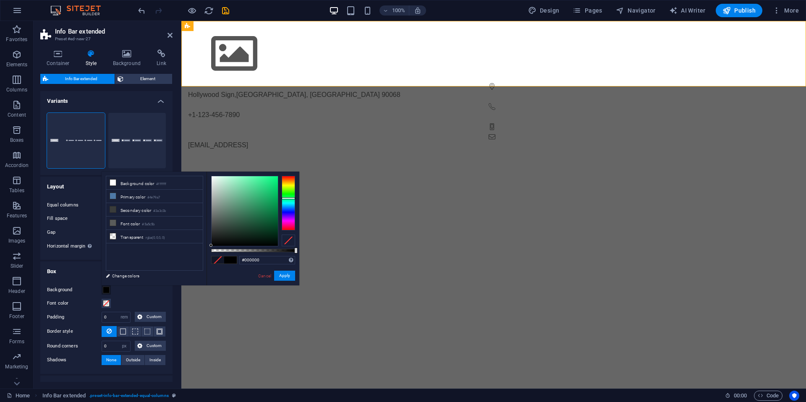
drag, startPoint x: 222, startPoint y: 242, endPoint x: 167, endPoint y: 268, distance: 61.2
click at [167, 267] on div "less Background color #ffffff Primary color #4e79a7 Secondary color #3a3c3b Fon…" at bounding box center [201, 229] width 198 height 114
click at [282, 276] on button "Apply" at bounding box center [284, 276] width 21 height 10
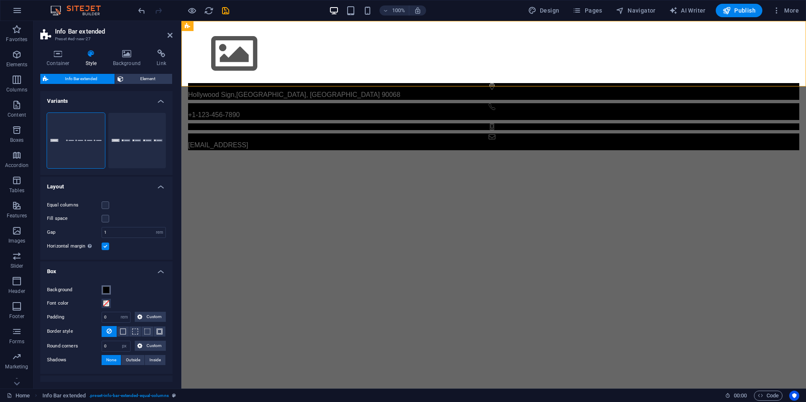
click at [108, 290] on span at bounding box center [106, 290] width 7 height 7
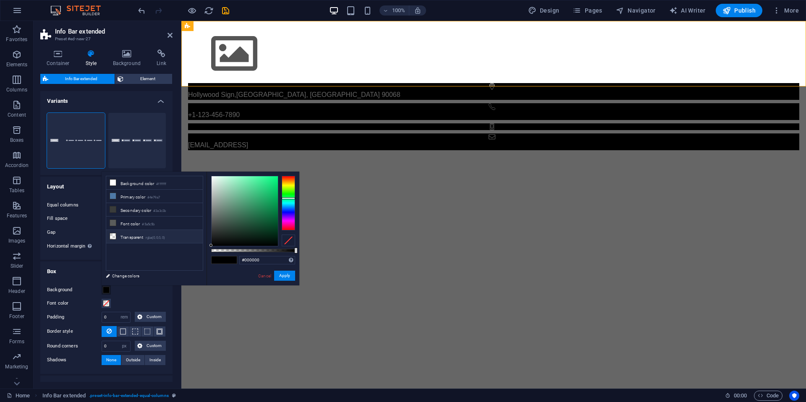
click at [137, 236] on li "Transparent rgba(0,0,0,.0)" at bounding box center [154, 236] width 97 height 13
type input "rgba(0, 0, 0, 0)"
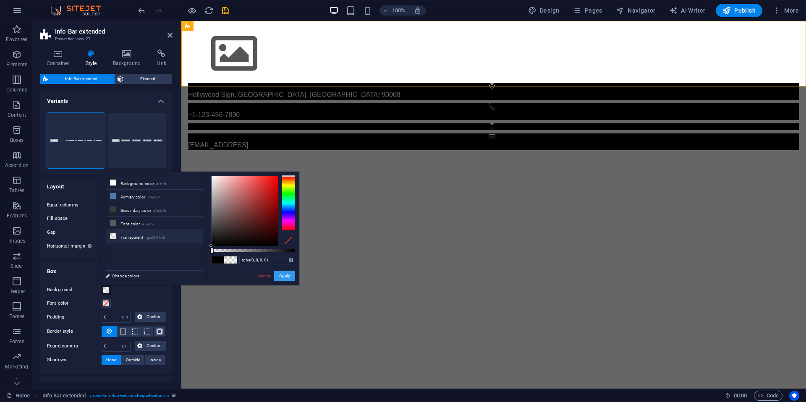
click at [280, 274] on button "Apply" at bounding box center [284, 276] width 21 height 10
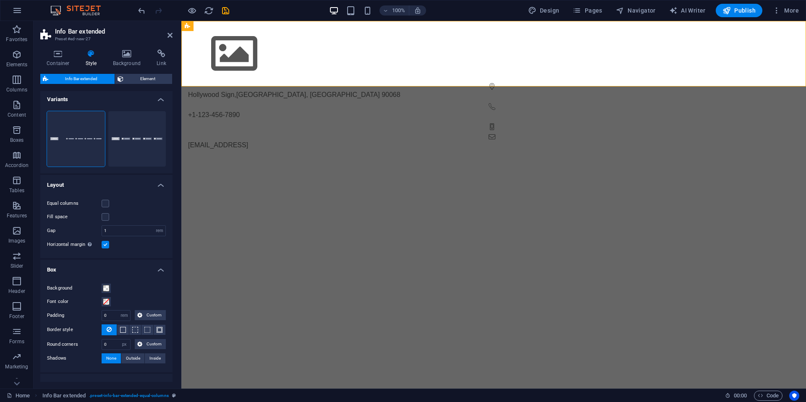
scroll to position [0, 0]
click at [92, 55] on icon at bounding box center [91, 54] width 24 height 8
click at [125, 60] on h4 "Background" at bounding box center [129, 59] width 44 height 18
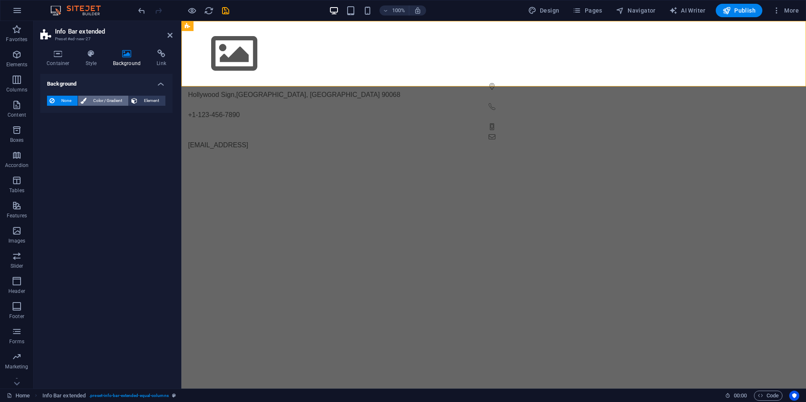
click at [102, 98] on span "Color / Gradient" at bounding box center [107, 101] width 37 height 10
click at [52, 135] on span at bounding box center [52, 134] width 9 height 9
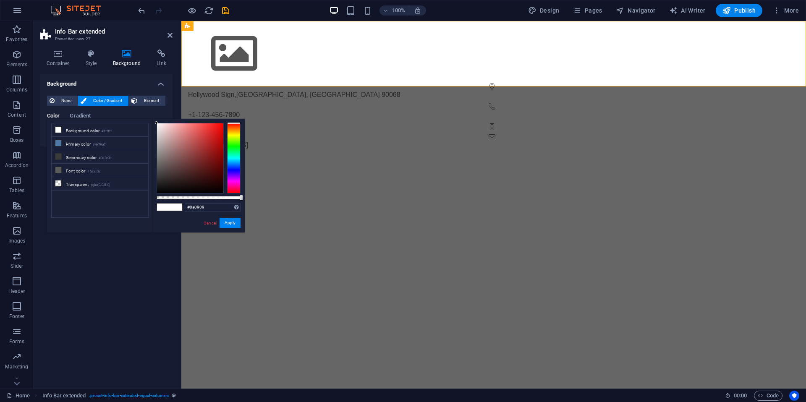
type input "#000000"
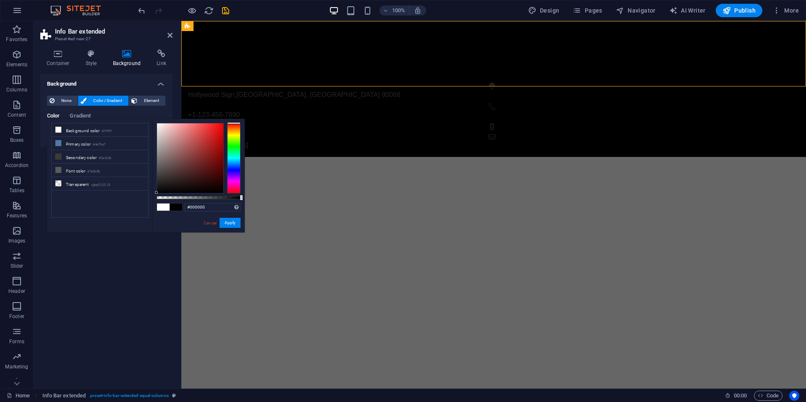
drag, startPoint x: 153, startPoint y: 197, endPoint x: 110, endPoint y: 216, distance: 47.0
click at [111, 216] on div "less Background color #ffffff Primary color #4e79a7 Secondary color #3a3c3b Fon…" at bounding box center [146, 176] width 198 height 114
click at [62, 99] on span "None" at bounding box center [66, 101] width 18 height 10
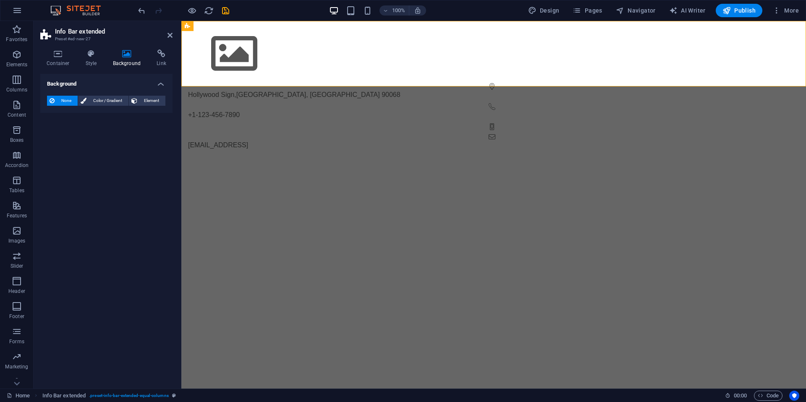
click at [101, 201] on div "Background None Color / Gradient Element Stretch background to full-width Color…" at bounding box center [106, 228] width 132 height 308
click at [239, 154] on html "Skip to main content Hollywood Sign , [GEOGRAPHIC_DATA] +1-123-456-7890 [EMAIL_…" at bounding box center [493, 89] width 625 height 136
drag, startPoint x: 169, startPoint y: 34, endPoint x: 134, endPoint y: 16, distance: 39.3
click at [169, 34] on icon at bounding box center [169, 35] width 5 height 7
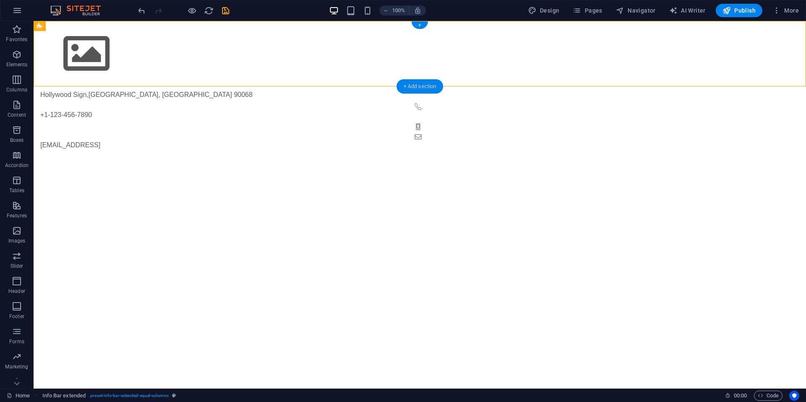
click at [407, 87] on div "+ Add section" at bounding box center [420, 86] width 47 height 14
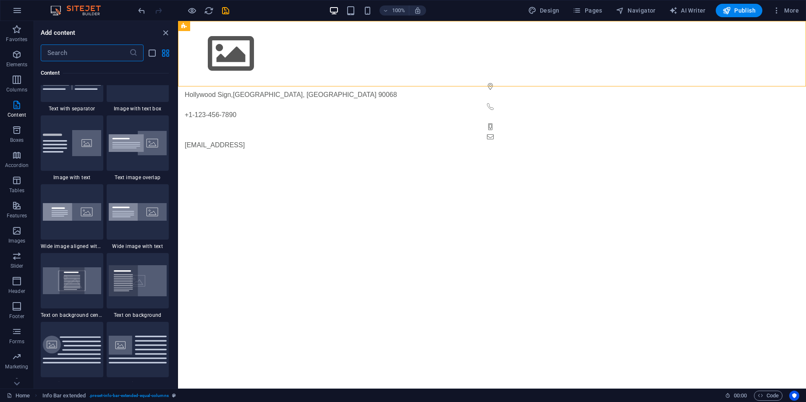
scroll to position [1598, 0]
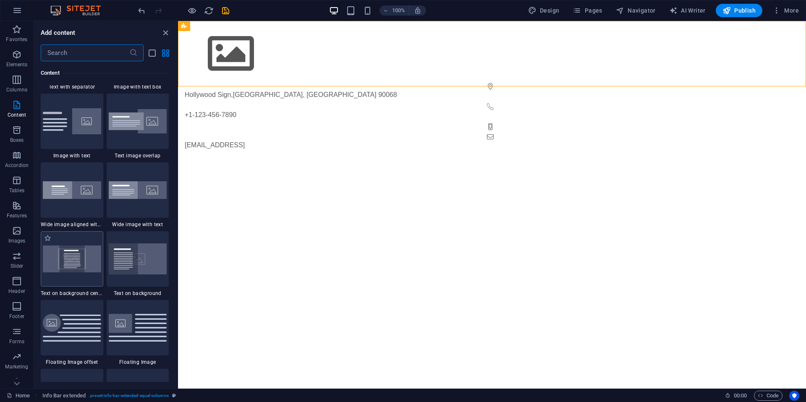
click at [87, 269] on img at bounding box center [72, 259] width 58 height 26
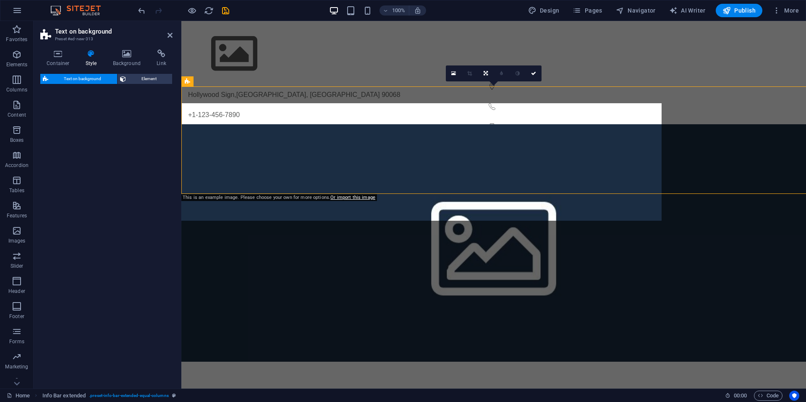
select select "%"
select select "rem"
select select "px"
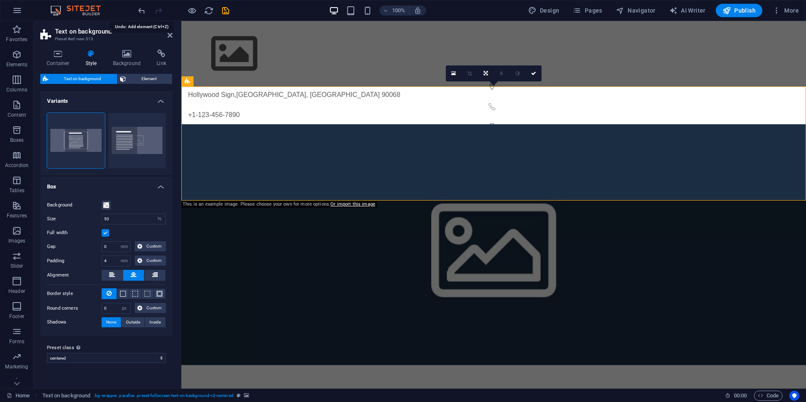
drag, startPoint x: 141, startPoint y: 10, endPoint x: 142, endPoint y: 19, distance: 8.9
click at [141, 10] on icon "undo" at bounding box center [142, 11] width 10 height 10
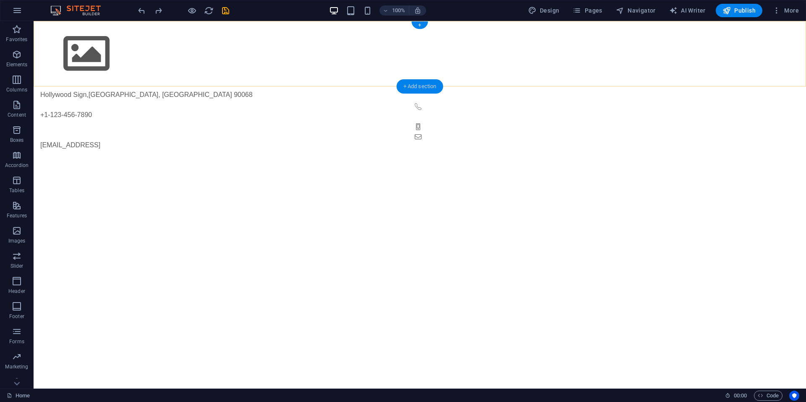
click at [417, 86] on div "+ Add section" at bounding box center [420, 86] width 47 height 14
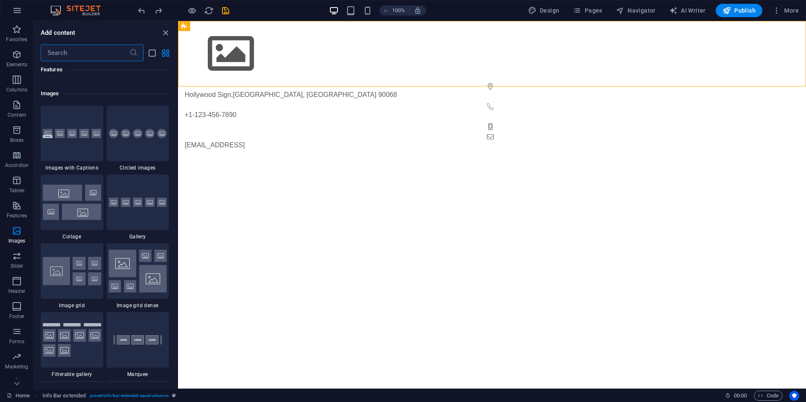
scroll to position [4268, 0]
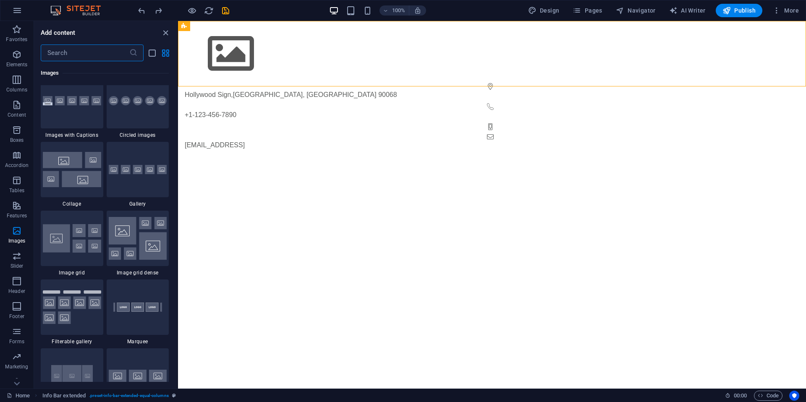
drag, startPoint x: 140, startPoint y: 231, endPoint x: 145, endPoint y: 230, distance: 4.7
click at [140, 231] on img at bounding box center [138, 238] width 58 height 43
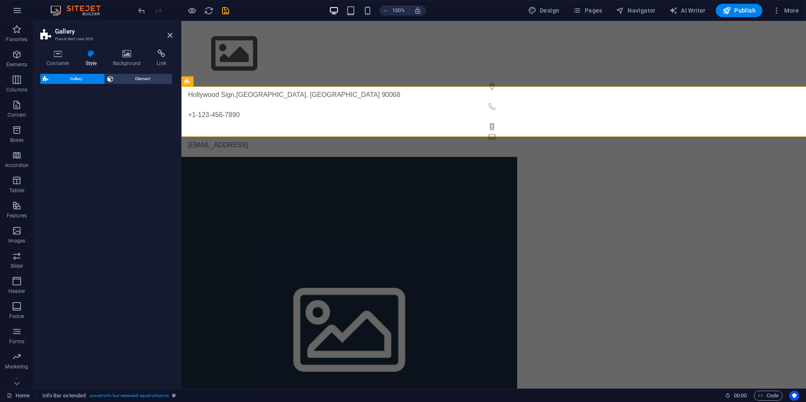
select select "rem"
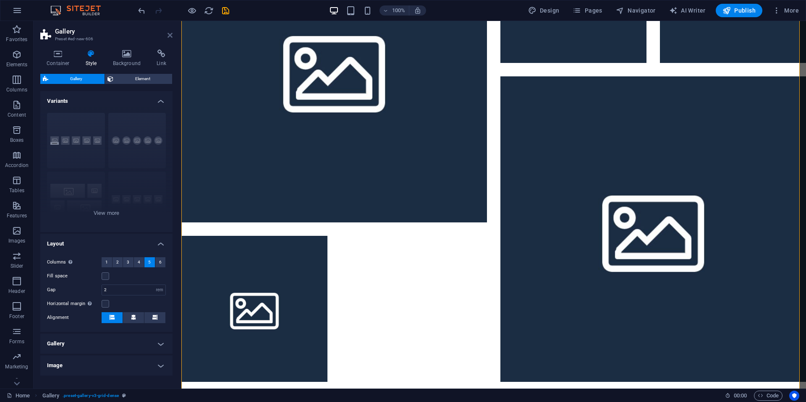
scroll to position [158, 0]
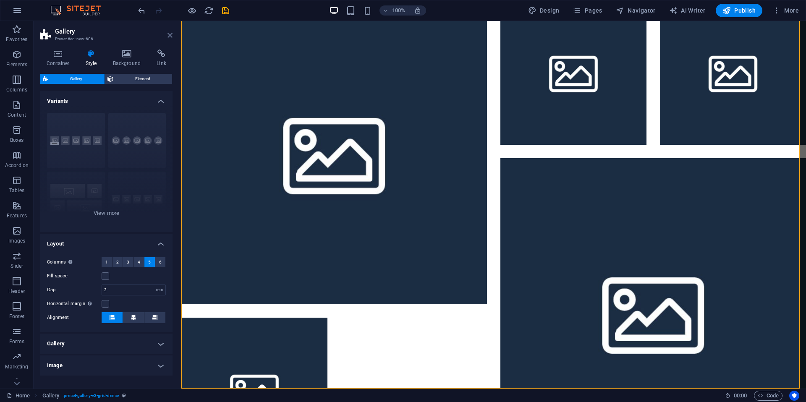
click at [170, 34] on icon at bounding box center [169, 35] width 5 height 7
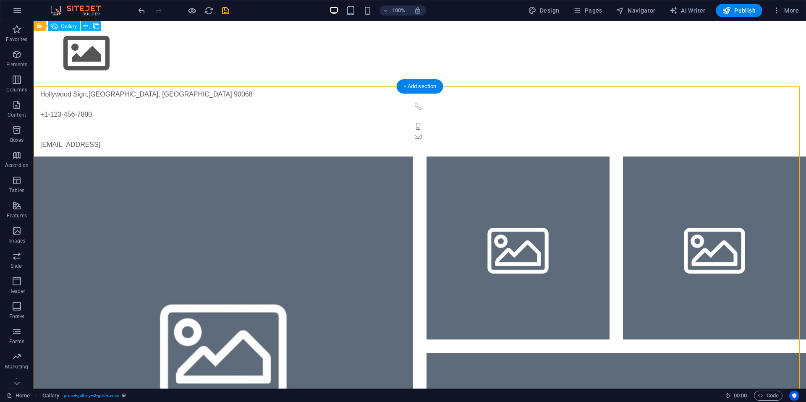
scroll to position [0, 0]
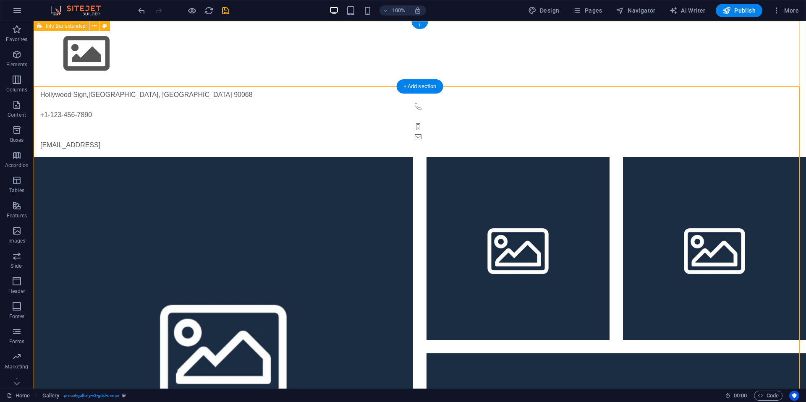
click at [410, 72] on div "[GEOGRAPHIC_DATA] +1-123-456-7890 [EMAIL_ADDRESS]" at bounding box center [420, 89] width 772 height 136
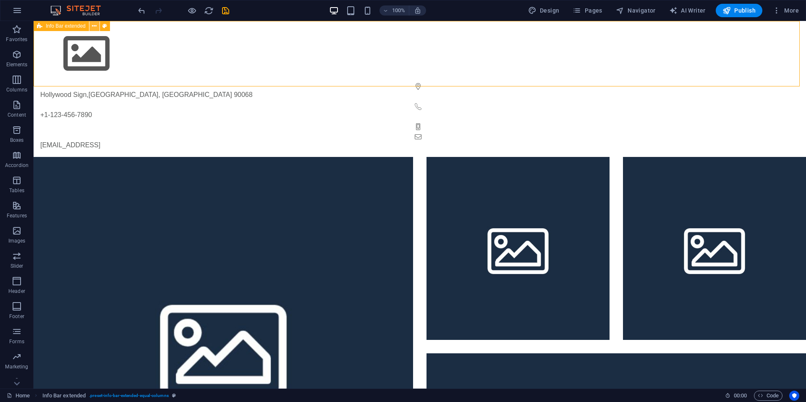
click at [96, 25] on icon at bounding box center [94, 26] width 5 height 9
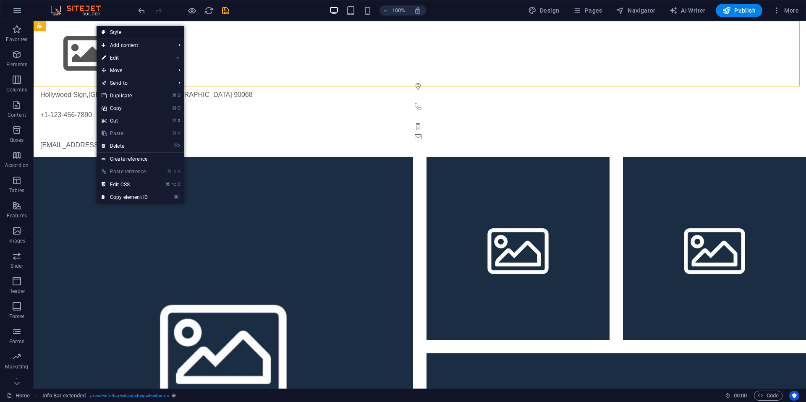
click at [125, 31] on link "Style" at bounding box center [141, 32] width 88 height 13
select select "rem"
select select "px"
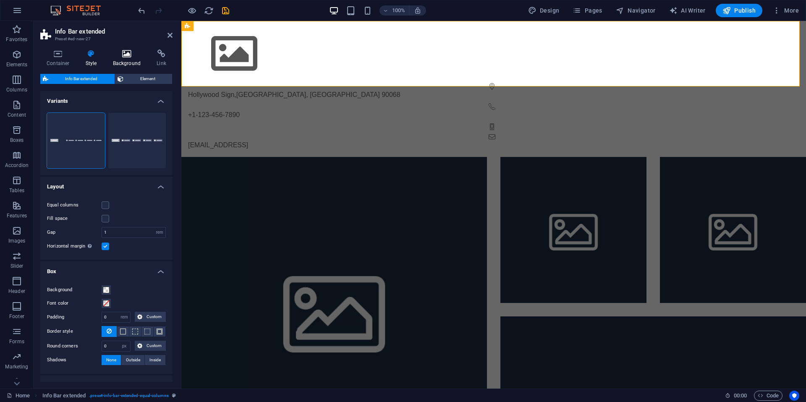
click at [130, 53] on icon at bounding box center [127, 54] width 41 height 8
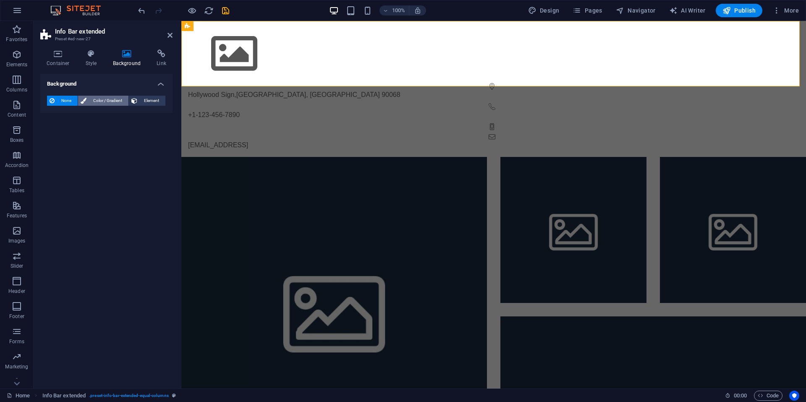
click at [113, 101] on span "Color / Gradient" at bounding box center [107, 101] width 37 height 10
click at [53, 134] on span at bounding box center [52, 134] width 9 height 9
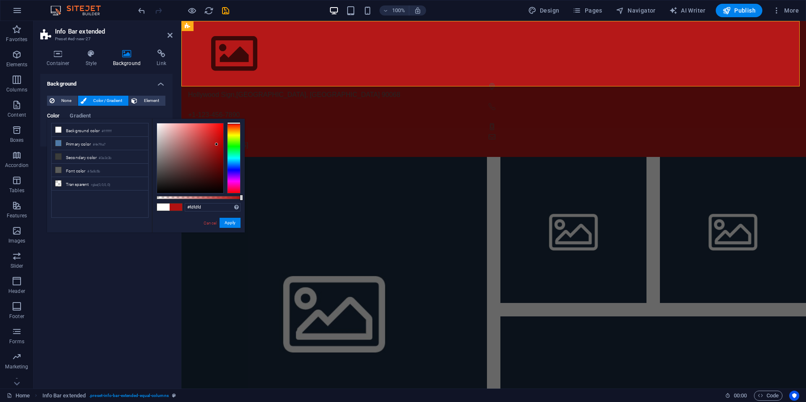
type input "#ffffff"
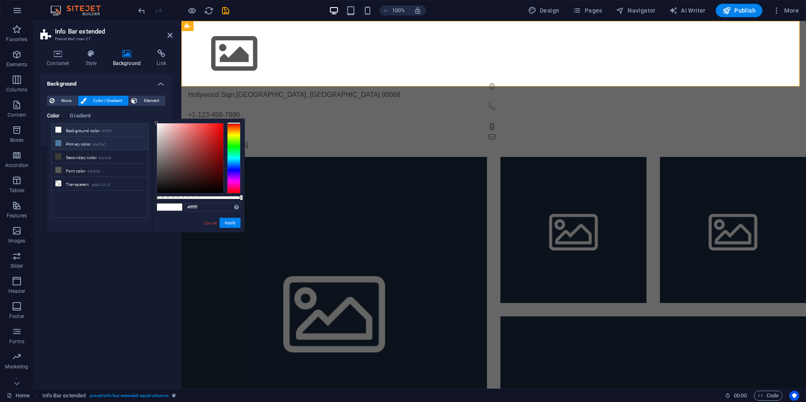
drag, startPoint x: 162, startPoint y: 190, endPoint x: 144, endPoint y: 138, distance: 55.5
click at [119, 105] on body "[DOMAIN_NAME] Home Favorites Elements Columns Content Boxes Accordion Tables Fe…" at bounding box center [403, 201] width 806 height 402
click at [234, 225] on button "Apply" at bounding box center [230, 223] width 21 height 10
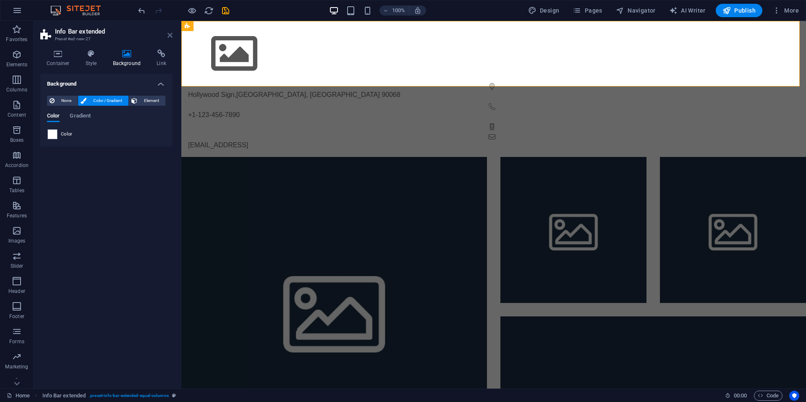
drag, startPoint x: 170, startPoint y: 36, endPoint x: 177, endPoint y: 32, distance: 8.3
click at [170, 36] on icon at bounding box center [169, 35] width 5 height 7
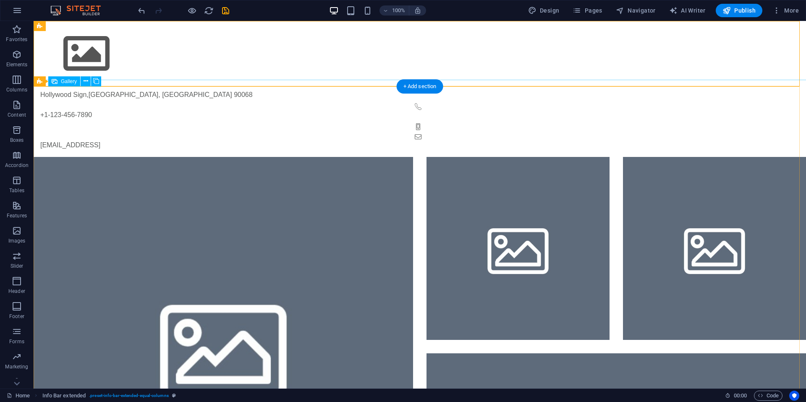
click at [121, 169] on li at bounding box center [223, 346] width 379 height 379
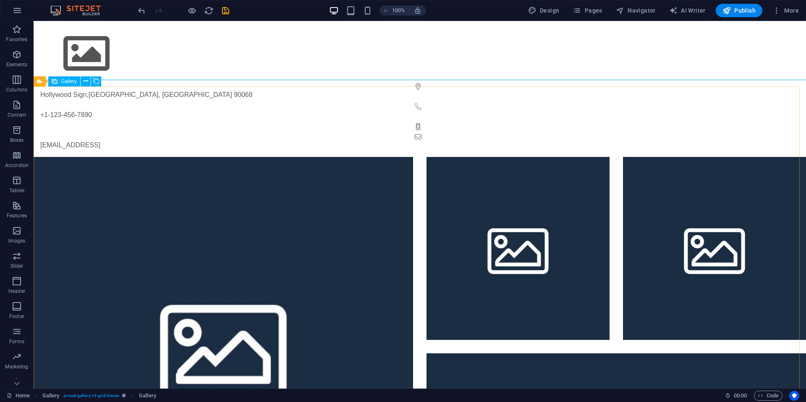
click at [65, 81] on span "Gallery" at bounding box center [69, 81] width 16 height 5
click at [15, 235] on icon "button" at bounding box center [17, 231] width 10 height 10
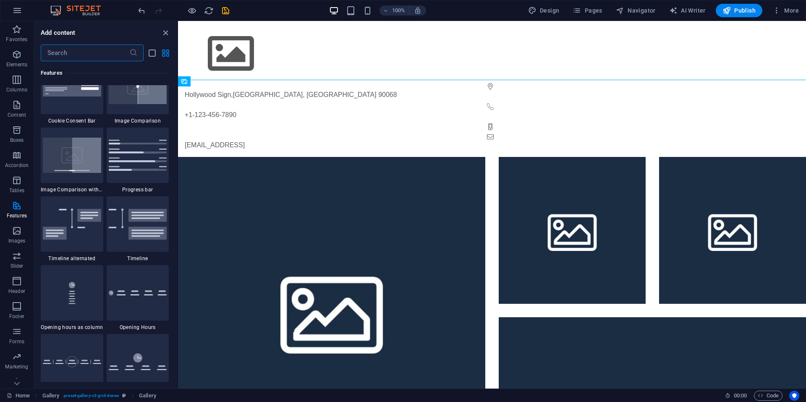
scroll to position [3416, 0]
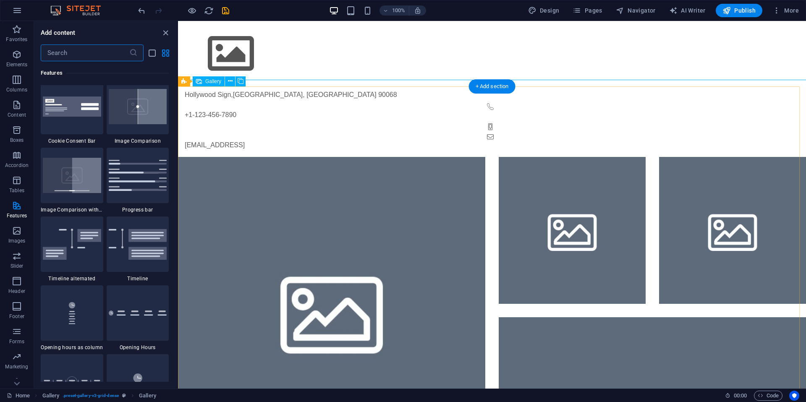
click at [387, 157] on li at bounding box center [331, 310] width 307 height 307
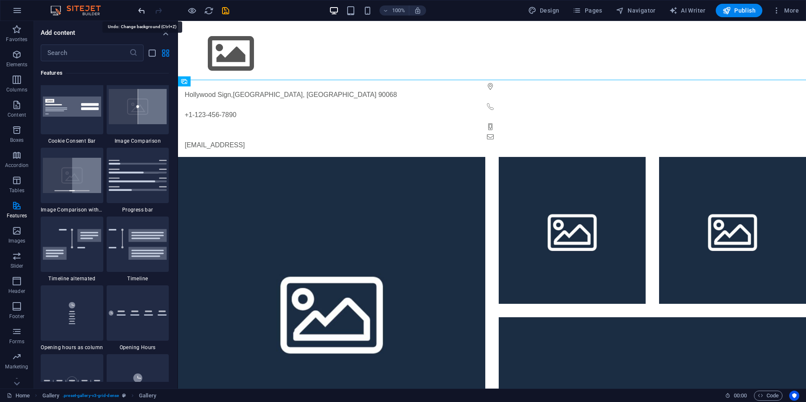
click at [141, 11] on icon "undo" at bounding box center [142, 11] width 10 height 10
click at [144, 11] on icon "undo" at bounding box center [142, 11] width 10 height 10
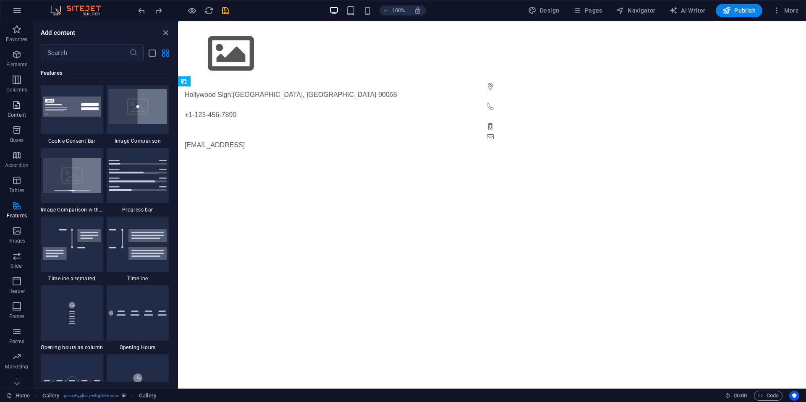
click at [17, 104] on icon "button" at bounding box center [17, 105] width 10 height 10
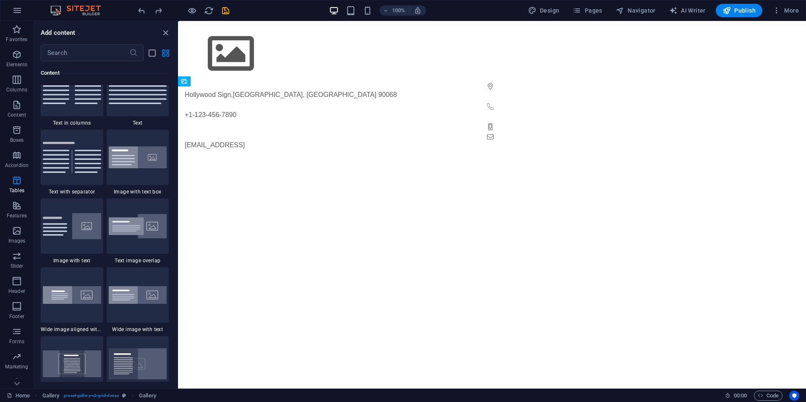
scroll to position [1469, 0]
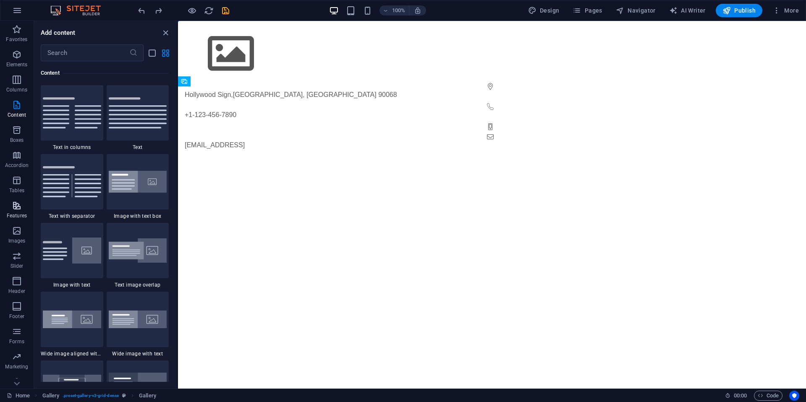
click at [14, 212] on p "Features" at bounding box center [17, 215] width 20 height 7
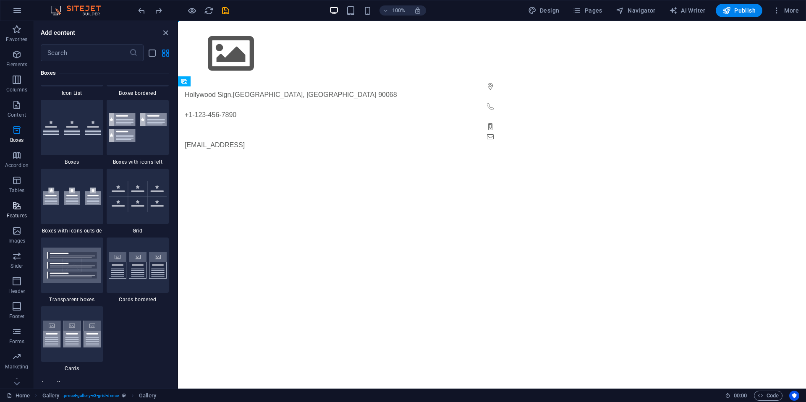
scroll to position [3272, 0]
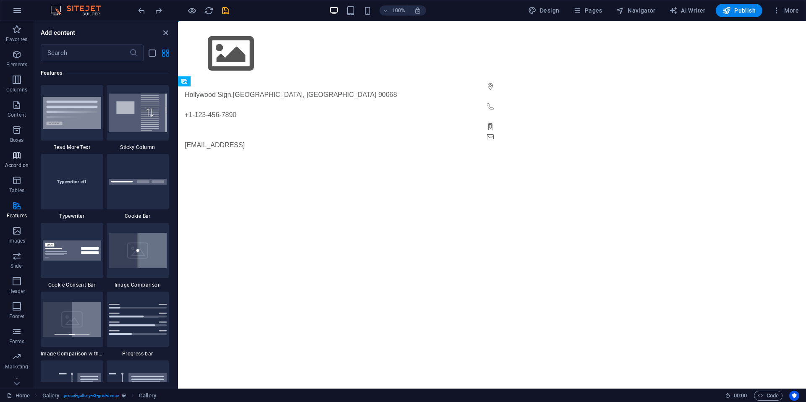
click at [13, 150] on icon "button" at bounding box center [17, 155] width 10 height 10
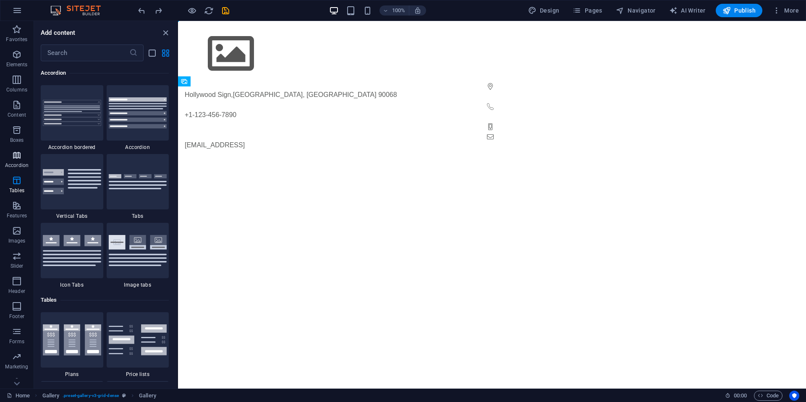
scroll to position [2680, 0]
click at [19, 131] on icon "button" at bounding box center [17, 130] width 10 height 10
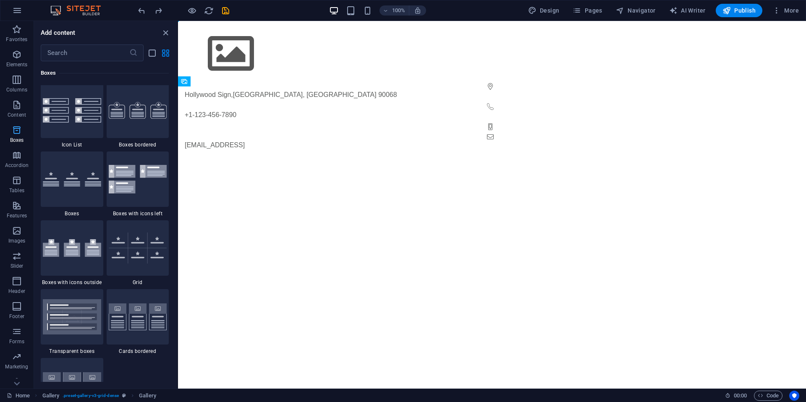
scroll to position [2315, 0]
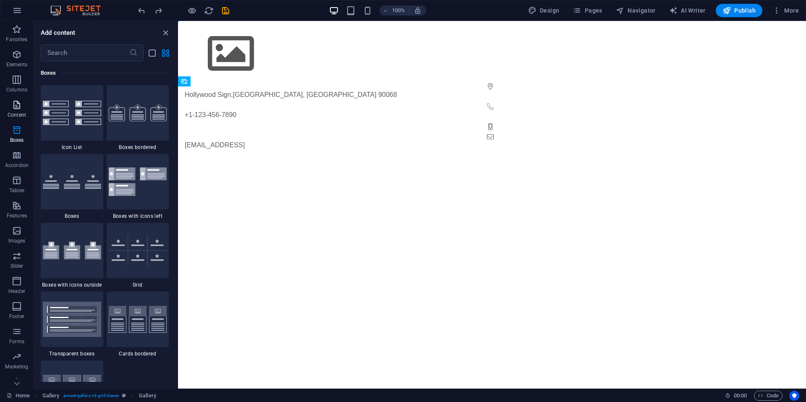
click at [20, 108] on icon "button" at bounding box center [17, 105] width 10 height 10
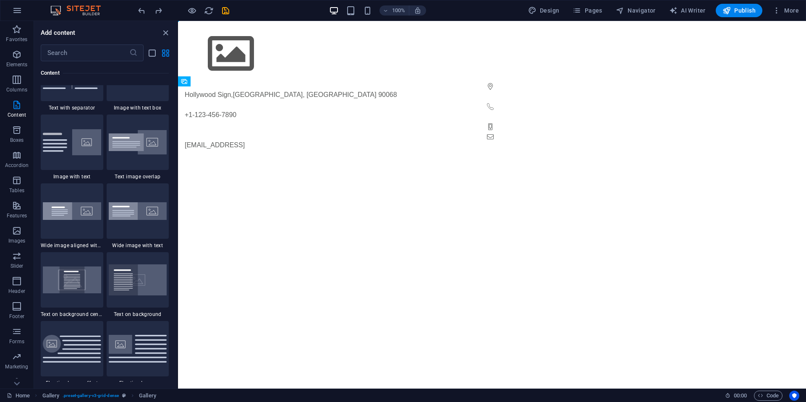
scroll to position [1571, 0]
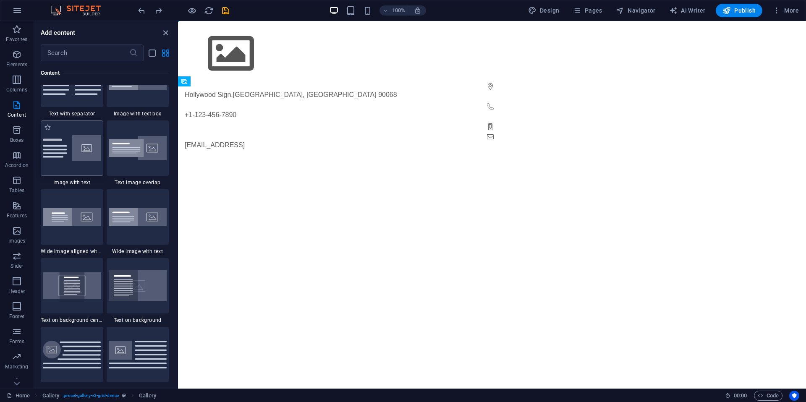
click at [67, 154] on img at bounding box center [72, 148] width 58 height 26
click at [91, 144] on img at bounding box center [72, 148] width 58 height 26
click at [68, 145] on img at bounding box center [72, 148] width 58 height 26
drag, startPoint x: 478, startPoint y: 86, endPoint x: 473, endPoint y: 92, distance: 7.7
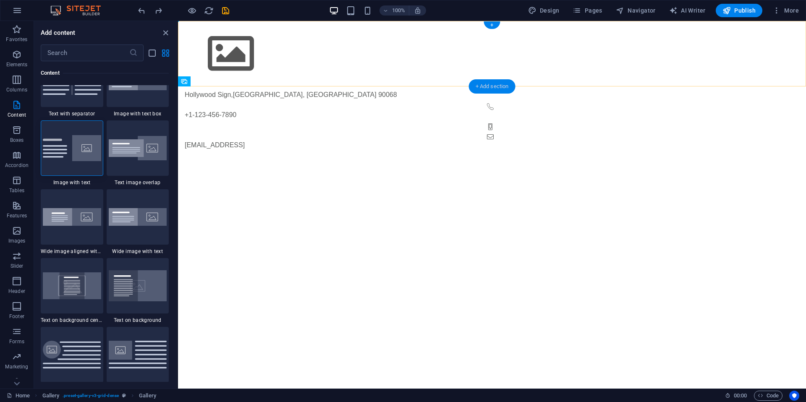
click at [478, 86] on div "+ Add section" at bounding box center [492, 86] width 47 height 14
click at [87, 150] on img at bounding box center [72, 148] width 58 height 26
click at [552, 10] on span "Design" at bounding box center [543, 10] width 31 height 8
click at [546, 10] on span "Design" at bounding box center [543, 10] width 31 height 8
click at [546, 11] on span "Design" at bounding box center [543, 10] width 31 height 8
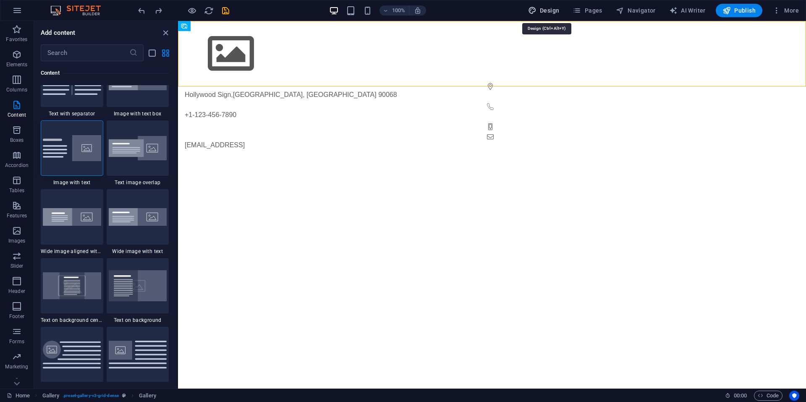
click at [546, 11] on span "Design" at bounding box center [543, 10] width 31 height 8
click at [164, 34] on icon "close panel" at bounding box center [166, 33] width 10 height 10
click at [168, 31] on icon "close panel" at bounding box center [166, 33] width 10 height 10
click at [165, 32] on icon "close panel" at bounding box center [166, 33] width 10 height 10
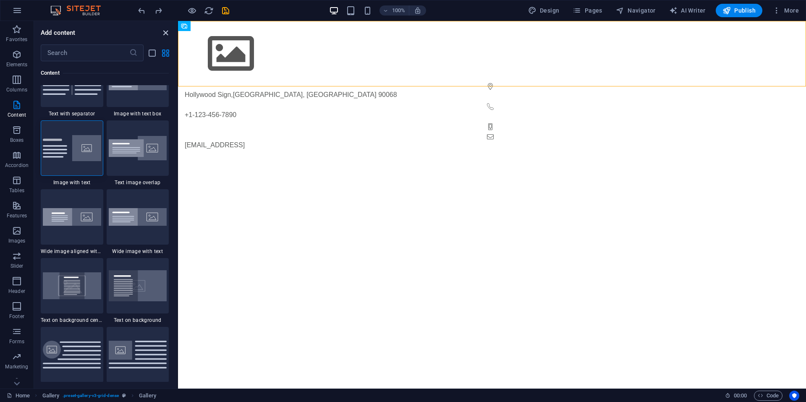
click at [165, 32] on icon "close panel" at bounding box center [166, 33] width 10 height 10
click at [139, 11] on icon "undo" at bounding box center [142, 11] width 10 height 10
click at [141, 10] on icon "undo" at bounding box center [142, 11] width 10 height 10
click at [165, 35] on icon "close panel" at bounding box center [166, 33] width 10 height 10
click at [165, 33] on icon "close panel" at bounding box center [166, 33] width 10 height 10
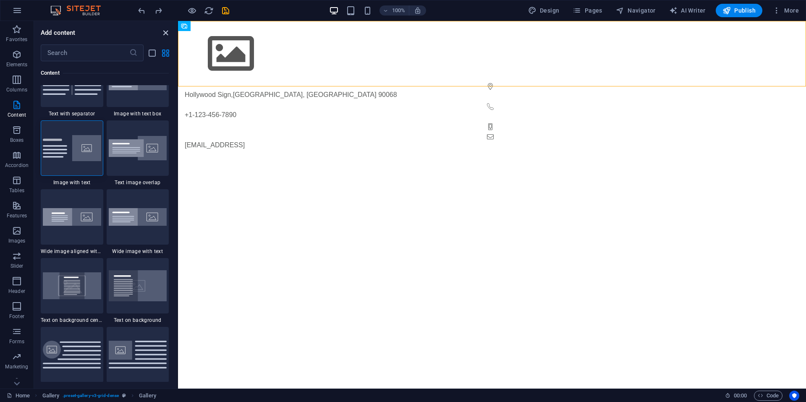
drag, startPoint x: 165, startPoint y: 33, endPoint x: 170, endPoint y: 33, distance: 5.1
click at [165, 33] on icon "close panel" at bounding box center [166, 33] width 10 height 10
click at [350, 150] on html "Skip to main content Hollywood Sign , [GEOGRAPHIC_DATA] +1-123-456-7890 [EMAIL_…" at bounding box center [492, 89] width 628 height 136
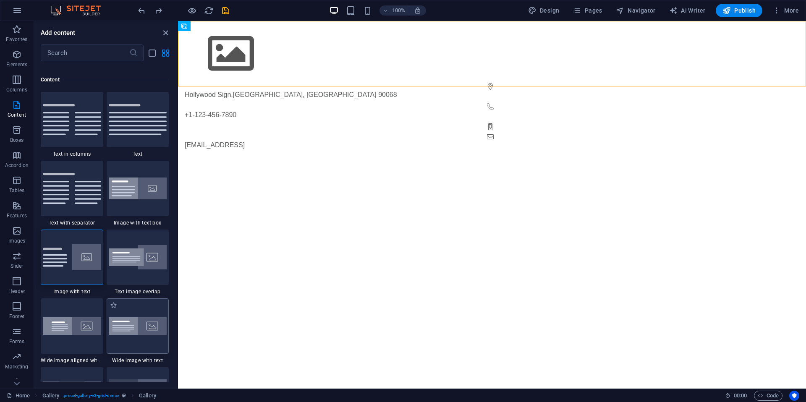
scroll to position [1460, 0]
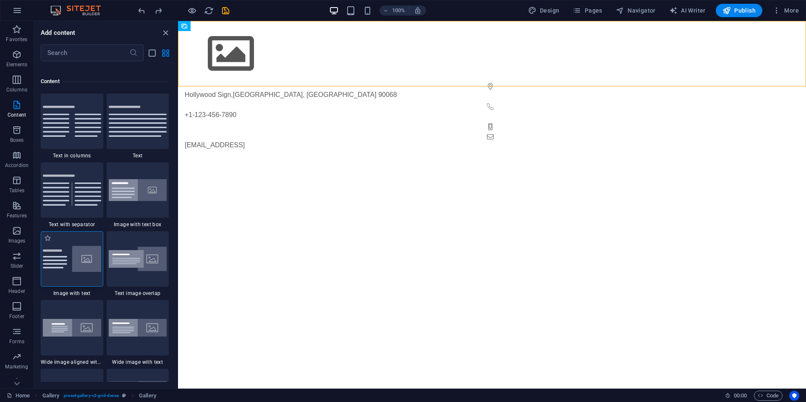
click at [87, 261] on img at bounding box center [72, 259] width 58 height 26
click at [155, 259] on img at bounding box center [138, 259] width 58 height 25
click at [75, 252] on img at bounding box center [72, 259] width 58 height 26
click at [165, 33] on icon "close panel" at bounding box center [166, 33] width 10 height 10
drag, startPoint x: 165, startPoint y: 23, endPoint x: 157, endPoint y: 37, distance: 16.5
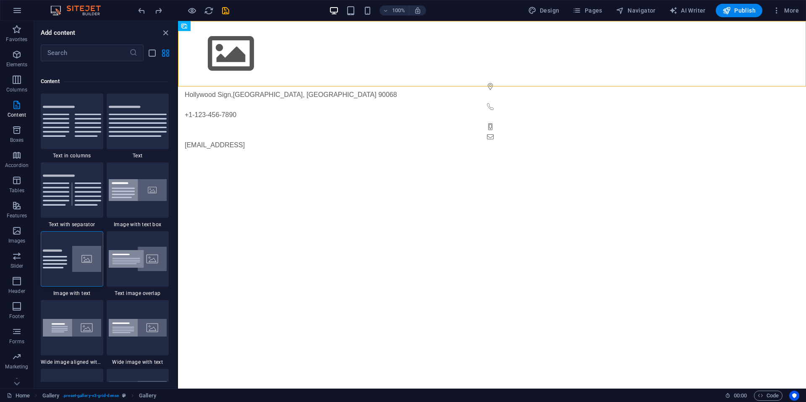
click at [161, 32] on div "Add content ​ Favorites 1 Star Headline 1 Star Container Elements 1 Star Headli…" at bounding box center [105, 205] width 143 height 368
click at [173, 26] on div "Add content ​ Favorites 1 Star Headline 1 Star Container Elements 1 Star Headli…" at bounding box center [105, 205] width 143 height 368
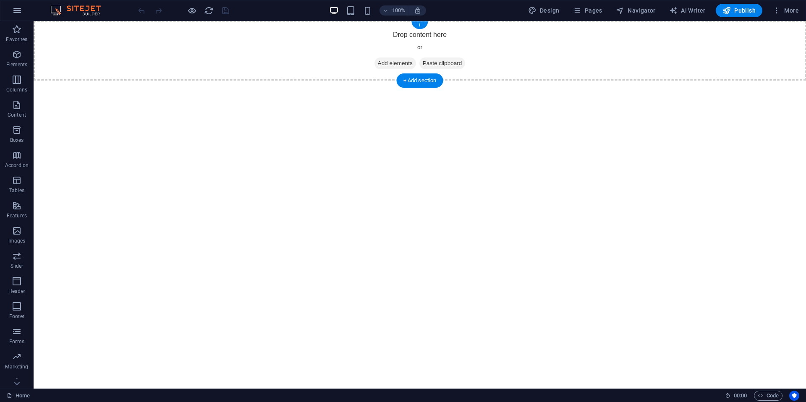
click at [382, 62] on span "Add elements" at bounding box center [395, 64] width 42 height 12
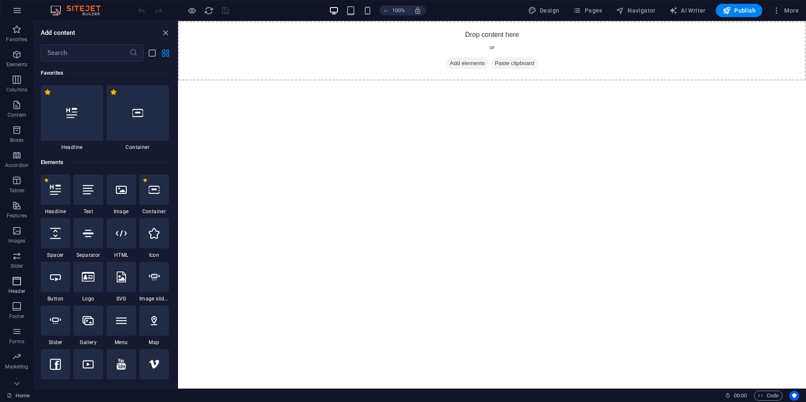
click at [13, 286] on span "Header" at bounding box center [17, 286] width 34 height 20
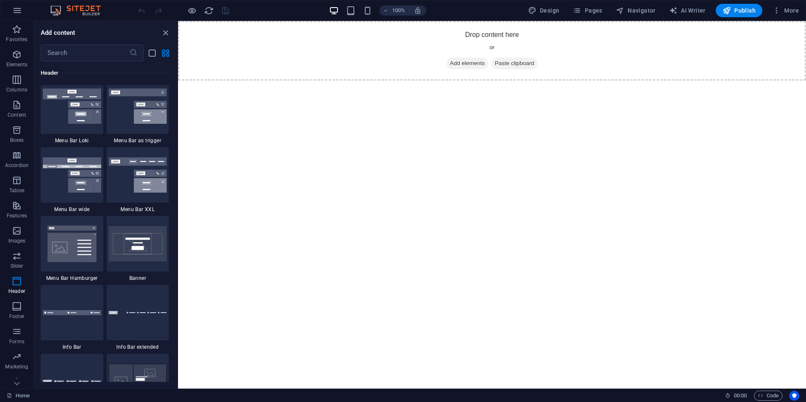
scroll to position [5231, 0]
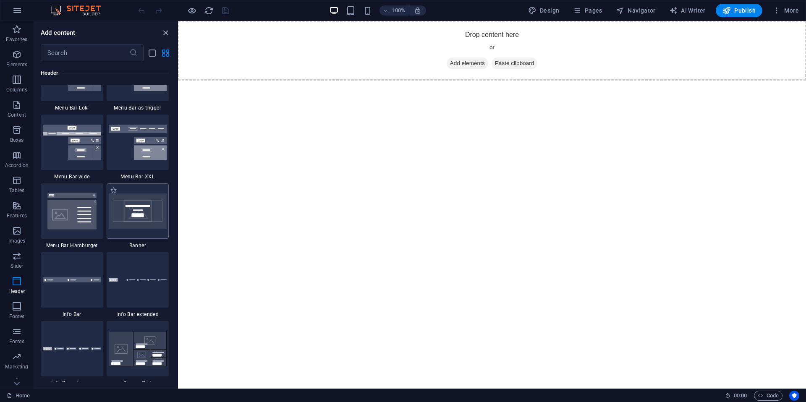
click at [133, 215] on img at bounding box center [138, 210] width 58 height 35
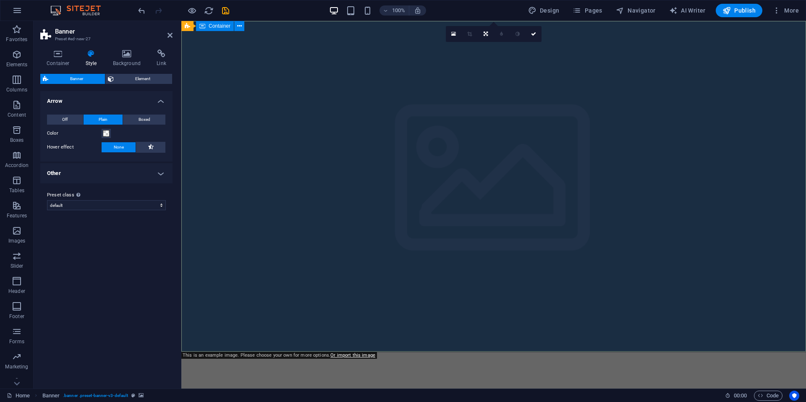
click at [240, 26] on icon at bounding box center [239, 26] width 5 height 9
click at [536, 33] on link at bounding box center [533, 34] width 16 height 16
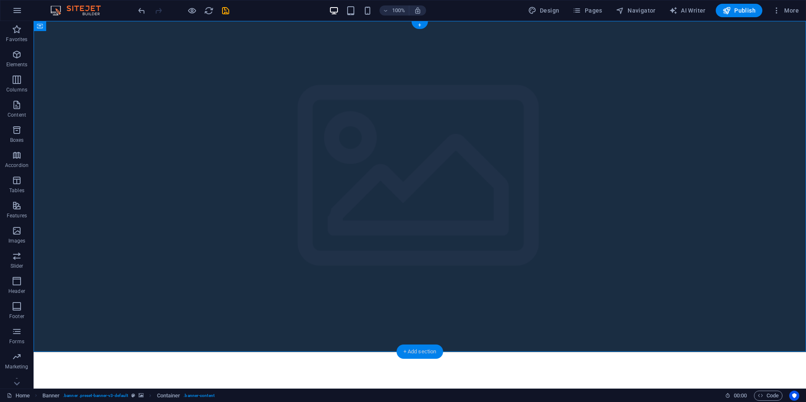
click at [418, 351] on div "+ Add section" at bounding box center [420, 352] width 47 height 14
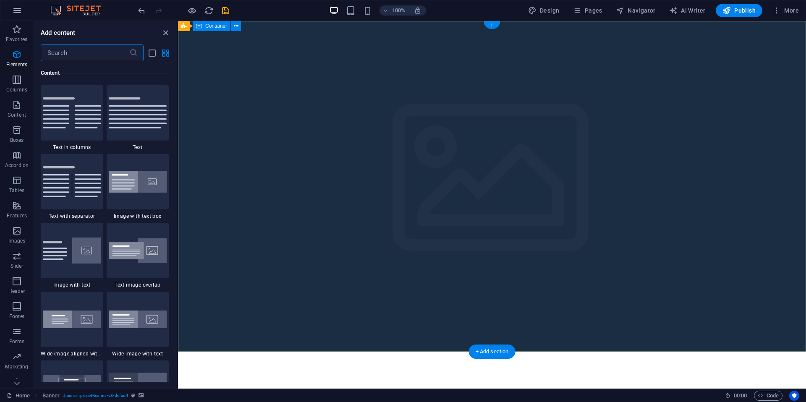
scroll to position [1469, 0]
click at [85, 251] on img at bounding box center [72, 251] width 58 height 26
select select "rem"
select select "px"
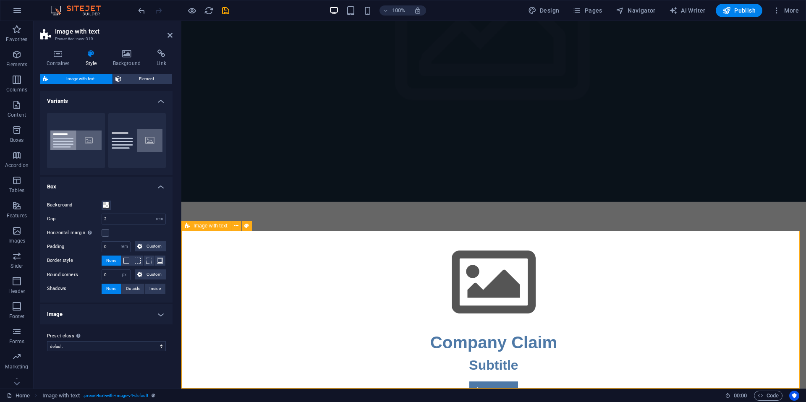
scroll to position [121, 0]
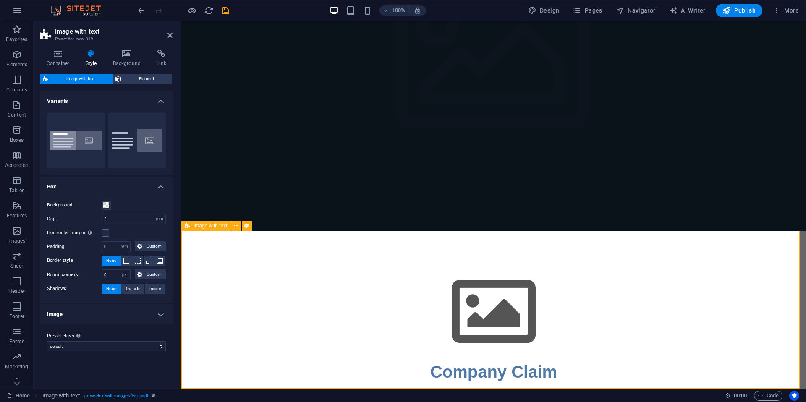
click at [170, 35] on icon at bounding box center [169, 35] width 5 height 7
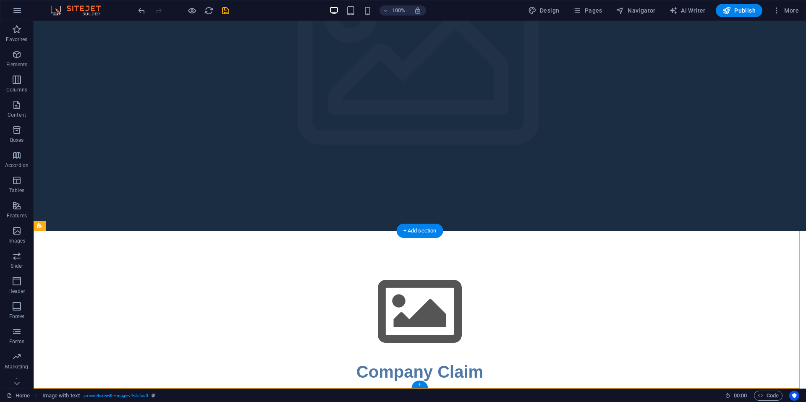
click at [419, 385] on div "+" at bounding box center [419, 385] width 16 height 8
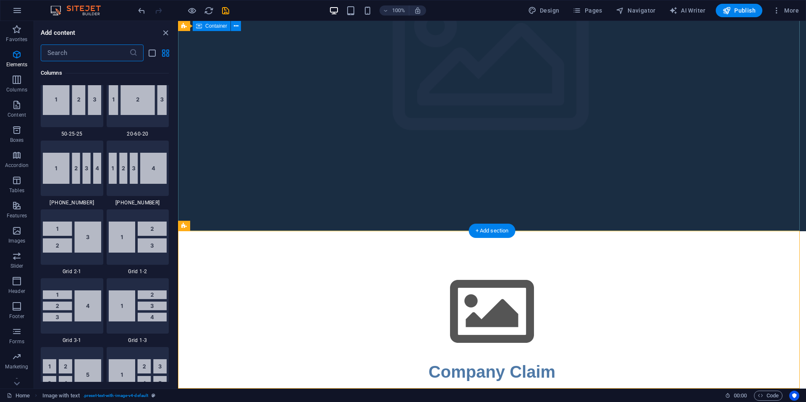
scroll to position [1469, 0]
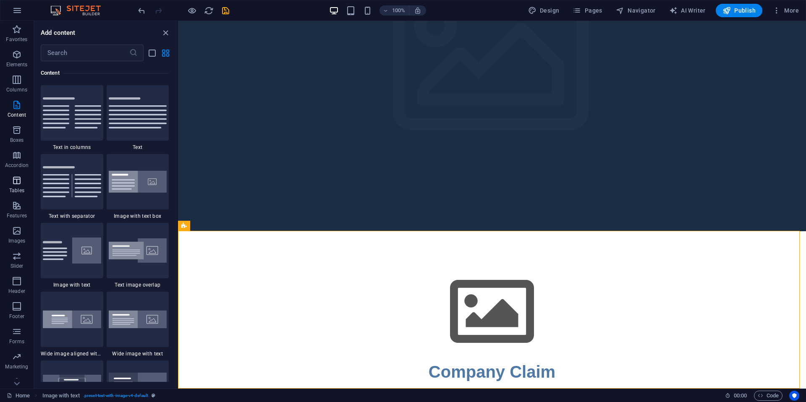
click at [16, 180] on icon "button" at bounding box center [17, 180] width 10 height 10
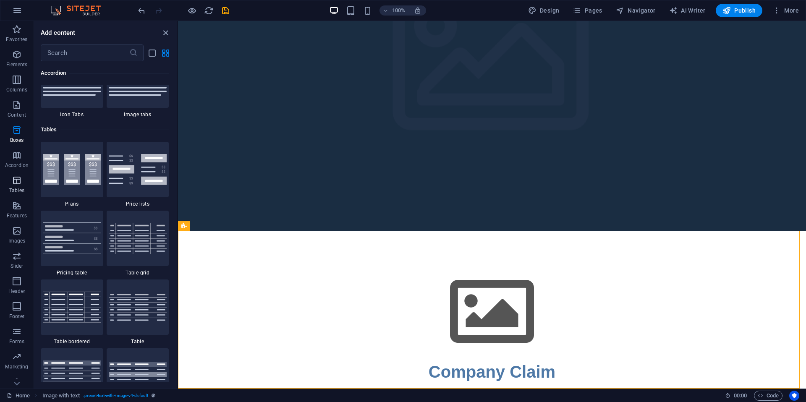
scroll to position [2907, 0]
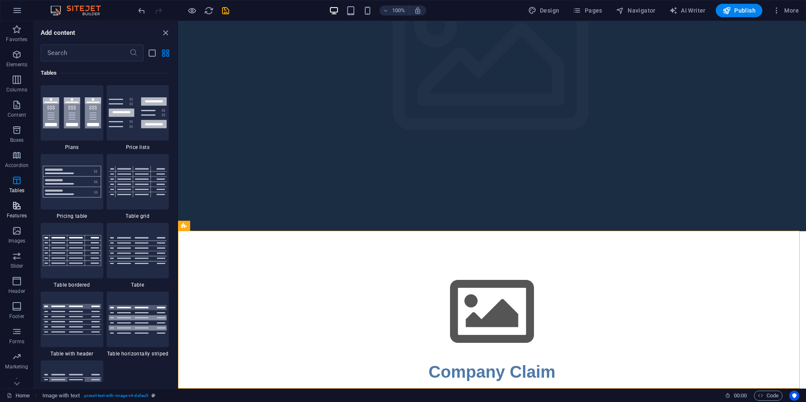
click at [16, 210] on icon "button" at bounding box center [17, 206] width 10 height 10
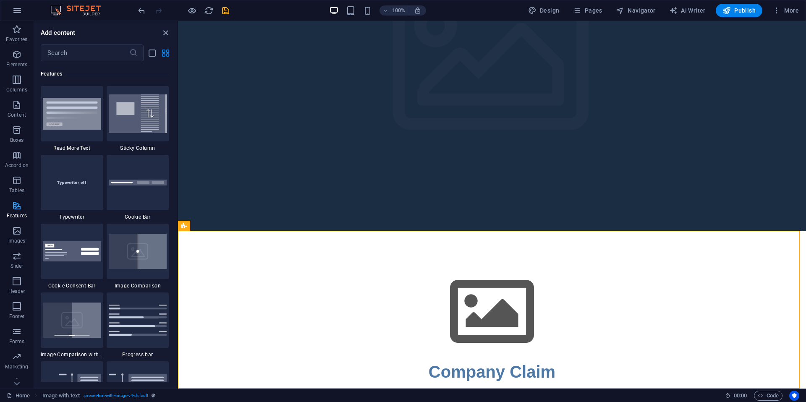
scroll to position [3272, 0]
click at [76, 315] on img at bounding box center [72, 319] width 58 height 35
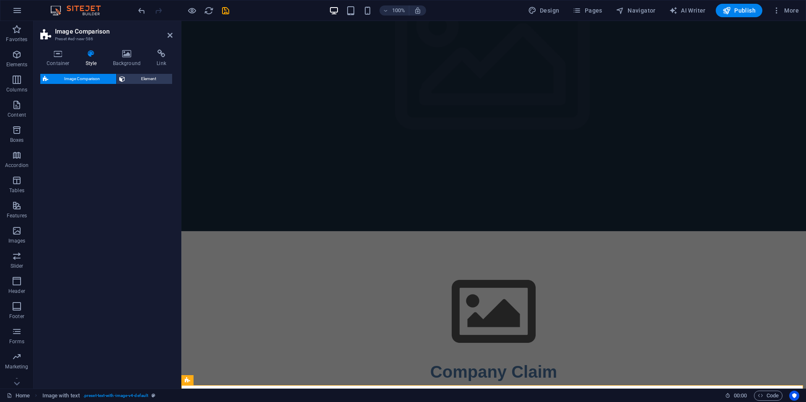
select select "rem"
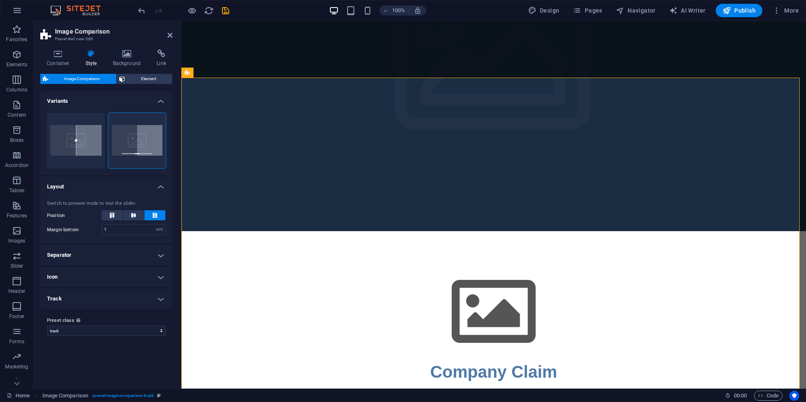
scroll to position [446, 0]
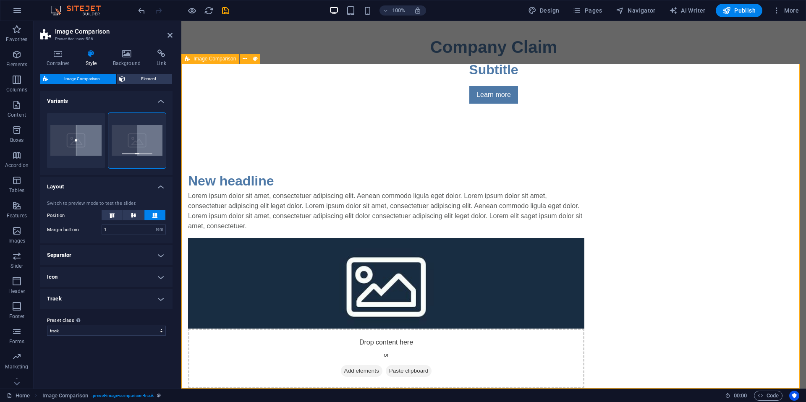
drag, startPoint x: 487, startPoint y: 346, endPoint x: 512, endPoint y: 345, distance: 24.8
drag, startPoint x: 491, startPoint y: 346, endPoint x: 465, endPoint y: 347, distance: 26.4
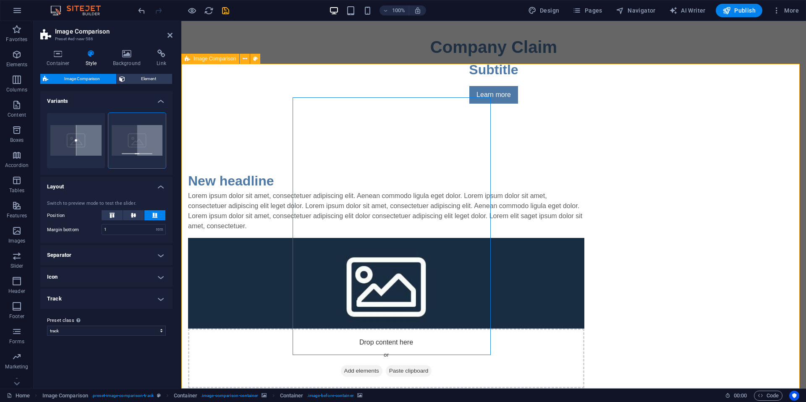
drag, startPoint x: 490, startPoint y: 346, endPoint x: 544, endPoint y: 347, distance: 54.2
drag, startPoint x: 524, startPoint y: 350, endPoint x: 449, endPoint y: 350, distance: 75.1
drag, startPoint x: 503, startPoint y: 345, endPoint x: 528, endPoint y: 345, distance: 25.2
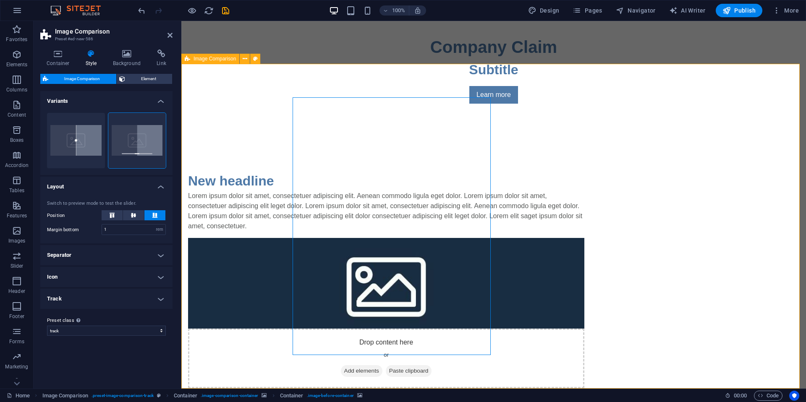
drag, startPoint x: 525, startPoint y: 345, endPoint x: 456, endPoint y: 344, distance: 68.8
drag, startPoint x: 492, startPoint y: 345, endPoint x: 524, endPoint y: 345, distance: 32.3
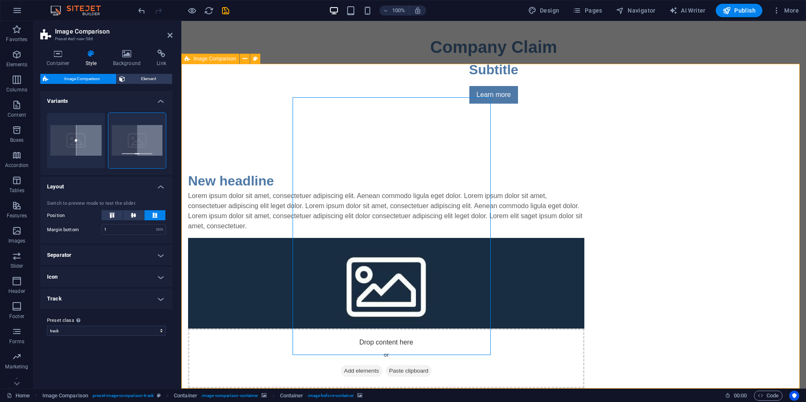
drag, startPoint x: 508, startPoint y: 345, endPoint x: 399, endPoint y: 327, distance: 111.1
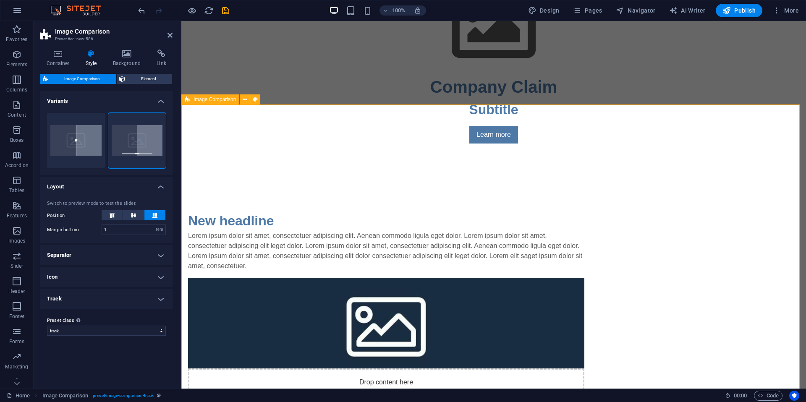
scroll to position [405, 0]
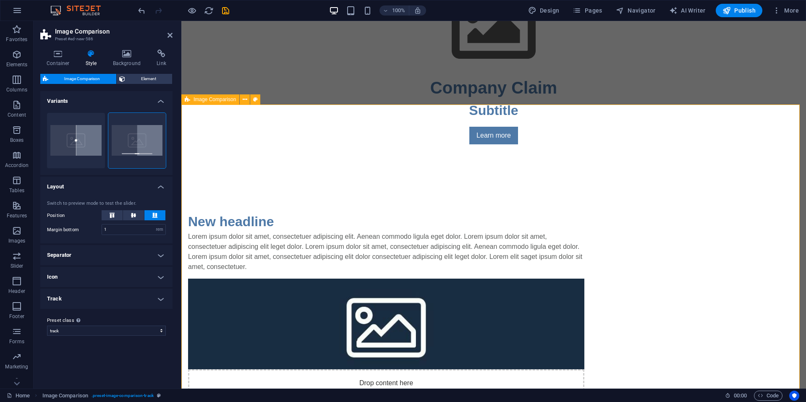
click at [258, 102] on button at bounding box center [255, 99] width 10 height 10
drag, startPoint x: 119, startPoint y: 57, endPoint x: 124, endPoint y: 67, distance: 11.3
click at [119, 57] on icon at bounding box center [127, 54] width 41 height 8
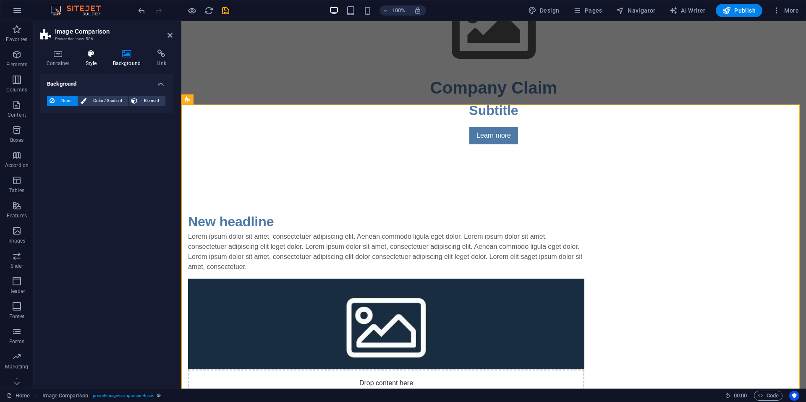
click at [94, 60] on h4 "Style" at bounding box center [92, 59] width 27 height 18
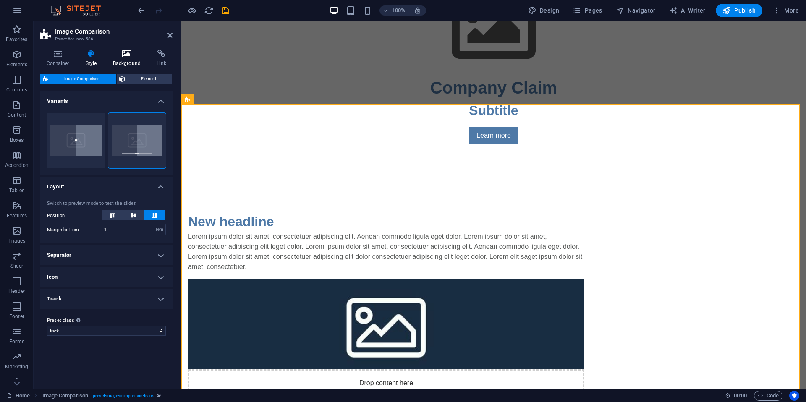
click at [123, 54] on icon at bounding box center [127, 54] width 41 height 8
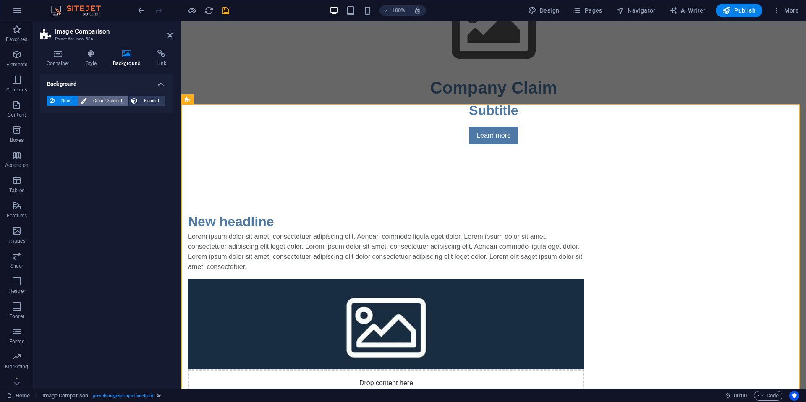
click at [98, 101] on span "Color / Gradient" at bounding box center [107, 101] width 37 height 10
click at [52, 133] on span at bounding box center [52, 134] width 9 height 9
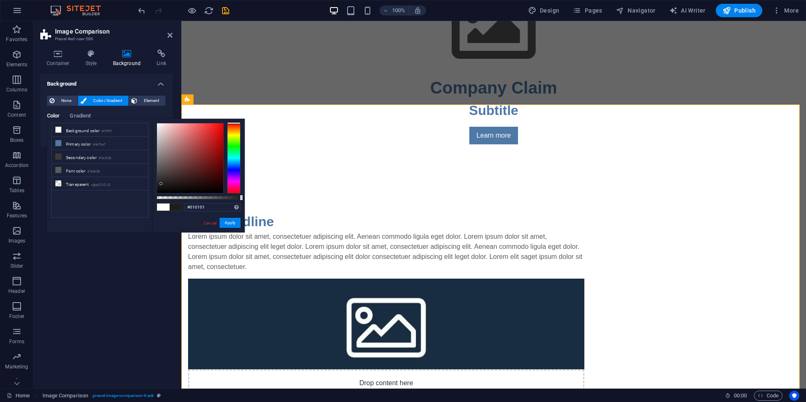
type input "#000000"
drag, startPoint x: 170, startPoint y: 176, endPoint x: 21, endPoint y: 261, distance: 171.1
click at [21, 261] on body "nicoramlall.co.za Home Favorites Elements Columns Content Boxes Accordion Table…" at bounding box center [403, 201] width 806 height 402
drag, startPoint x: 233, startPoint y: 222, endPoint x: 51, endPoint y: 200, distance: 184.0
click at [233, 222] on button "Apply" at bounding box center [230, 223] width 21 height 10
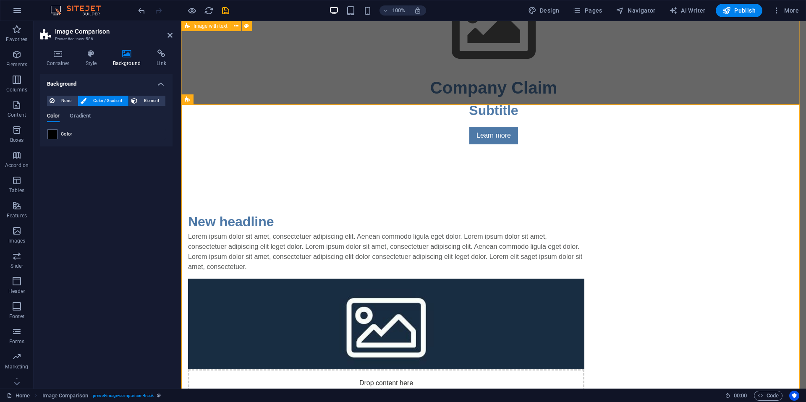
click at [782, 178] on div "New headline Lorem ipsum dolor sit amet, consectetuer adipiscing elit. Aenean c…" at bounding box center [493, 320] width 625 height 285
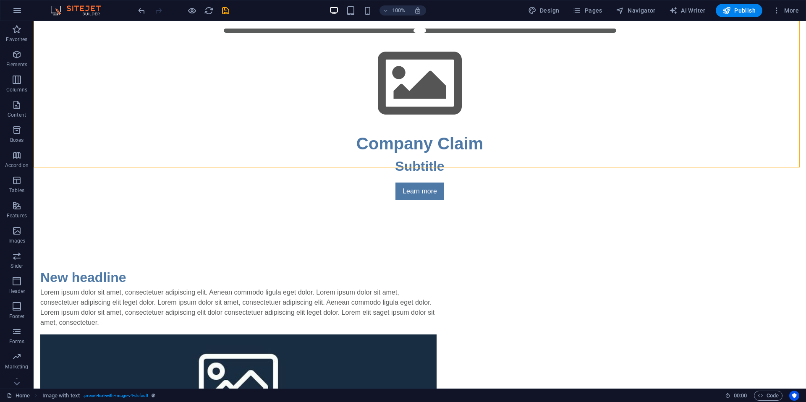
scroll to position [289, 0]
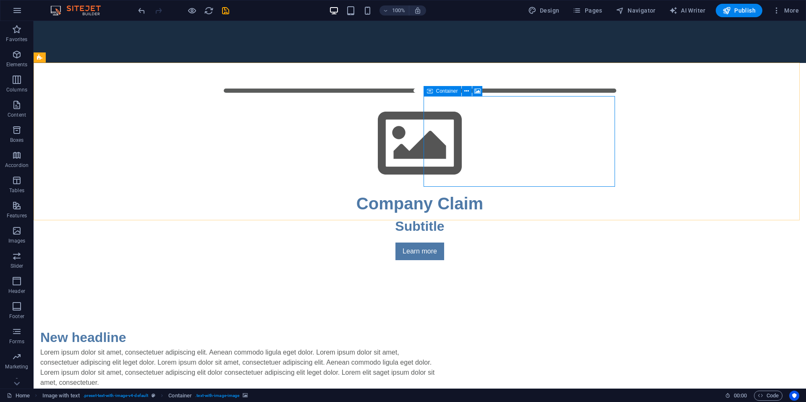
click at [444, 90] on span "Container" at bounding box center [447, 91] width 22 height 5
click at [465, 92] on icon at bounding box center [466, 91] width 5 height 9
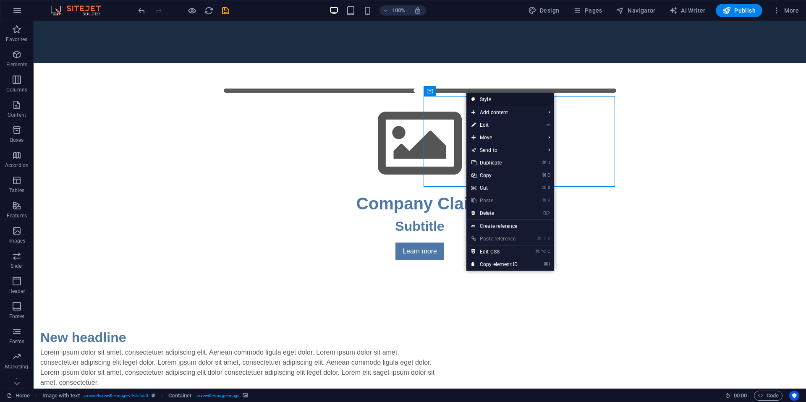
click at [488, 100] on link "Style" at bounding box center [510, 99] width 88 height 13
select select "rem"
select select "px"
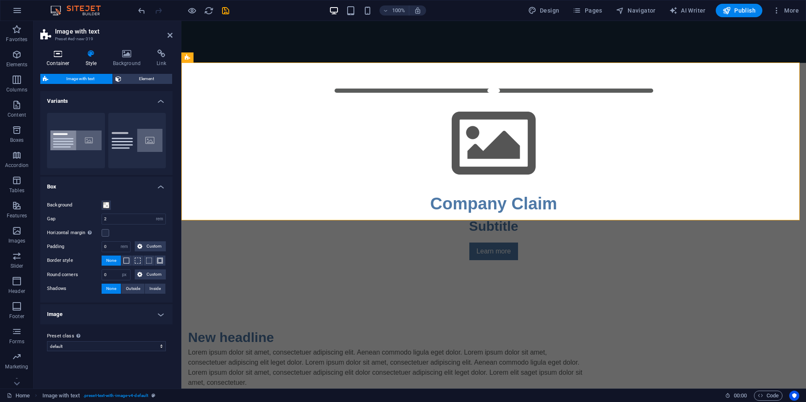
click at [64, 55] on icon at bounding box center [58, 54] width 36 height 8
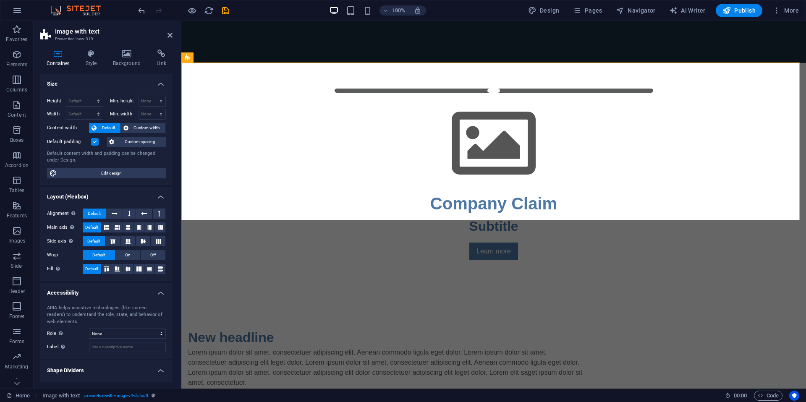
drag, startPoint x: 170, startPoint y: 163, endPoint x: 170, endPoint y: 154, distance: 8.4
click at [170, 154] on div "Height Default px rem % vh vw Min. height None px rem % vh vw Width Default px …" at bounding box center [106, 137] width 132 height 96
click at [554, 89] on icon at bounding box center [551, 91] width 6 height 9
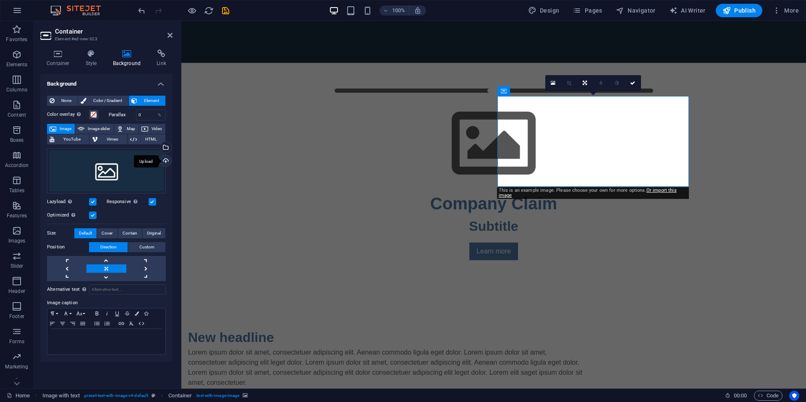
click at [167, 162] on div "Upload" at bounding box center [165, 161] width 13 height 13
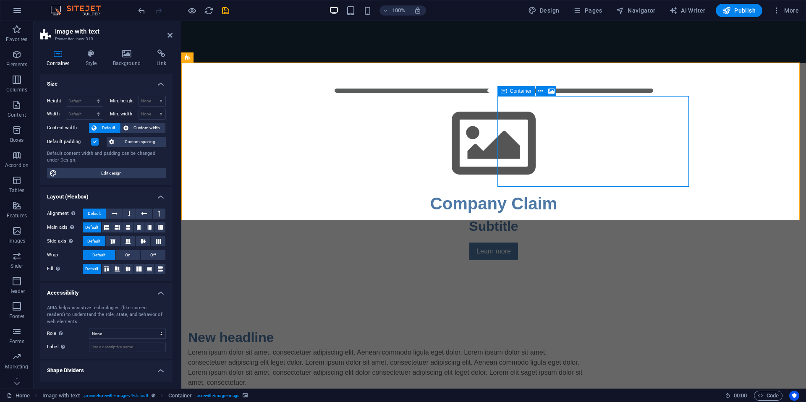
click at [521, 94] on span "Container" at bounding box center [521, 91] width 22 height 5
drag, startPoint x: 521, startPoint y: 89, endPoint x: 509, endPoint y: 93, distance: 12.6
click at [521, 89] on span "Container" at bounding box center [521, 91] width 22 height 5
click at [543, 92] on icon at bounding box center [540, 91] width 5 height 9
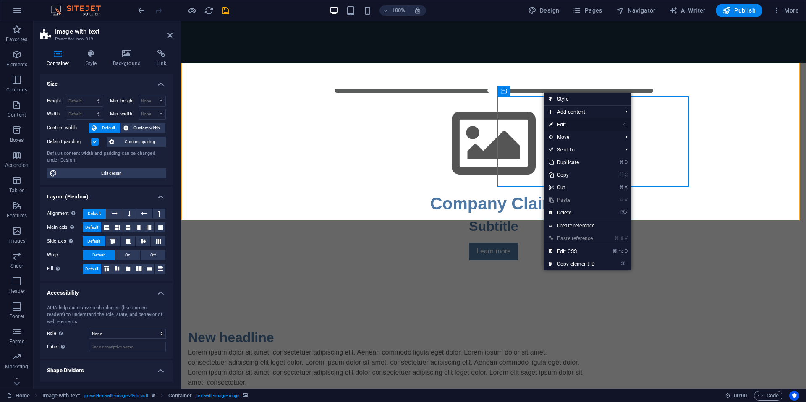
click at [567, 124] on link "⏎ Edit" at bounding box center [572, 124] width 56 height 13
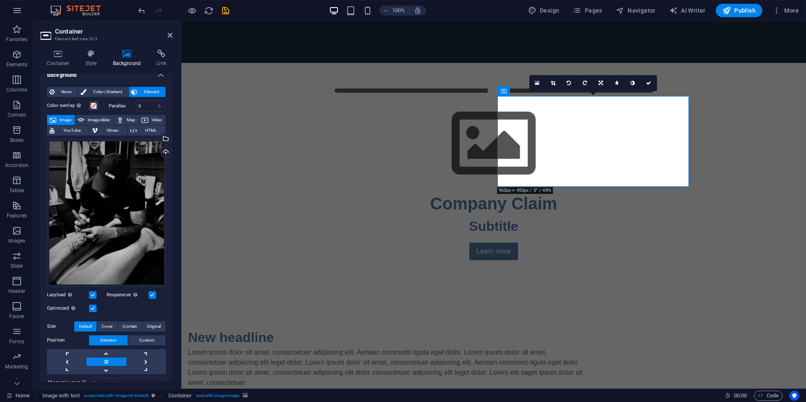
scroll to position [10, 0]
click at [156, 106] on div "%" at bounding box center [160, 105] width 12 height 10
click at [144, 107] on input "0" at bounding box center [150, 105] width 29 height 10
click at [102, 100] on div "Color overlay Places an overlay over the background to colorize it Parallax 0 %" at bounding box center [106, 105] width 119 height 11
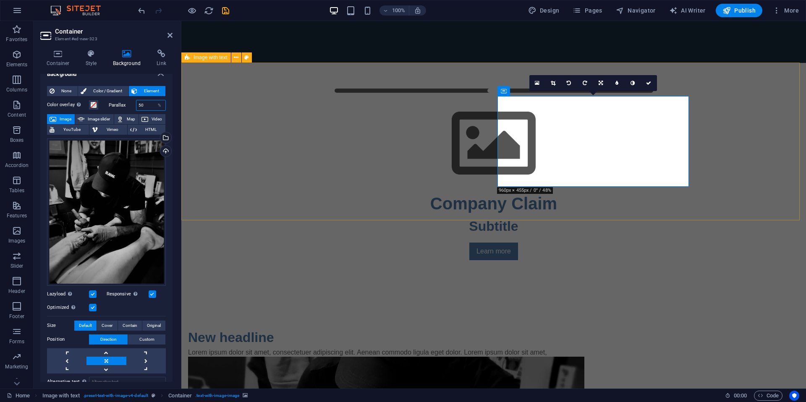
type input "50"
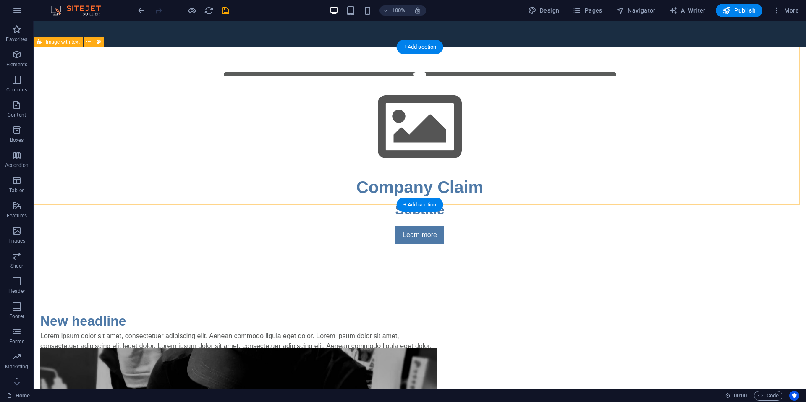
scroll to position [305, 0]
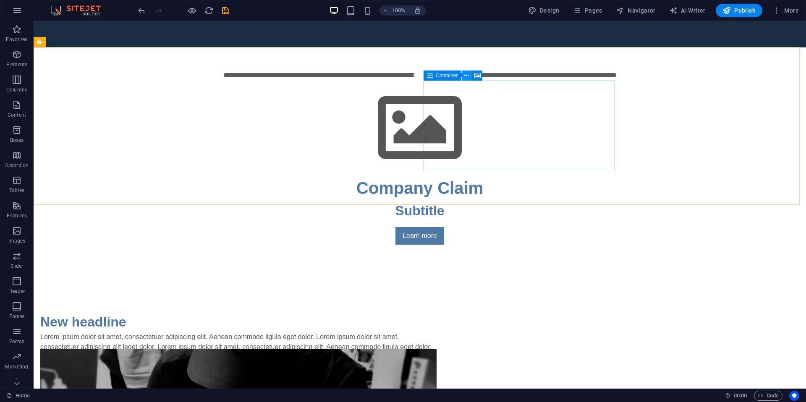
click at [468, 75] on icon at bounding box center [466, 75] width 5 height 9
click at [434, 76] on div "Container" at bounding box center [442, 76] width 38 height 10
click at [468, 77] on icon at bounding box center [466, 75] width 5 height 9
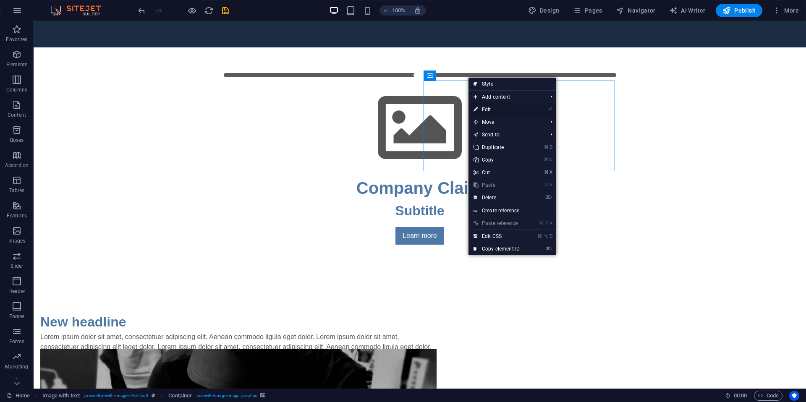
click at [520, 110] on link "⏎ Edit" at bounding box center [496, 109] width 56 height 13
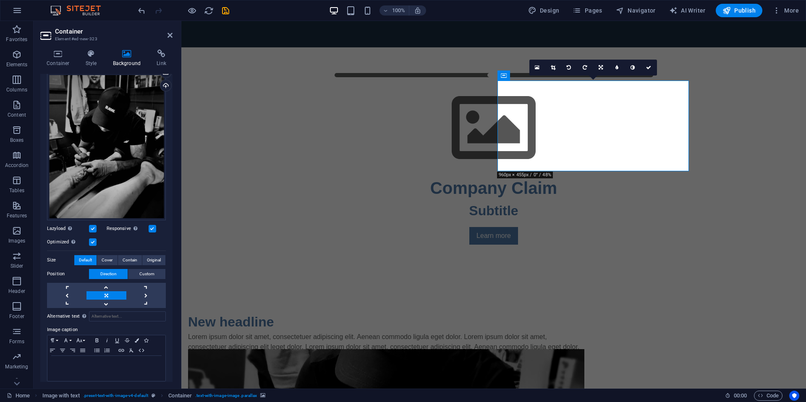
scroll to position [80, 0]
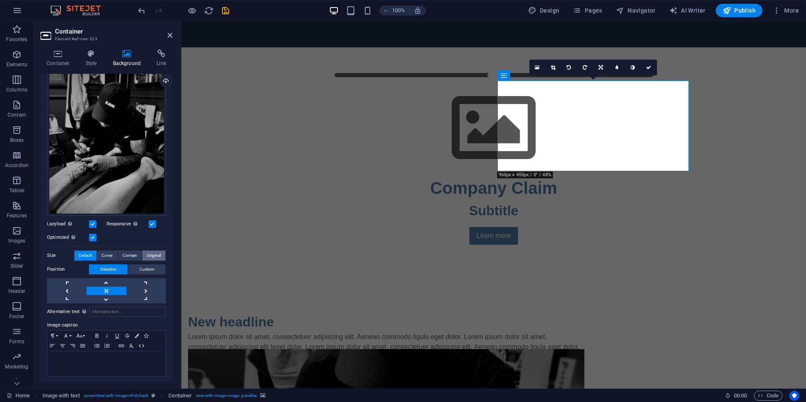
click at [159, 253] on span "Original" at bounding box center [154, 256] width 14 height 10
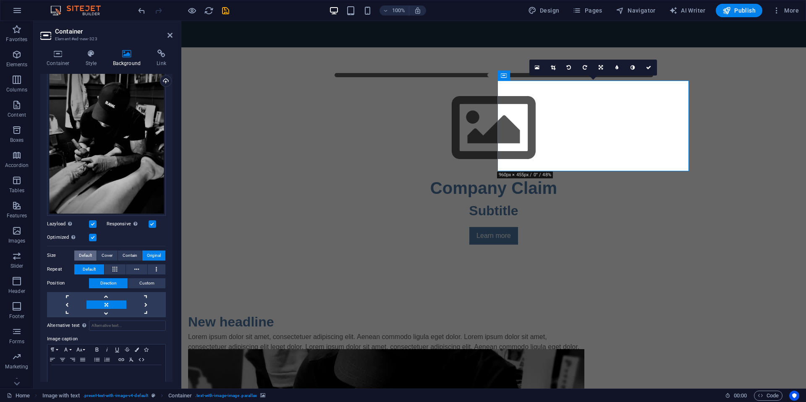
click at [86, 254] on span "Default" at bounding box center [85, 256] width 13 height 10
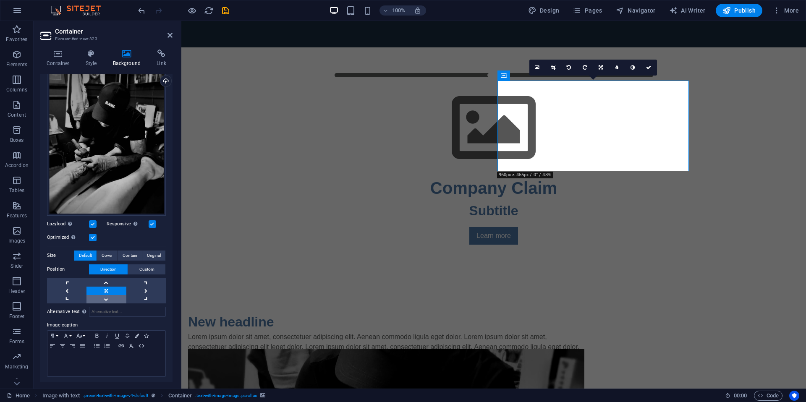
click at [107, 296] on link at bounding box center [105, 299] width 39 height 8
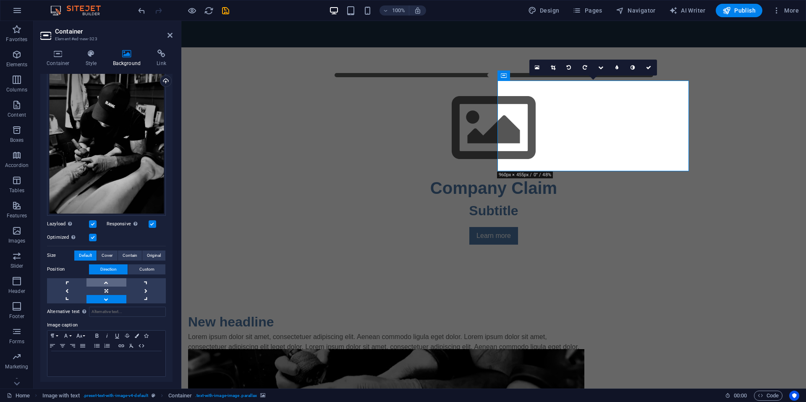
click at [106, 281] on link at bounding box center [105, 282] width 39 height 8
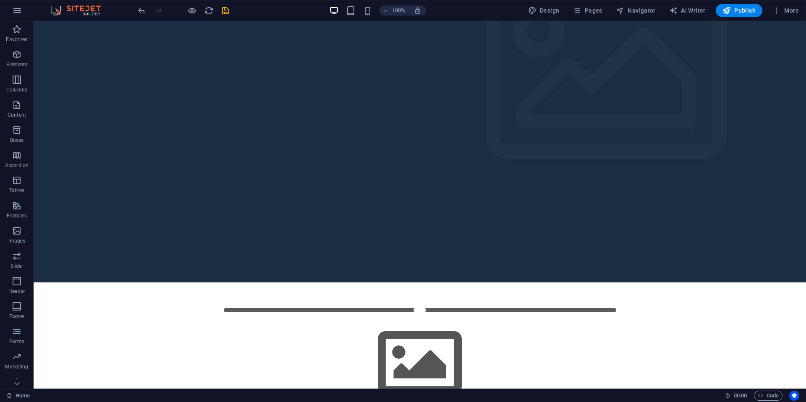
scroll to position [0, 0]
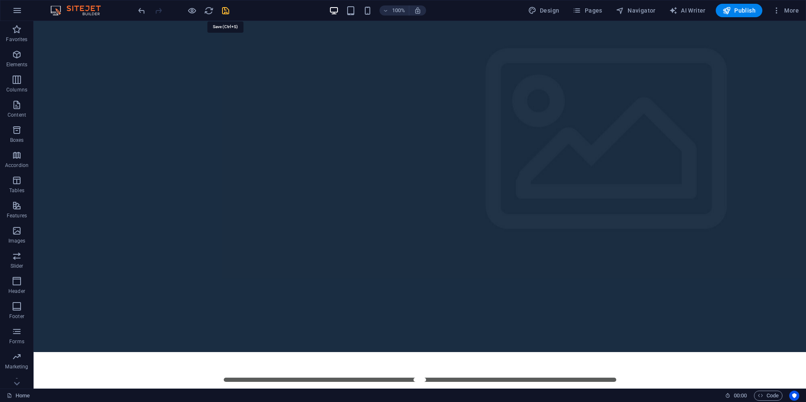
click at [226, 8] on icon "save" at bounding box center [226, 11] width 10 height 10
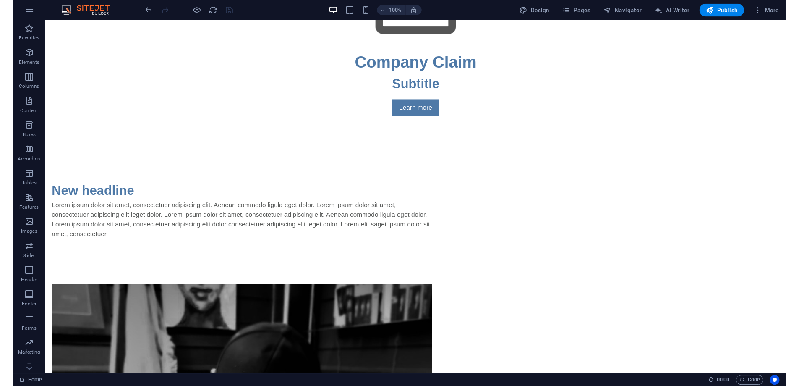
scroll to position [446, 0]
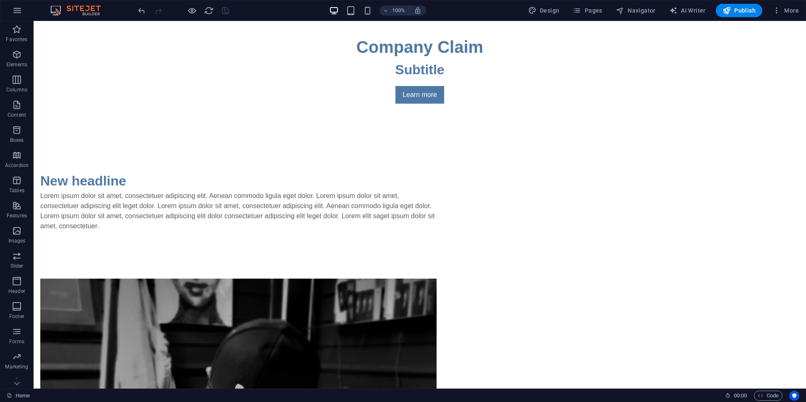
drag, startPoint x: 803, startPoint y: 177, endPoint x: 831, endPoint y: 415, distance: 239.7
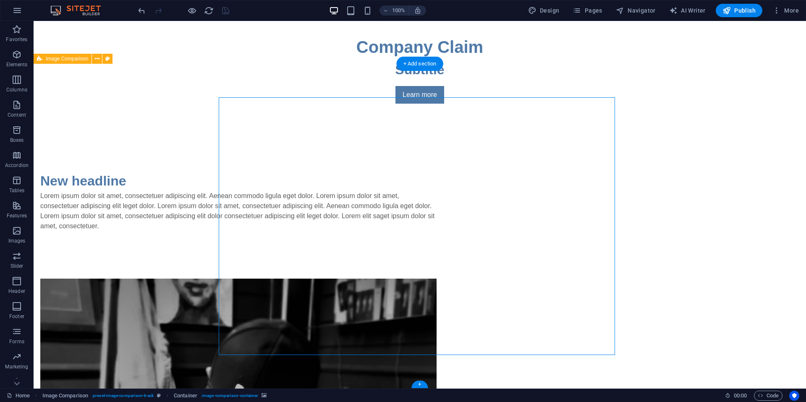
select select "vh"
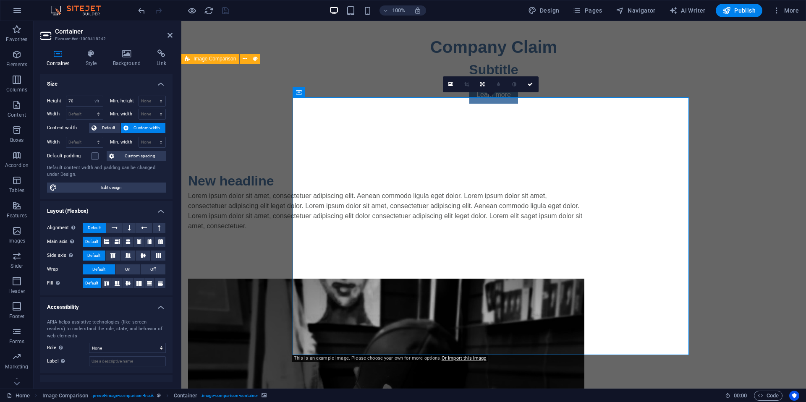
click at [451, 84] on icon at bounding box center [450, 84] width 5 height 6
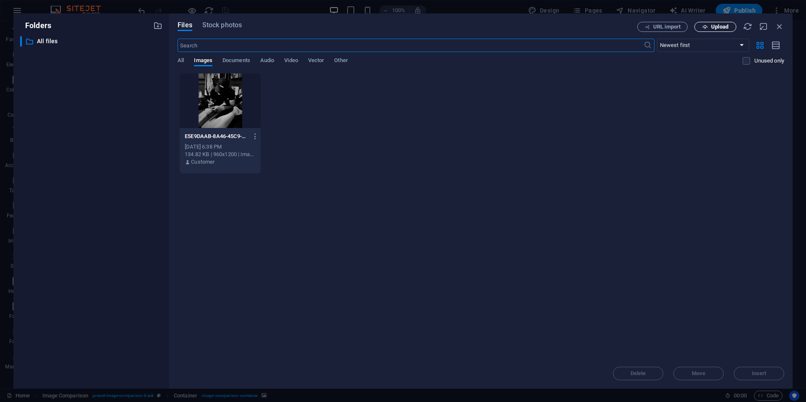
click at [710, 27] on span "Upload" at bounding box center [715, 26] width 34 height 5
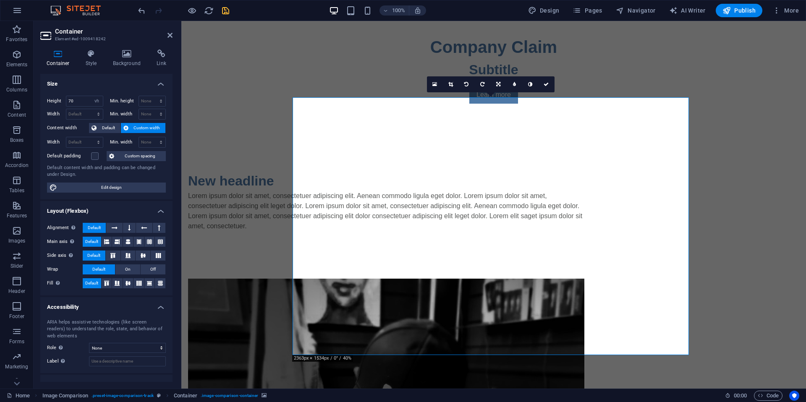
drag, startPoint x: 491, startPoint y: 346, endPoint x: 450, endPoint y: 347, distance: 41.2
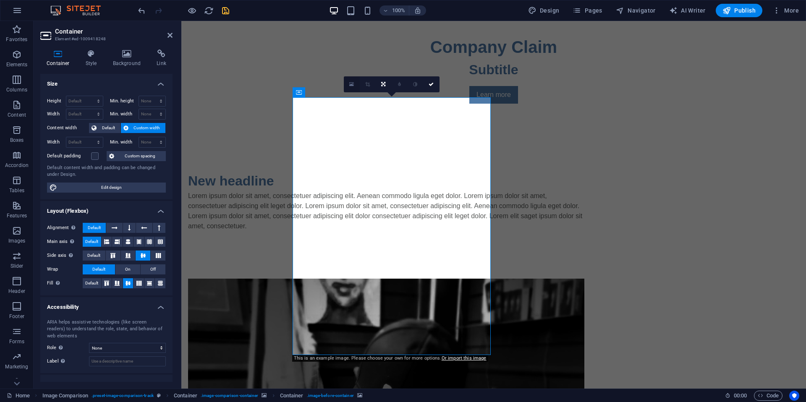
click at [353, 85] on icon at bounding box center [351, 84] width 5 height 6
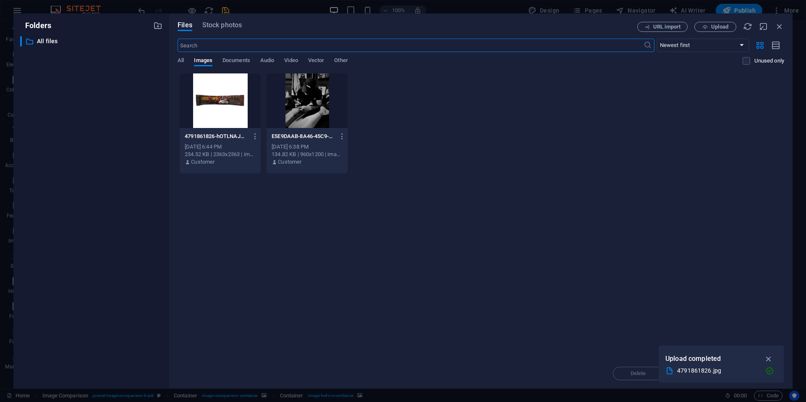
click at [312, 311] on div "Drop files here to upload them instantly 4791861826-hOTLNAJQ2EUacHJu8PfoAw.jpg …" at bounding box center [481, 215] width 606 height 285
click at [61, 355] on div "​ All files All files" at bounding box center [91, 209] width 142 height 346
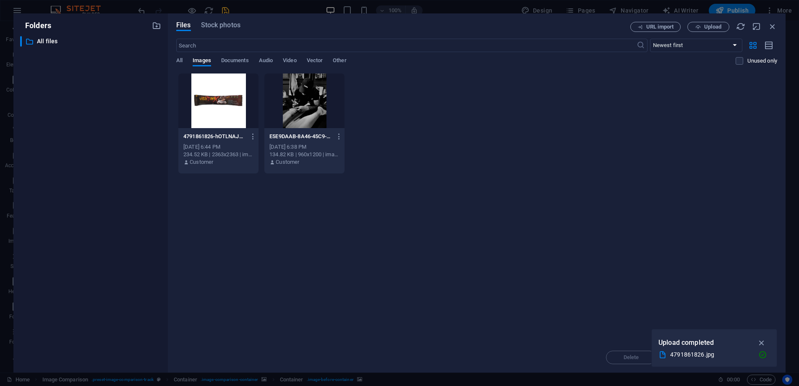
scroll to position [431, 0]
click at [704, 27] on span "Upload" at bounding box center [712, 26] width 17 height 5
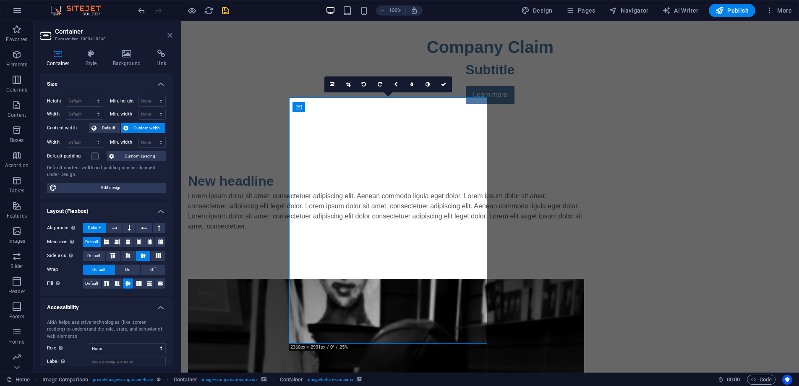
click at [169, 33] on icon at bounding box center [169, 35] width 5 height 7
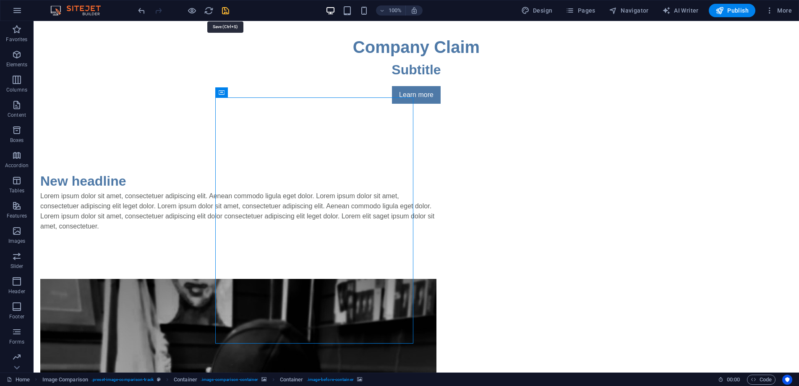
click at [225, 13] on icon "save" at bounding box center [226, 11] width 10 height 10
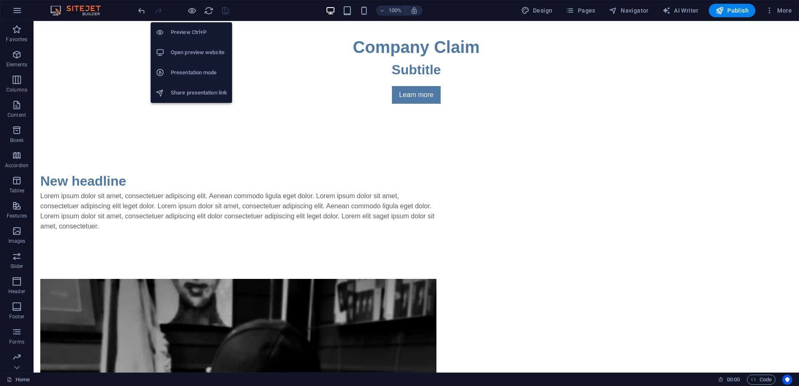
click at [192, 35] on h6 "Preview Ctrl+P" at bounding box center [199, 32] width 56 height 10
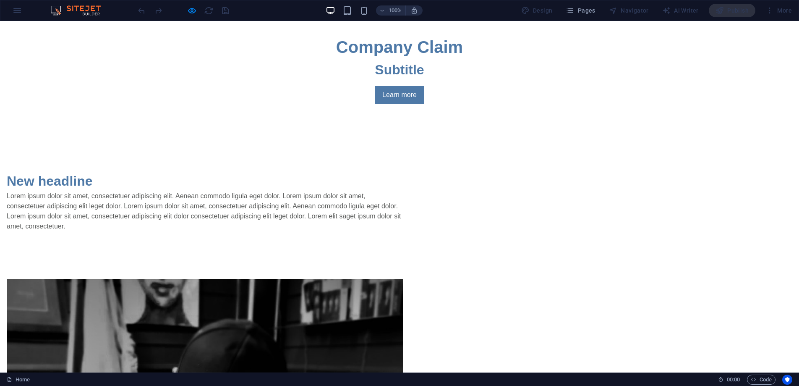
drag, startPoint x: 400, startPoint y: 333, endPoint x: 268, endPoint y: 342, distance: 133.0
drag, startPoint x: 300, startPoint y: 335, endPoint x: 241, endPoint y: 339, distance: 58.5
drag, startPoint x: 329, startPoint y: 335, endPoint x: 246, endPoint y: 328, distance: 82.9
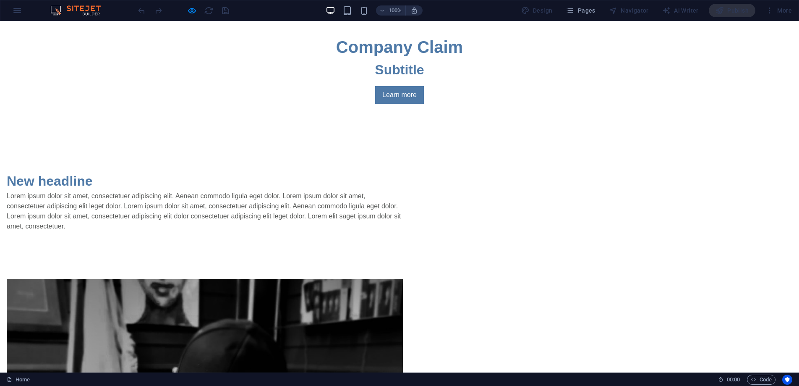
drag, startPoint x: 334, startPoint y: 335, endPoint x: 203, endPoint y: 345, distance: 131.3
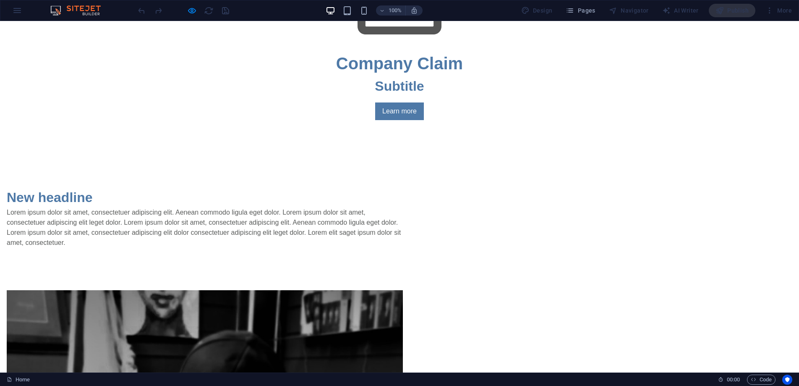
scroll to position [436, 0]
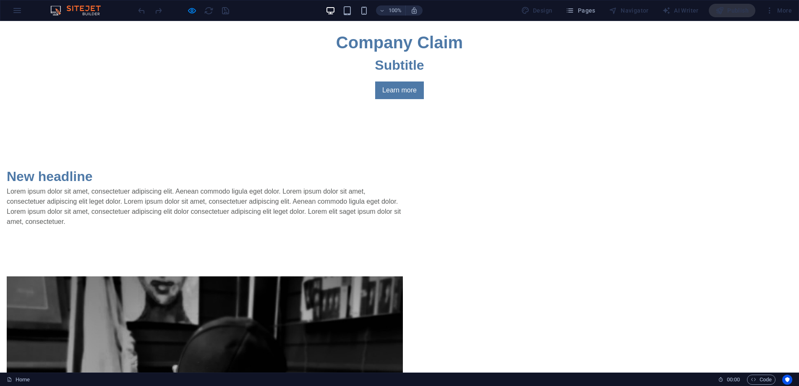
type input "0"
drag, startPoint x: 302, startPoint y: 330, endPoint x: 557, endPoint y: 246, distance: 268.1
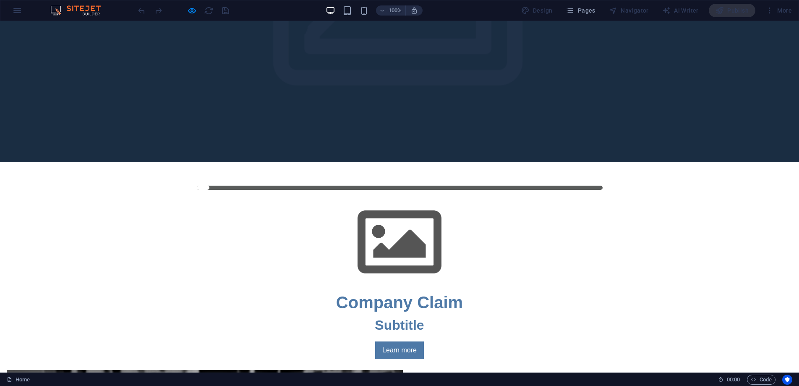
scroll to position [0, 0]
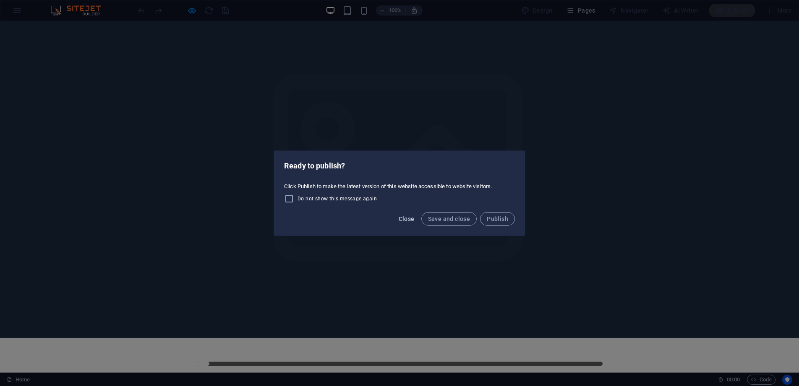
click at [410, 217] on span "Close" at bounding box center [407, 218] width 16 height 7
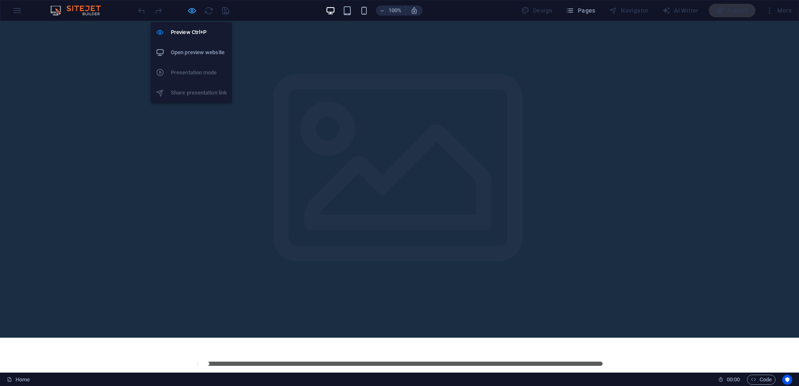
click at [193, 12] on icon "button" at bounding box center [192, 11] width 10 height 10
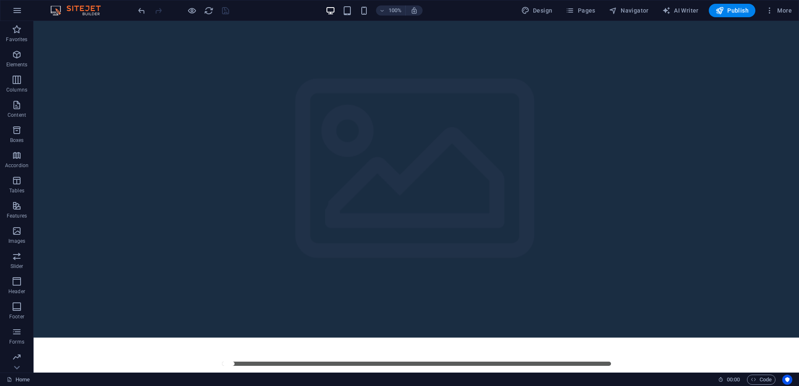
click at [226, 10] on div at bounding box center [183, 10] width 94 height 13
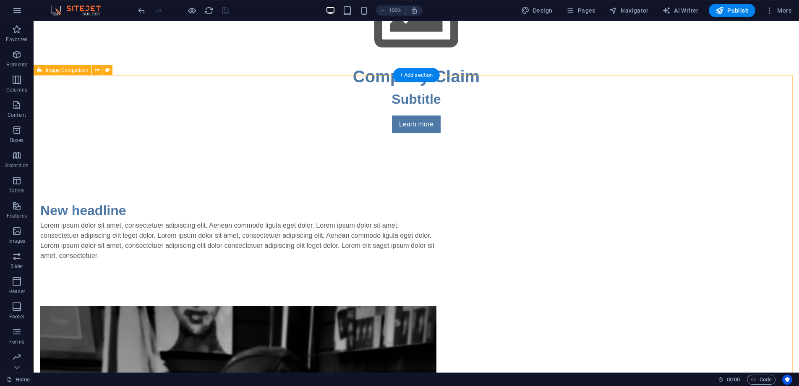
scroll to position [436, 0]
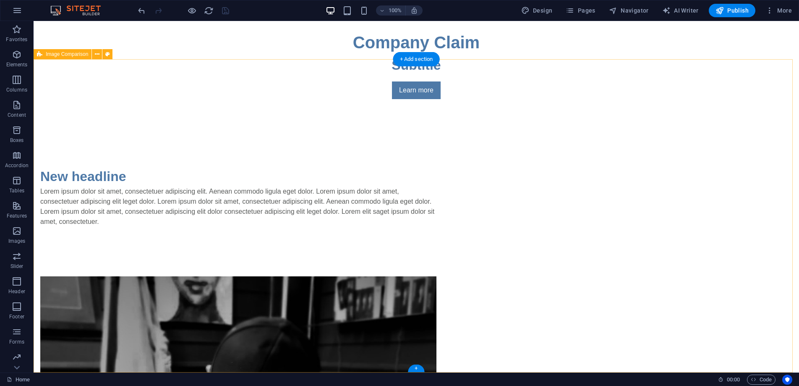
drag, startPoint x: 141, startPoint y: 111, endPoint x: 125, endPoint y: 73, distance: 41.4
click at [110, 57] on button at bounding box center [107, 54] width 10 height 10
select select "rem"
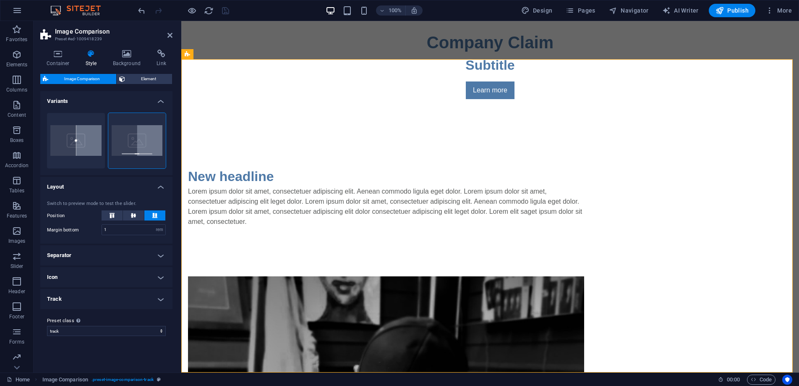
click at [90, 55] on icon at bounding box center [91, 54] width 24 height 8
click at [129, 58] on h4 "Background" at bounding box center [129, 59] width 44 height 18
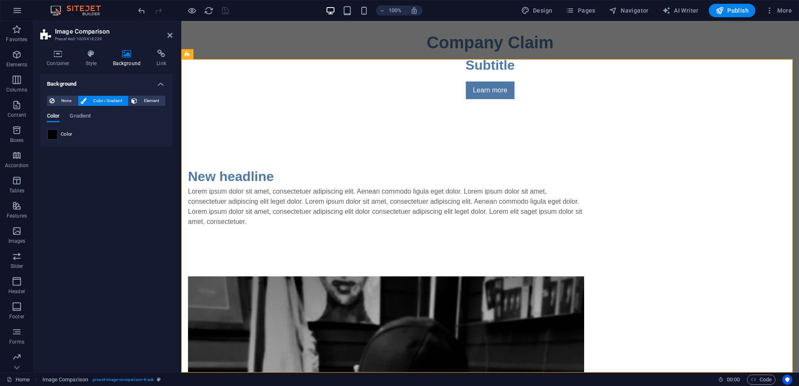
click at [53, 133] on span at bounding box center [52, 134] width 9 height 9
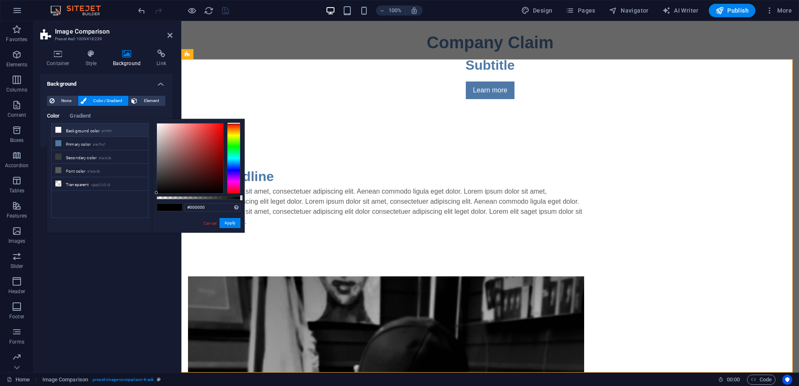
click at [89, 129] on li "Background color #ffffff" at bounding box center [100, 129] width 97 height 13
type input "#ffffff"
click at [236, 222] on button "Apply" at bounding box center [230, 223] width 21 height 10
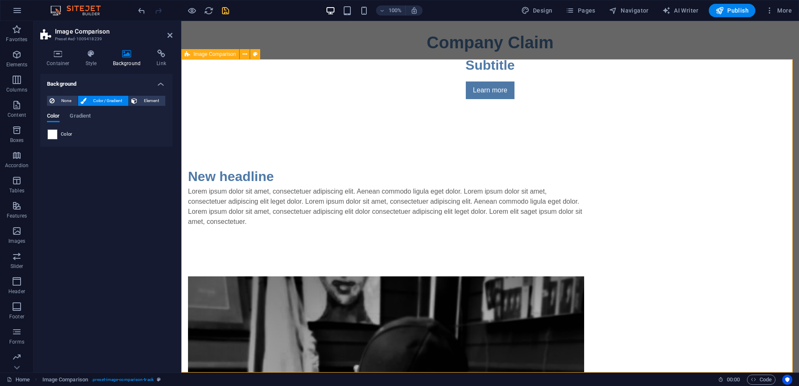
drag, startPoint x: 422, startPoint y: 332, endPoint x: 416, endPoint y: 332, distance: 6.3
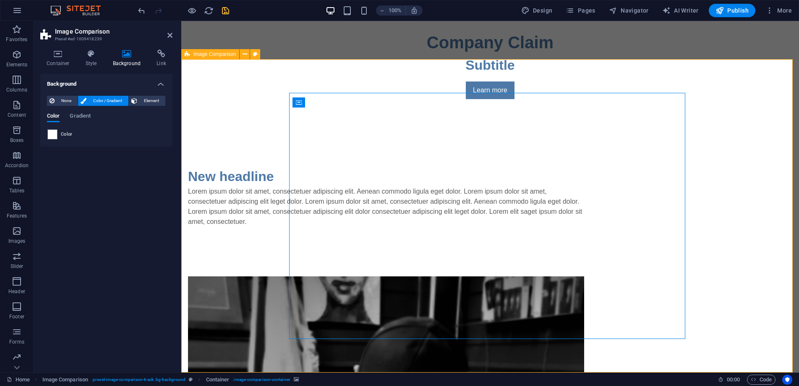
click at [55, 56] on icon at bounding box center [58, 54] width 36 height 8
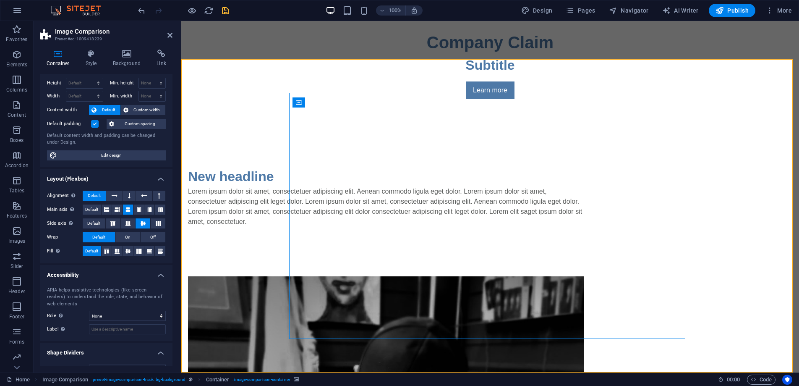
scroll to position [34, 0]
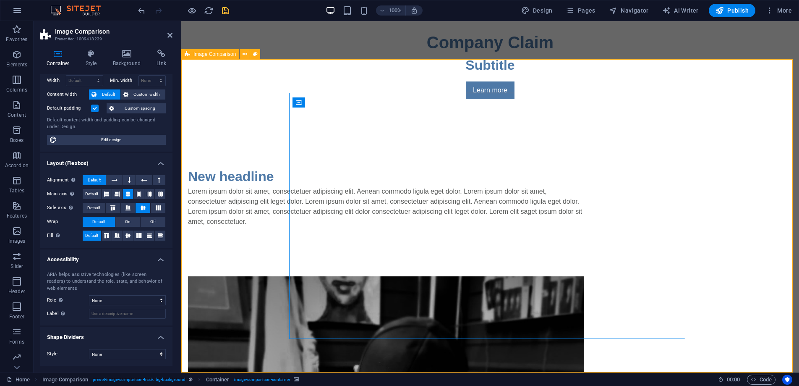
select select "vh"
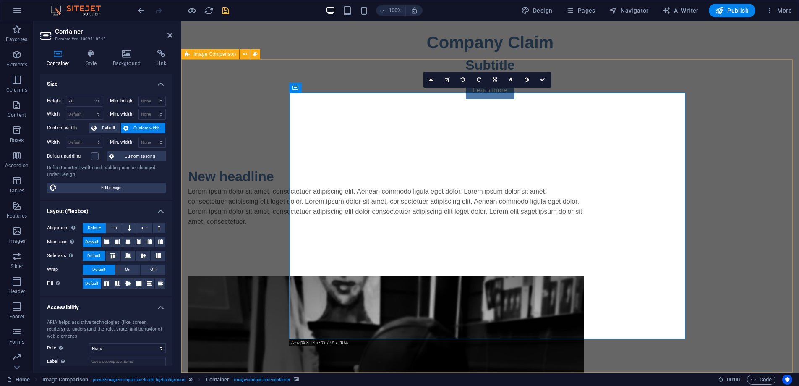
click at [515, 80] on link at bounding box center [511, 80] width 16 height 16
type input "4"
type input "3"
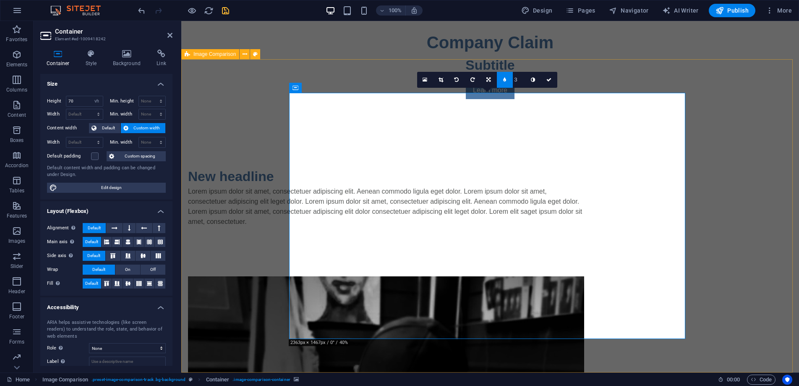
type input "2"
click at [552, 79] on link at bounding box center [549, 80] width 16 height 16
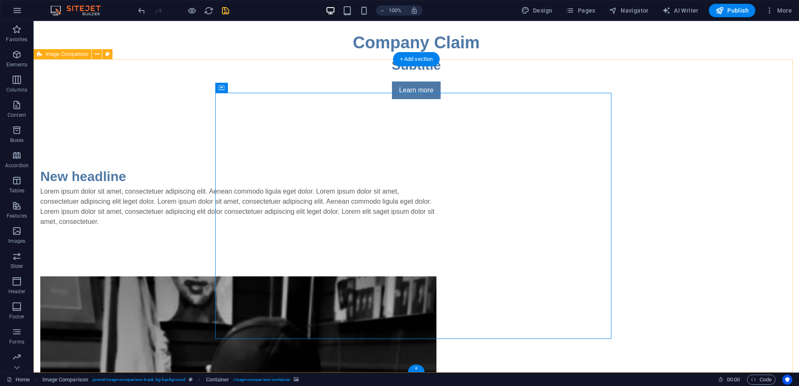
drag, startPoint x: 316, startPoint y: 329, endPoint x: 375, endPoint y: 296, distance: 67.8
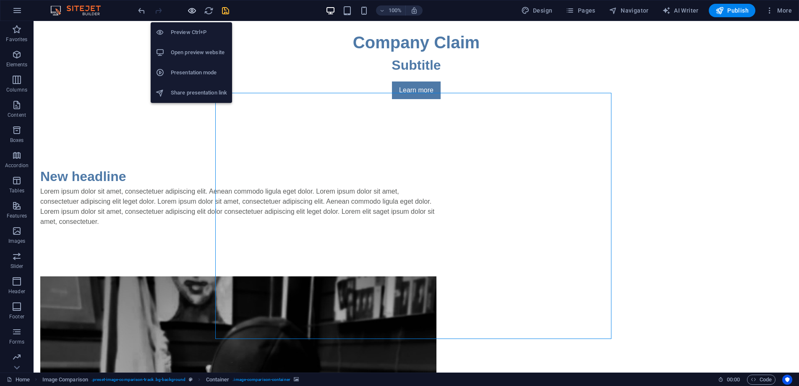
click at [193, 10] on icon "button" at bounding box center [192, 11] width 10 height 10
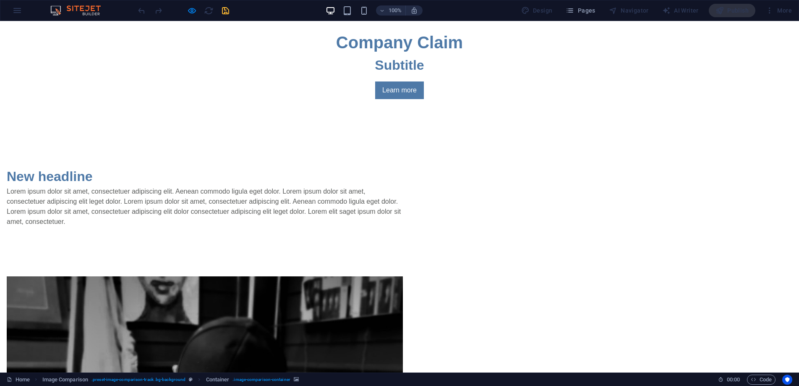
drag, startPoint x: 316, startPoint y: 328, endPoint x: 226, endPoint y: 345, distance: 90.9
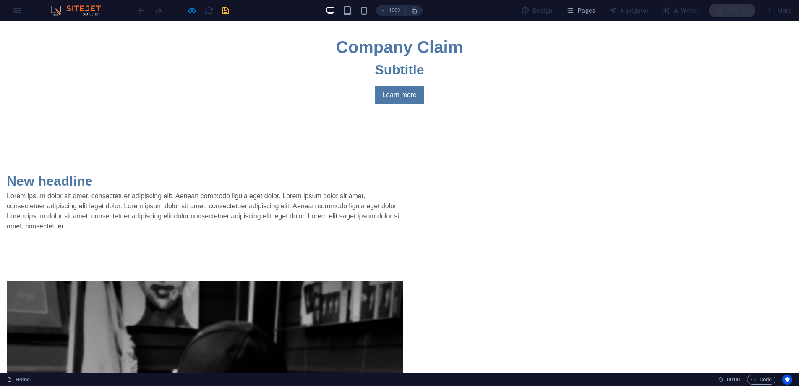
scroll to position [436, 0]
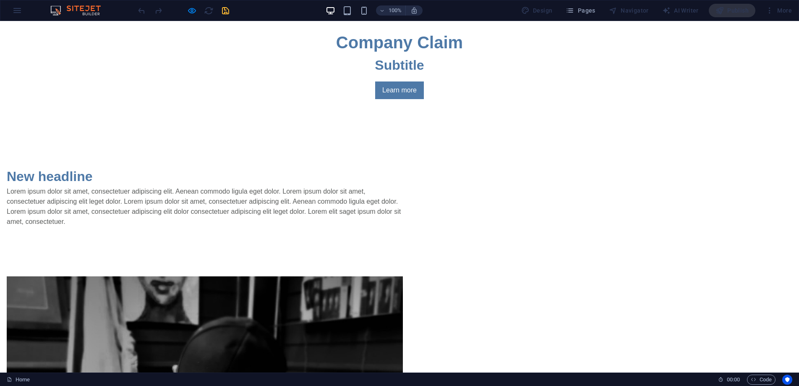
drag, startPoint x: 302, startPoint y: 329, endPoint x: 367, endPoint y: 334, distance: 64.8
drag, startPoint x: 366, startPoint y: 330, endPoint x: 324, endPoint y: 202, distance: 135.2
type input "3"
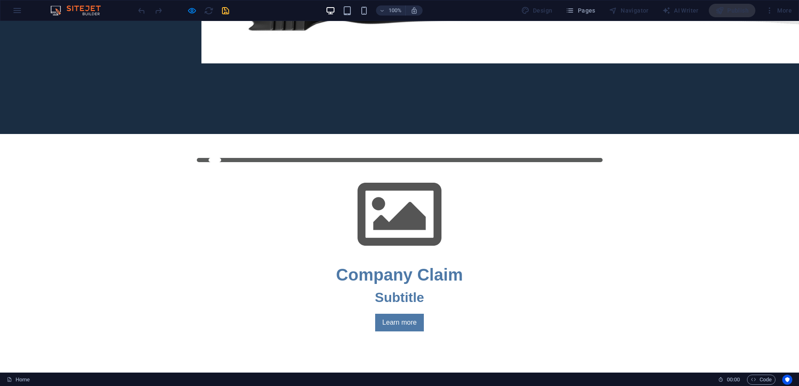
scroll to position [198, 0]
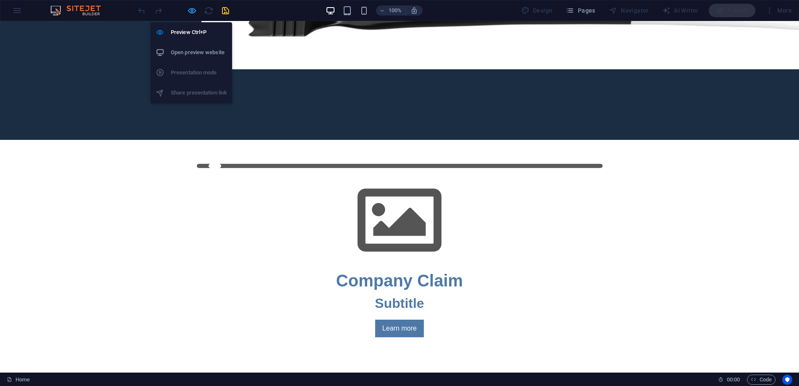
click at [192, 10] on icon "button" at bounding box center [192, 11] width 10 height 10
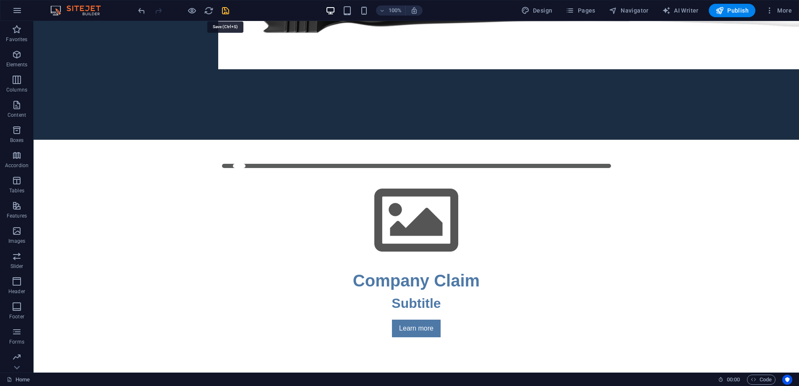
click at [226, 11] on icon "save" at bounding box center [226, 11] width 10 height 10
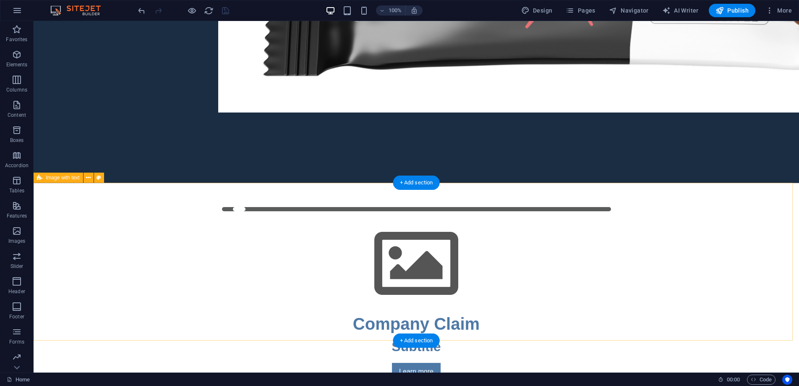
scroll to position [0, 0]
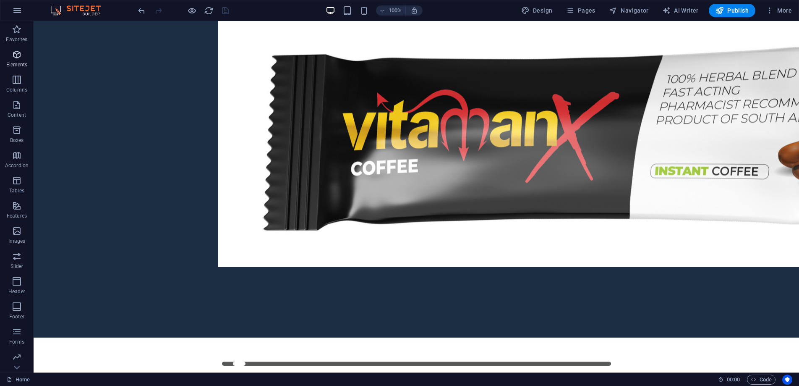
click at [24, 57] on span "Elements" at bounding box center [17, 60] width 34 height 20
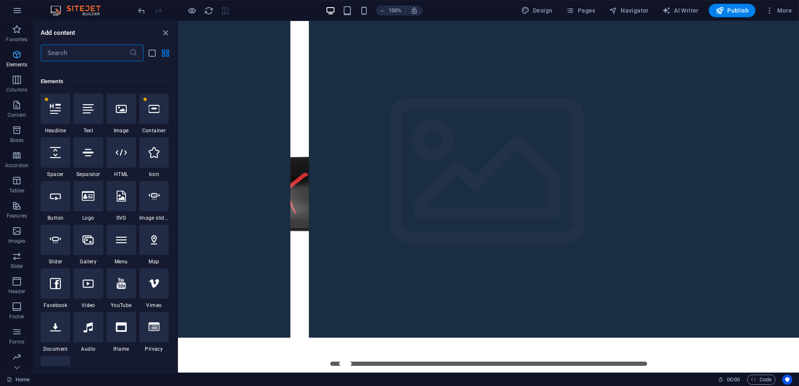
scroll to position [89, 0]
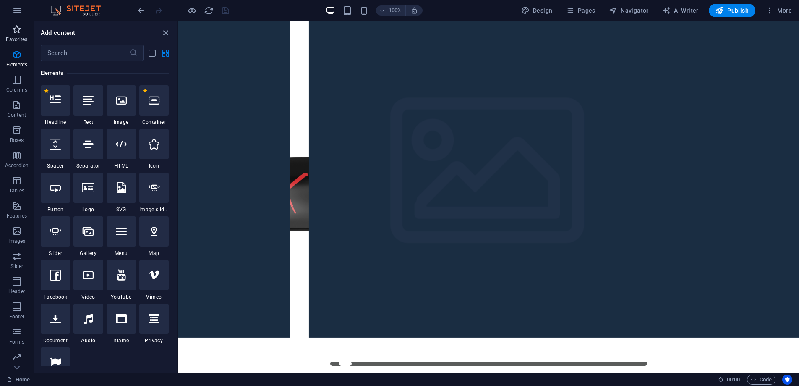
click at [23, 29] on span "Favorites" at bounding box center [17, 34] width 34 height 20
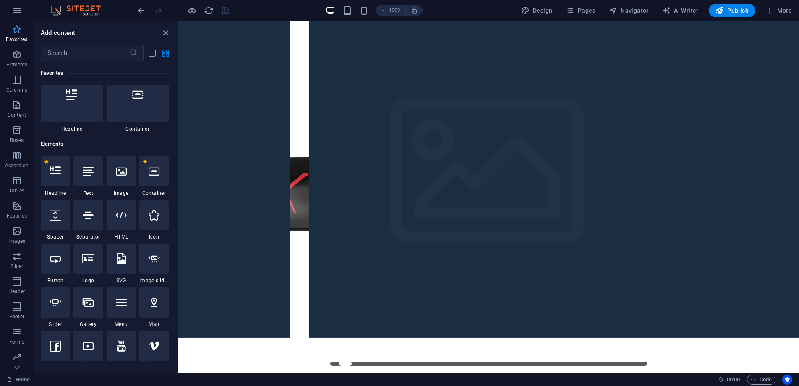
scroll to position [0, 0]
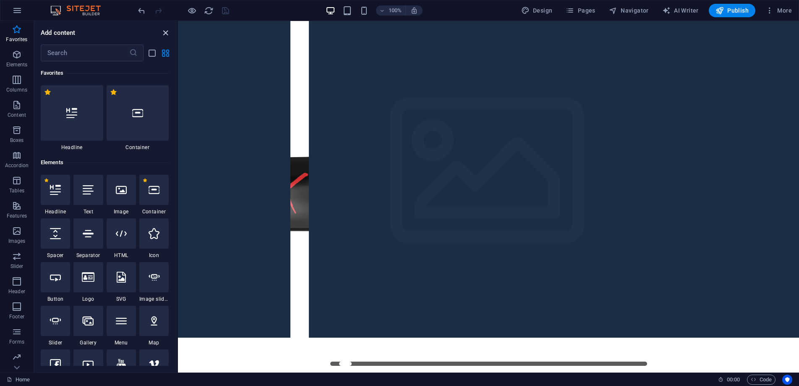
click at [167, 31] on icon "close panel" at bounding box center [166, 33] width 10 height 10
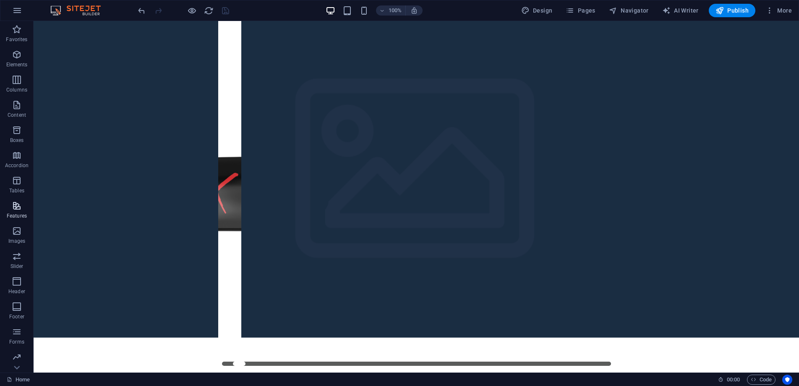
click at [21, 212] on span "Features" at bounding box center [17, 211] width 34 height 20
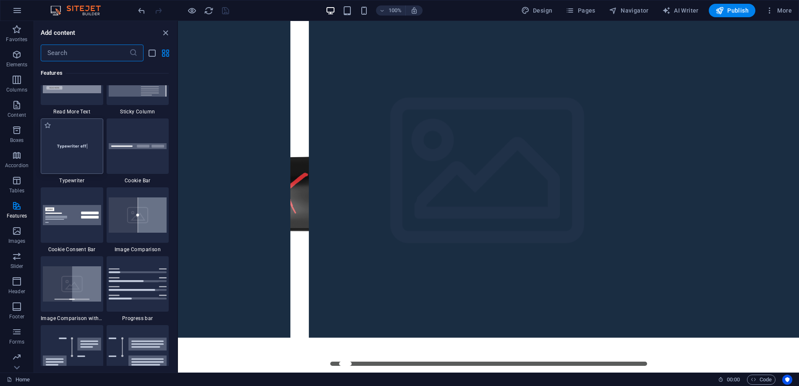
scroll to position [3309, 0]
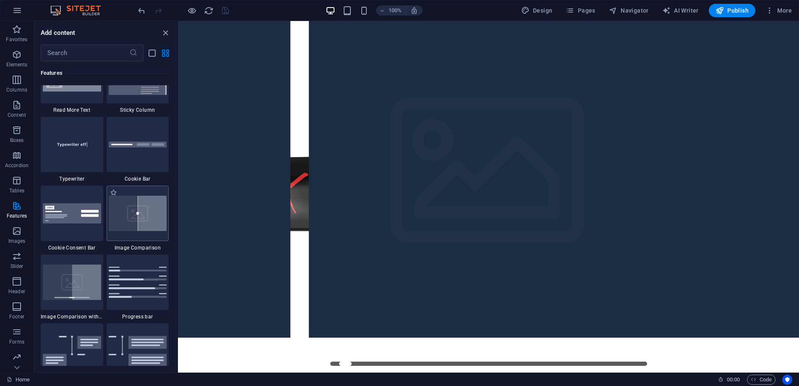
click at [136, 215] on img at bounding box center [138, 213] width 58 height 35
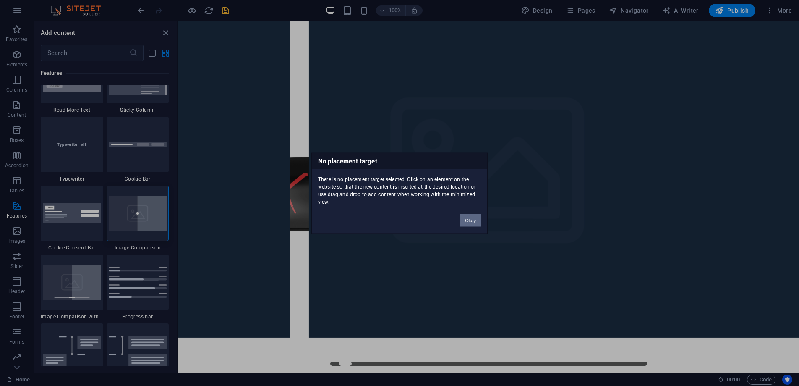
click at [475, 220] on button "Okay" at bounding box center [470, 220] width 21 height 13
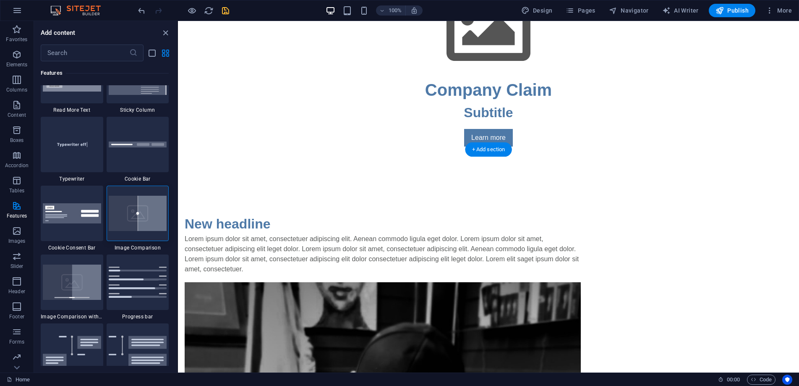
scroll to position [436, 0]
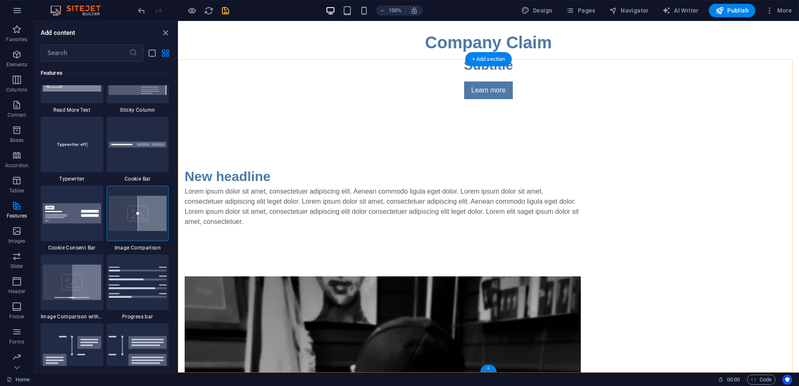
click at [488, 368] on div "+" at bounding box center [488, 368] width 16 height 8
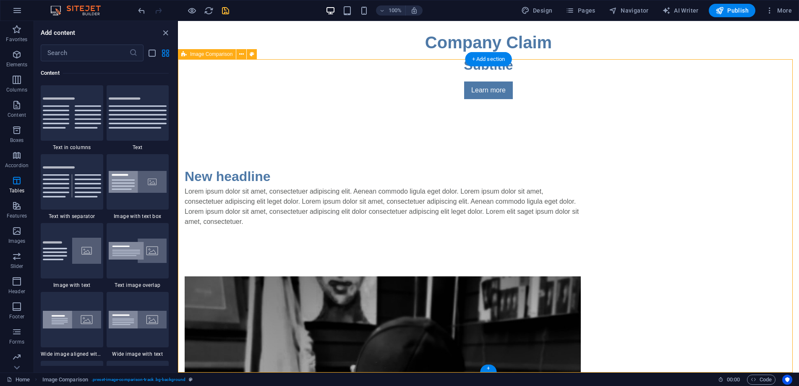
scroll to position [1469, 0]
click at [12, 206] on icon "button" at bounding box center [17, 206] width 10 height 10
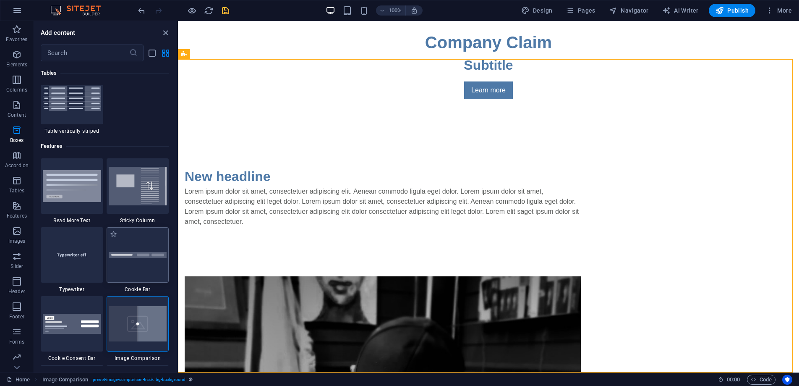
scroll to position [3272, 0]
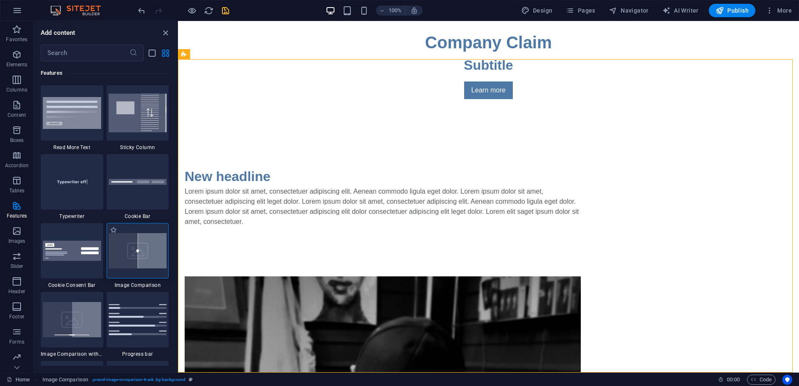
click at [143, 259] on div at bounding box center [138, 250] width 63 height 55
select select "preset-image-comparison-default"
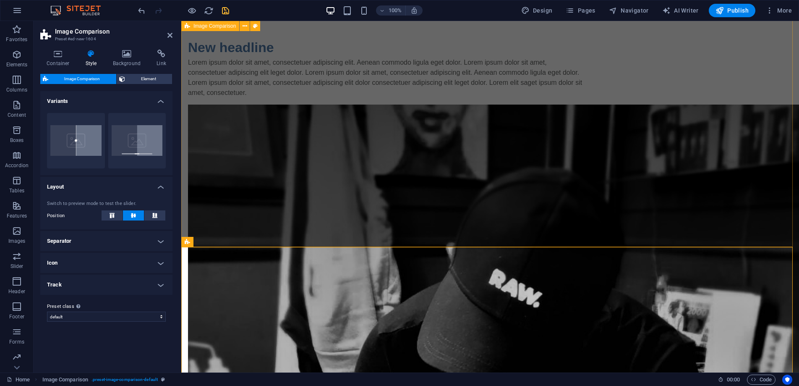
scroll to position [480, 0]
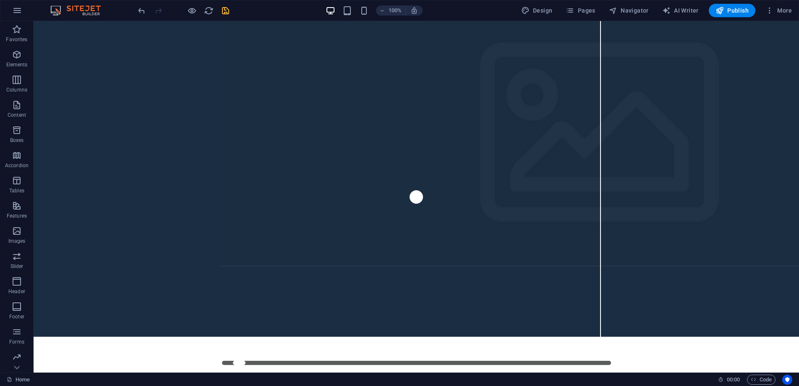
scroll to position [0, 0]
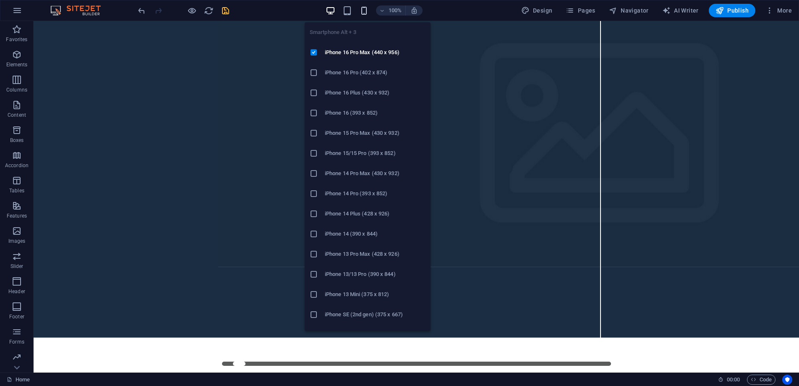
click at [364, 12] on icon "button" at bounding box center [364, 11] width 10 height 10
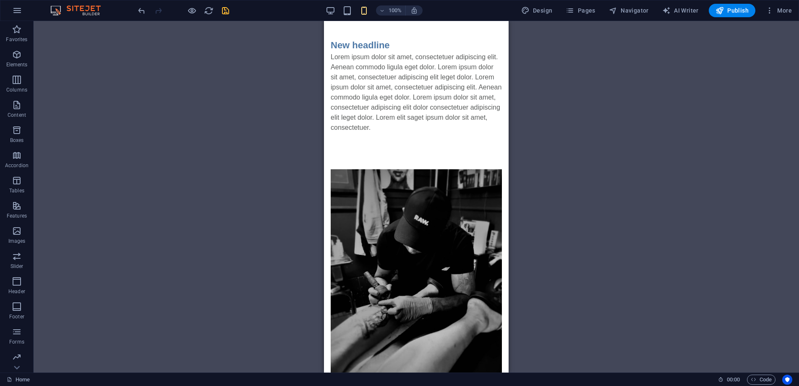
scroll to position [501, 0]
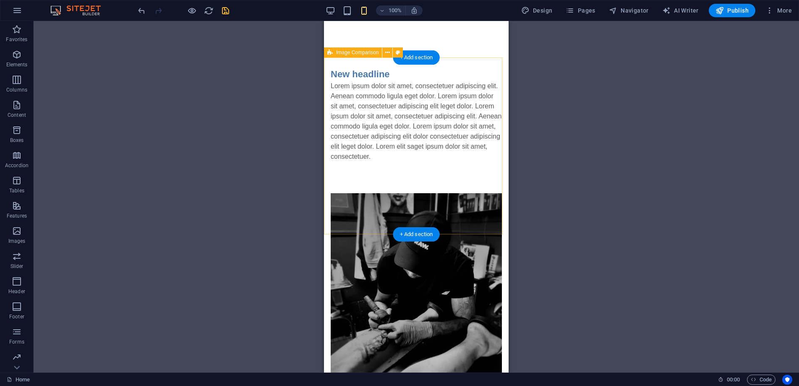
drag, startPoint x: 377, startPoint y: 197, endPoint x: 406, endPoint y: 197, distance: 29.0
drag, startPoint x: 413, startPoint y: 323, endPoint x: 431, endPoint y: 323, distance: 18.9
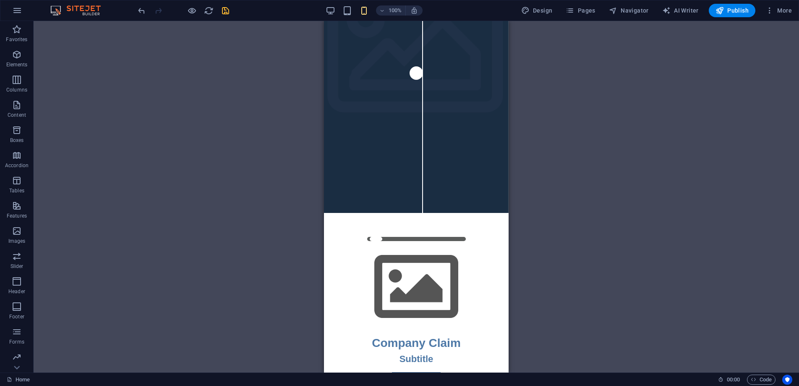
scroll to position [0, 0]
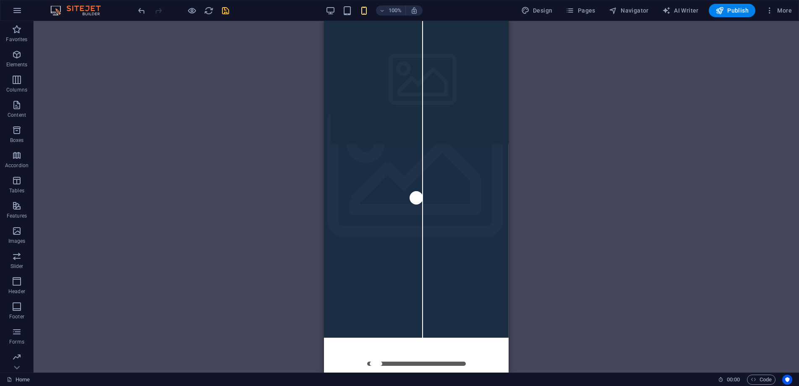
drag, startPoint x: 507, startPoint y: 238, endPoint x: 863, endPoint y: 22, distance: 415.8
drag, startPoint x: 507, startPoint y: 126, endPoint x: 872, endPoint y: 94, distance: 366.6
